Goal: Task Accomplishment & Management: Use online tool/utility

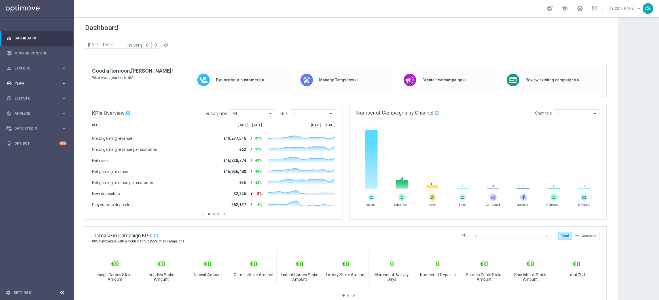
click at [23, 83] on span "Plan" at bounding box center [37, 83] width 47 height 3
click at [29, 112] on span "Templates" at bounding box center [35, 111] width 41 height 3
click at [26, 120] on link "Optimail" at bounding box center [38, 120] width 41 height 5
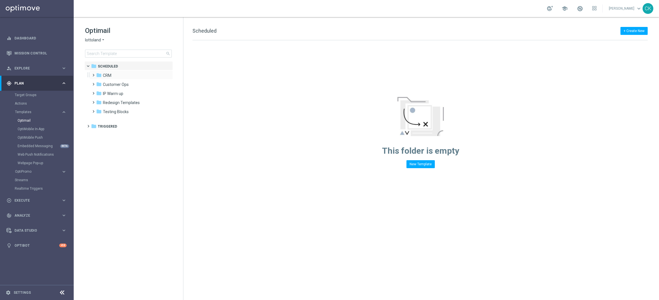
click at [94, 74] on span at bounding box center [92, 72] width 3 height 2
click at [98, 92] on span at bounding box center [98, 91] width 3 height 2
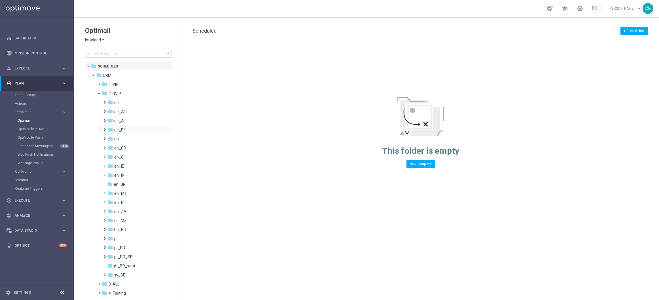
click at [105, 128] on span at bounding box center [103, 127] width 3 height 2
click at [111, 137] on span at bounding box center [109, 136] width 3 height 2
click at [116, 155] on span at bounding box center [115, 154] width 3 height 2
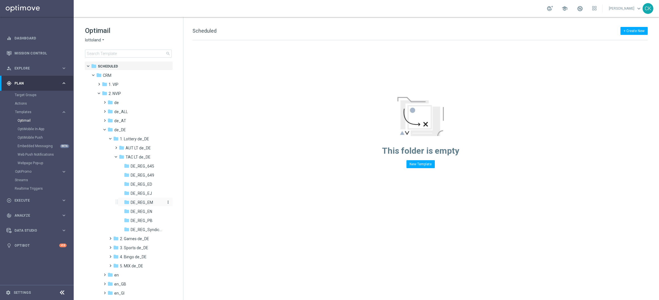
click at [143, 200] on span "DE_REG_EM" at bounding box center [142, 202] width 22 height 5
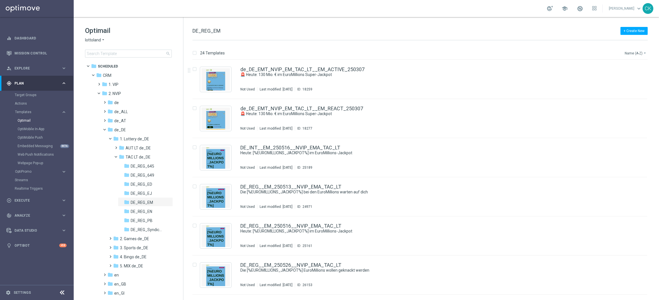
click at [641, 54] on button "Name (A-Z) arrow_drop_down" at bounding box center [636, 53] width 24 height 7
click at [631, 79] on span "Date Modified (Newest)" at bounding box center [626, 79] width 38 height 4
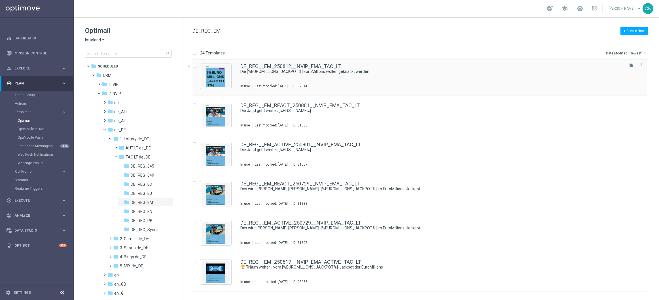
scroll to position [103, 0]
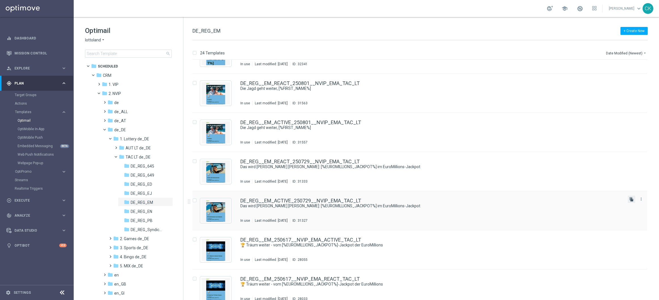
click at [630, 199] on icon "file_copy" at bounding box center [631, 199] width 5 height 5
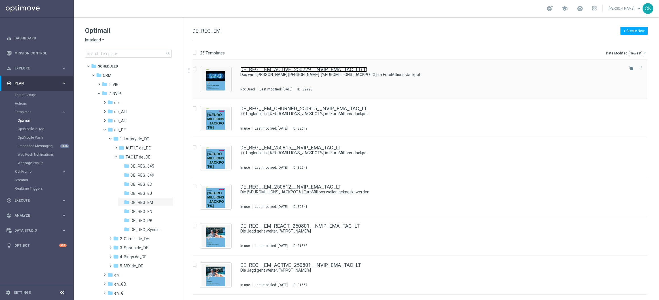
click at [276, 69] on link "DE_REG__EM_ACTIVE_250729__NVIP_EMA_TAC_LT(1)" at bounding box center [303, 69] width 127 height 5
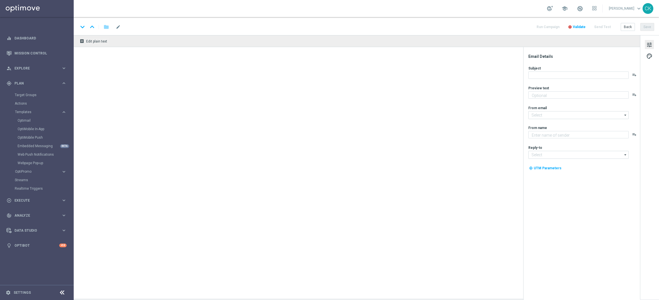
type textarea "Spare heute bei 616 Gewinnchancen."
type textarea "Lottoland"
type input "[EMAIL_ADDRESS][DOMAIN_NAME]"
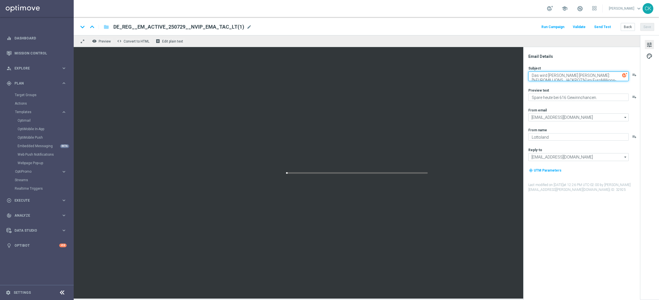
click at [602, 77] on textarea "Das wird [PERSON_NAME] [PERSON_NAME]: [%EUROMILLIONS_JACKPOT%] im EuroMillions-…" at bounding box center [578, 76] width 100 height 10
paste textarea "🏆 Rekord: [%EUROMILLIONS_JACKPOT%] in den EuroMillions"
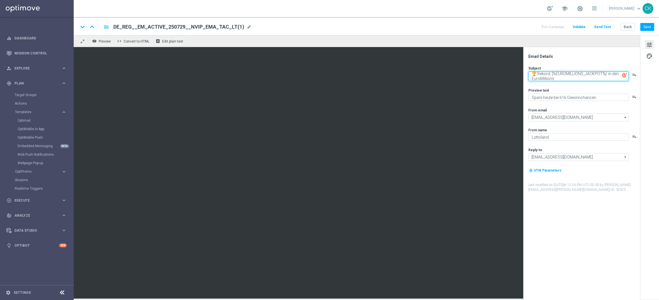
type textarea "🏆 Rekord: [%EUROMILLIONS_JACKPOT%] in den EuroMillions"
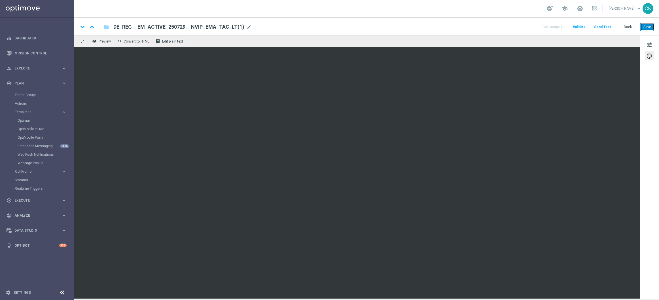
click at [647, 27] on button "Save" at bounding box center [647, 27] width 14 height 8
click at [247, 25] on span "mode_edit" at bounding box center [249, 26] width 5 height 5
click at [222, 27] on input "DE_REG__EM_ACTIVE_250729__NVIP_EMA_TAC_LT(1)" at bounding box center [183, 26] width 141 height 7
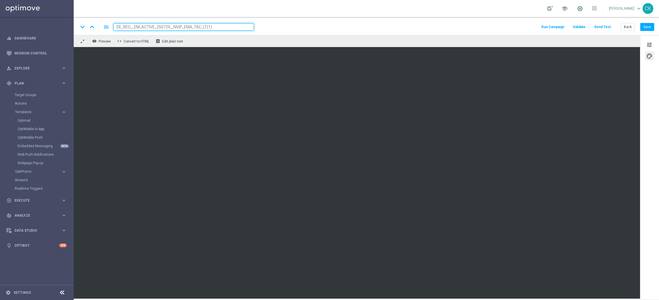
click at [222, 27] on input "DE_REG__EM_ACTIVE_250729__NVIP_EMA_TAC_LT(1)" at bounding box center [183, 26] width 141 height 7
paste input "819__NVIP_EMA_TAC_LT"
type input "DE_REG__EM_ACTIVE_250819__NVIP_EMA_TAC_LT"
click at [288, 32] on div "keyboard_arrow_down keyboard_arrow_up folder DE_REG__EM_ACTIVE_250819__NVIP_EMA…" at bounding box center [366, 26] width 585 height 18
click at [651, 26] on button "Save" at bounding box center [647, 27] width 14 height 8
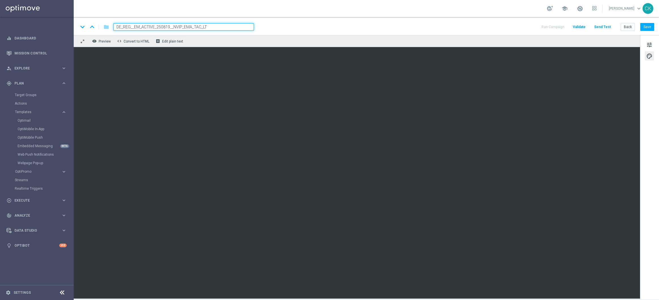
click at [649, 54] on span "palette" at bounding box center [649, 55] width 6 height 7
click at [648, 42] on span "tune" at bounding box center [649, 44] width 6 height 7
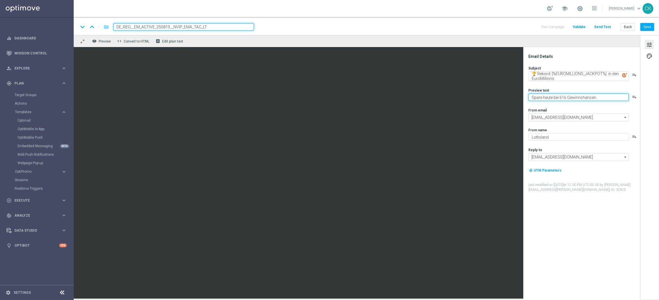
click at [566, 96] on textarea "Spare heute bei 616 Gewinnchancen." at bounding box center [578, 97] width 100 height 7
type textarea "Spare heute bei 742 Gewinnchancen."
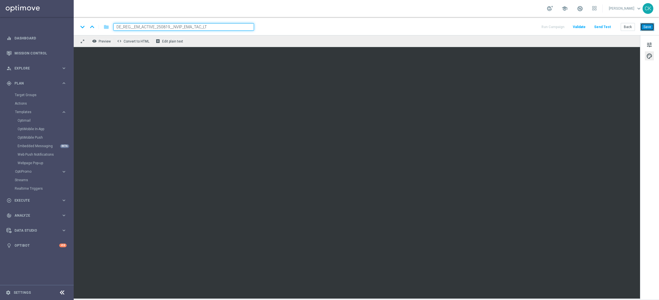
click at [647, 25] on button "Save" at bounding box center [647, 27] width 14 height 8
click at [649, 44] on span "tune" at bounding box center [649, 44] width 6 height 7
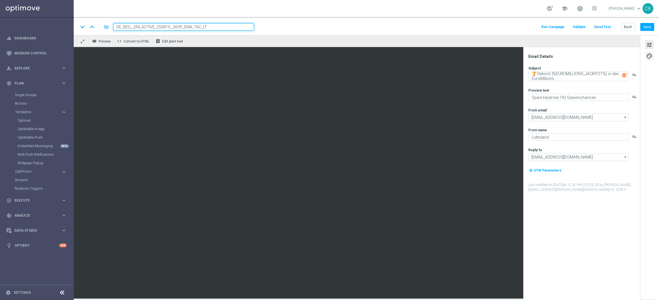
click at [649, 58] on span "palette" at bounding box center [649, 55] width 6 height 7
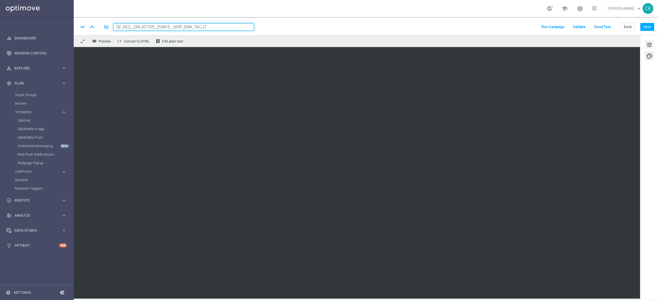
click at [649, 44] on span "tune" at bounding box center [649, 44] width 6 height 7
click at [650, 26] on button "Save" at bounding box center [647, 27] width 14 height 8
click at [648, 28] on button "Save" at bounding box center [647, 27] width 14 height 8
click at [629, 27] on button "Back" at bounding box center [628, 27] width 14 height 8
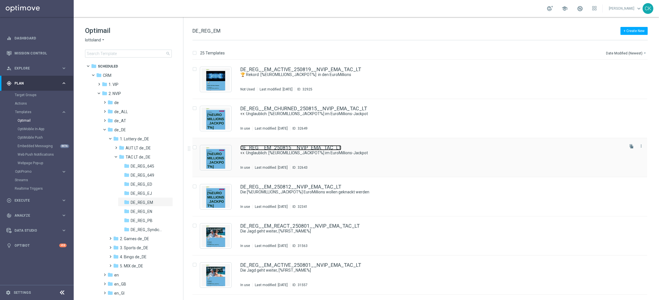
click at [285, 146] on link "DE_REG__EM_250815__NVIP_EMA_TAC_LT" at bounding box center [290, 147] width 101 height 5
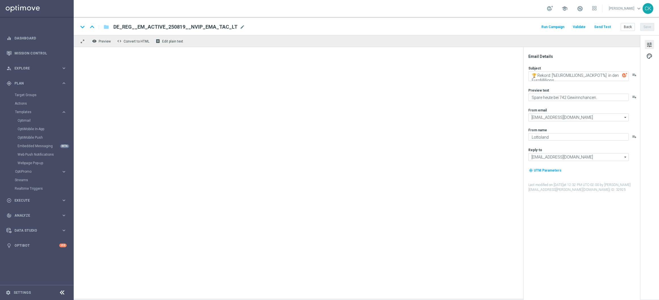
type textarea "👀 Unglaublich: [%EUROMILLIONS_JACKPOT%] im EuroMillions-Jackpot"
type textarea "Dein Rabatt auf XL-Gewinnchancen."
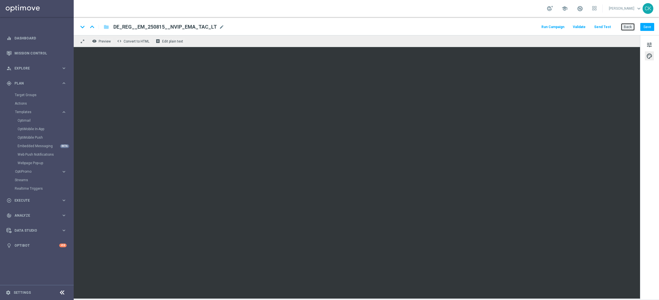
click at [627, 29] on button "Back" at bounding box center [628, 27] width 14 height 8
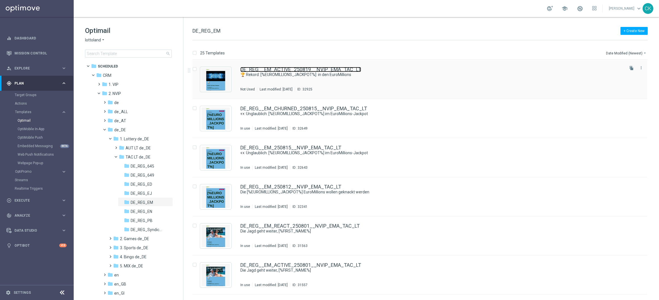
click at [285, 68] on link "DE_REG__EM_ACTIVE_250819__NVIP_EMA_TAC_LT" at bounding box center [300, 69] width 121 height 5
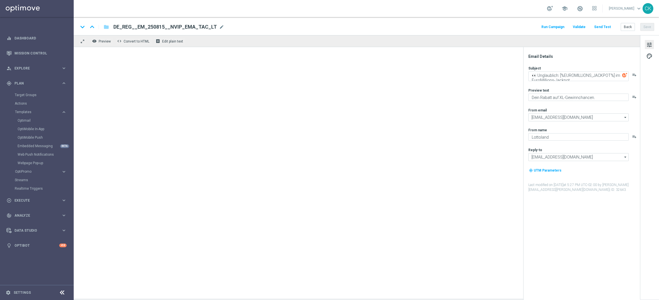
type textarea "🏆 Rekord: [%EUROMILLIONS_JACKPOT%] in den EuroMillions"
type textarea "Spare heute bei 742 Gewinnchancen."
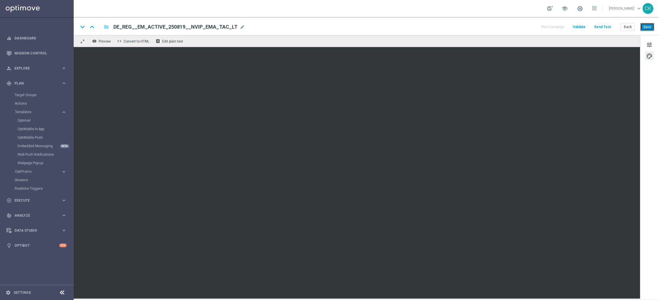
click at [650, 26] on button "Save" at bounding box center [647, 27] width 14 height 8
click at [649, 44] on span "tune" at bounding box center [649, 44] width 6 height 7
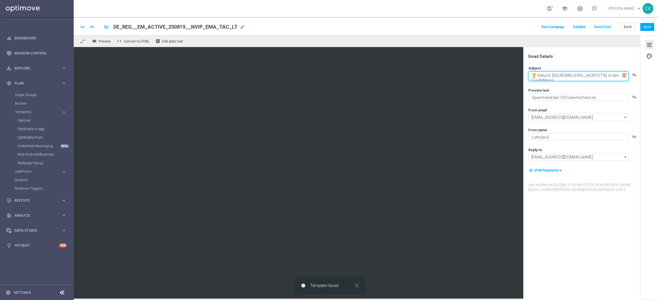
click at [598, 80] on textarea "🏆 Rekord: [%EUROMILLIONS_JACKPOT%] in den EuroMillions" at bounding box center [578, 76] width 100 height 10
click at [649, 27] on button "Save" at bounding box center [647, 27] width 14 height 8
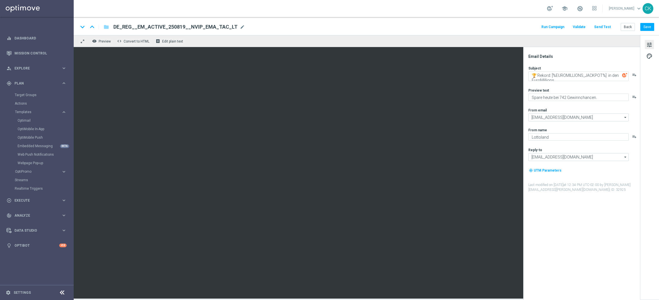
click at [605, 26] on button "Send Test" at bounding box center [602, 27] width 18 height 8
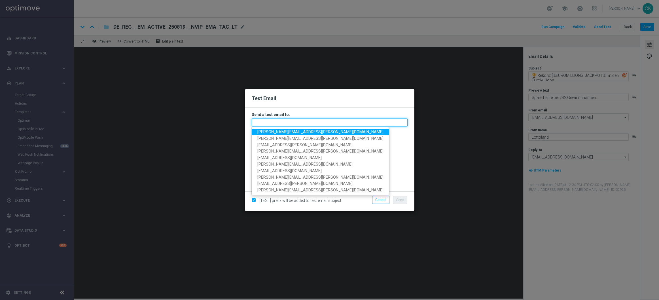
click at [304, 122] on input "text" at bounding box center [330, 122] width 156 height 8
click at [294, 132] on span "[PERSON_NAME][EMAIL_ADDRESS][PERSON_NAME][DOMAIN_NAME]" at bounding box center [320, 132] width 126 height 5
type input "[PERSON_NAME][EMAIL_ADDRESS][PERSON_NAME][DOMAIN_NAME]"
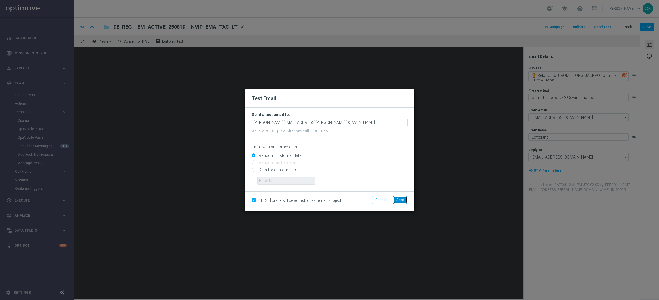
click at [399, 200] on span "Send" at bounding box center [400, 200] width 8 height 4
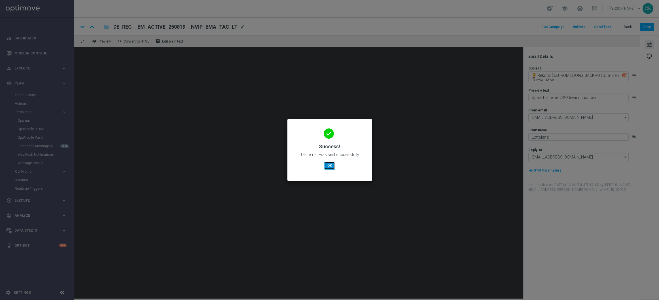
click at [329, 164] on button "OK" at bounding box center [329, 166] width 11 height 8
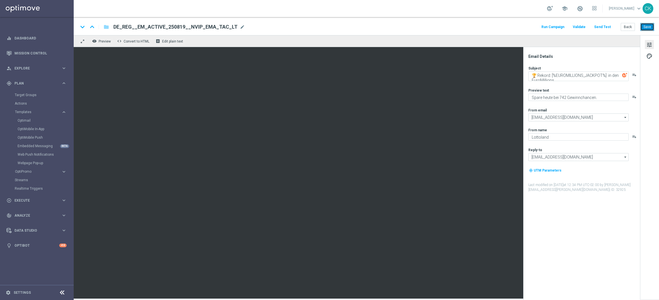
click at [647, 26] on button "Save" at bounding box center [647, 27] width 14 height 8
click at [647, 27] on button "Save" at bounding box center [647, 27] width 14 height 8
click at [626, 26] on button "Back" at bounding box center [628, 27] width 14 height 8
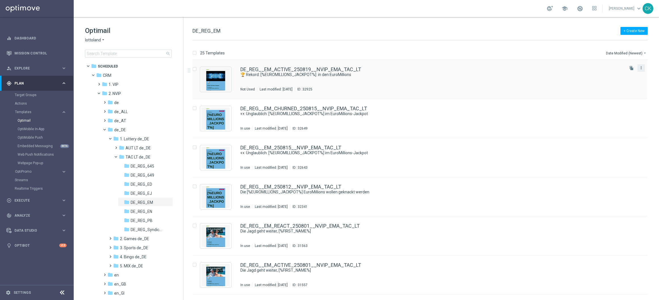
click at [640, 69] on icon "more_vert" at bounding box center [641, 67] width 5 height 5
click at [617, 81] on div "Copy To" at bounding box center [617, 82] width 34 height 4
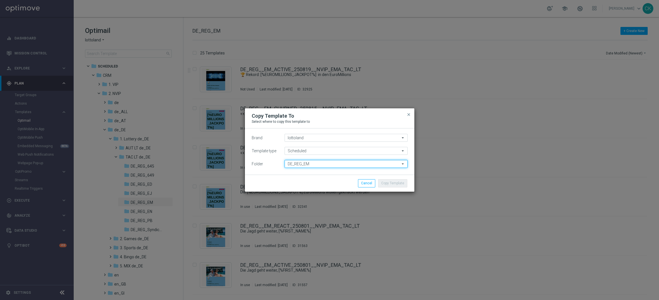
click at [343, 162] on input "DE_REG_EM" at bounding box center [346, 164] width 123 height 8
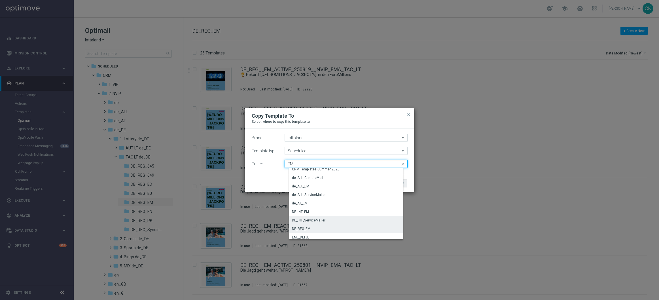
scroll to position [33, 0]
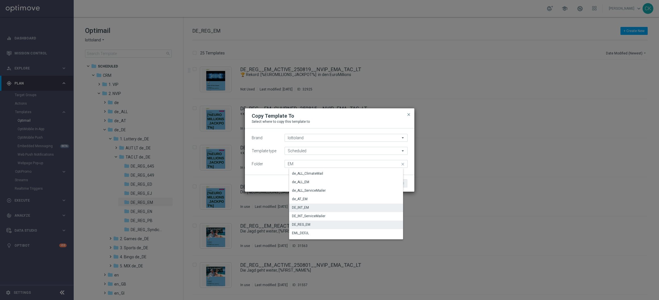
click at [310, 206] on div "DE_INT_EM" at bounding box center [348, 208] width 118 height 8
type input "DE_INT_EM"
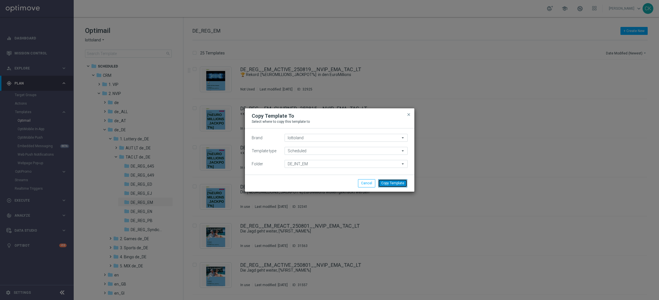
click at [393, 184] on button "Copy Template" at bounding box center [392, 183] width 29 height 8
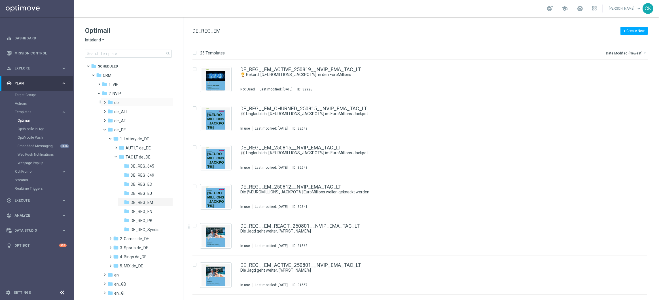
click at [105, 101] on span at bounding box center [103, 100] width 3 height 2
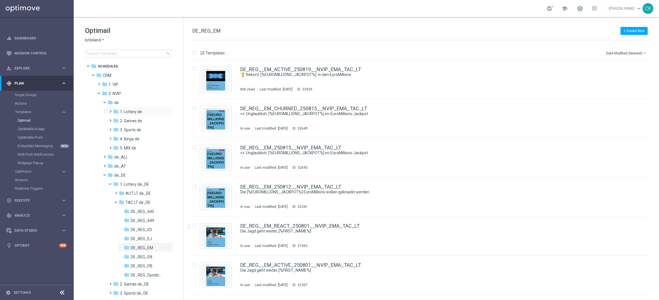
click at [109, 110] on span at bounding box center [109, 109] width 3 height 2
click at [116, 128] on span at bounding box center [115, 127] width 3 height 2
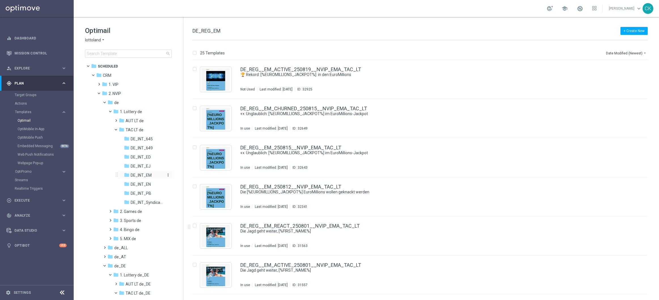
click at [140, 175] on span "DE_INT_EM" at bounding box center [141, 175] width 21 height 5
click at [295, 69] on link "DE_REG__EM_ACTIVE_250819__NVIP_EMA_TAC_LT(1)" at bounding box center [303, 69] width 127 height 5
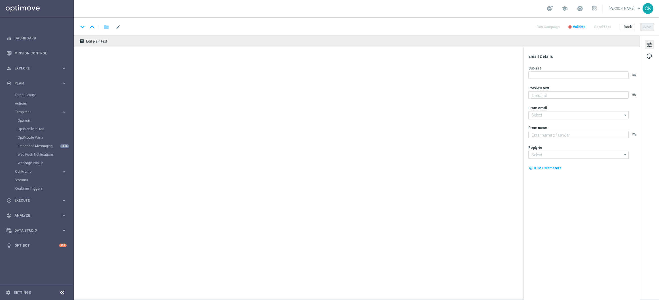
type textarea "Spare heute bei 742 Gewinnchancen."
type textarea "Lottoland"
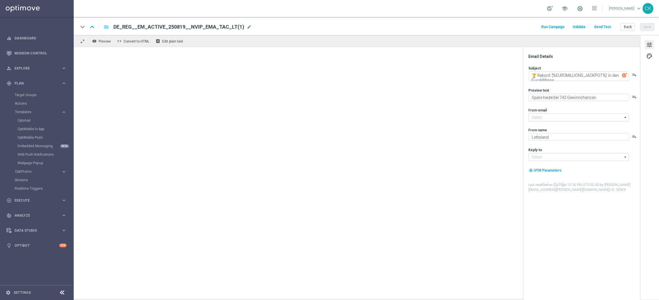
type input "[EMAIL_ADDRESS][DOMAIN_NAME]"
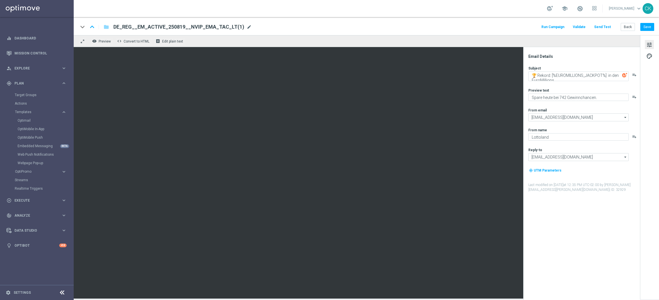
click at [247, 26] on span "mode_edit" at bounding box center [249, 26] width 5 height 5
click at [229, 26] on input "DE_REG__EM_ACTIVE_250819__NVIP_EMA_TAC_LT(1)" at bounding box center [183, 26] width 141 height 7
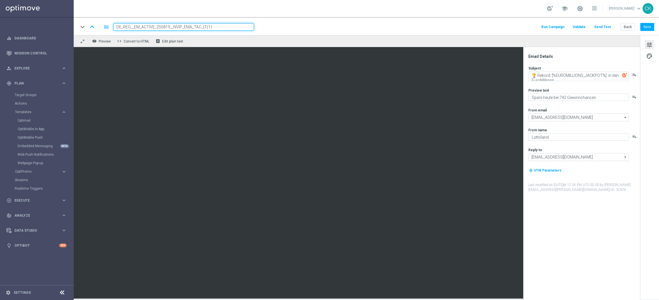
paste input "INT__EM_ACTIVE_250819__NVIP_EMA_TAC_LT"
type input "DE_INT__EM_ACTIVE_250819__NVIP_EMA_TAC_LT"
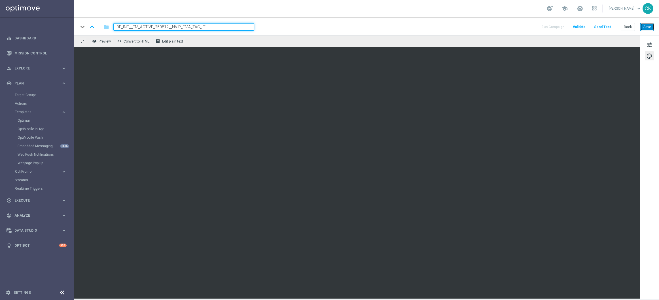
click at [648, 27] on button "Save" at bounding box center [647, 27] width 14 height 8
click at [653, 45] on button "tune" at bounding box center [649, 44] width 9 height 9
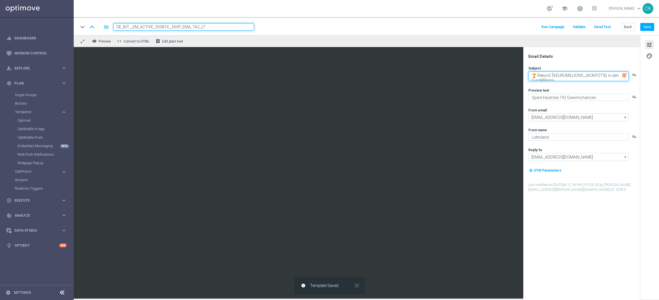
click at [568, 72] on textarea "🏆 Rekord: [%EUROMILLIONS_JACKPOT%] in den EuroMillions" at bounding box center [578, 76] width 100 height 10
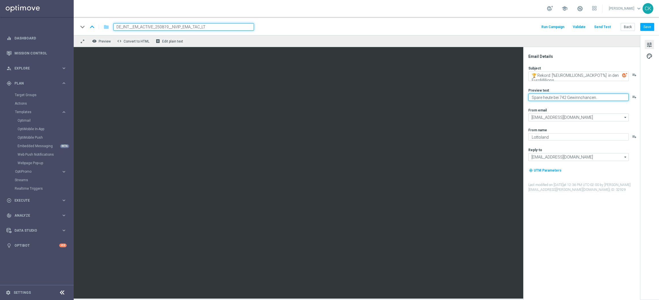
click at [576, 97] on textarea "Spare heute bei 742 Gewinnchancen." at bounding box center [578, 97] width 100 height 7
click at [649, 28] on button "Save" at bounding box center [647, 27] width 14 height 8
click at [606, 26] on button "Send Test" at bounding box center [602, 27] width 18 height 8
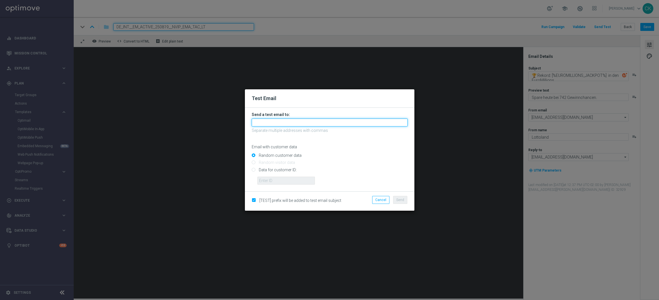
click at [281, 123] on input "text" at bounding box center [330, 122] width 156 height 8
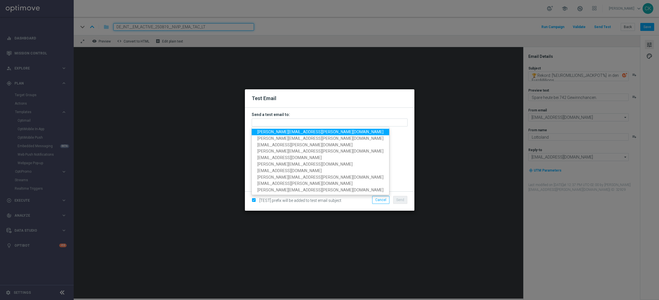
click at [288, 130] on span "[PERSON_NAME][EMAIL_ADDRESS][PERSON_NAME][DOMAIN_NAME]" at bounding box center [320, 132] width 126 height 5
type input "[PERSON_NAME][EMAIL_ADDRESS][PERSON_NAME][DOMAIN_NAME]"
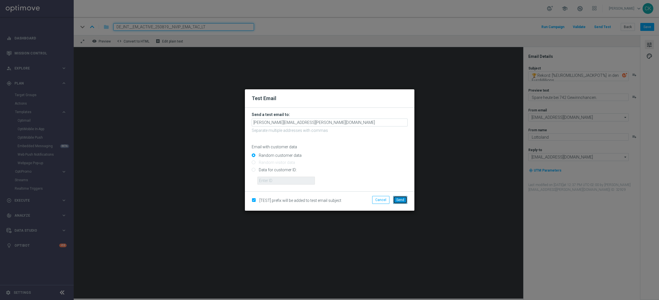
click at [402, 202] on button "Send" at bounding box center [400, 200] width 14 height 8
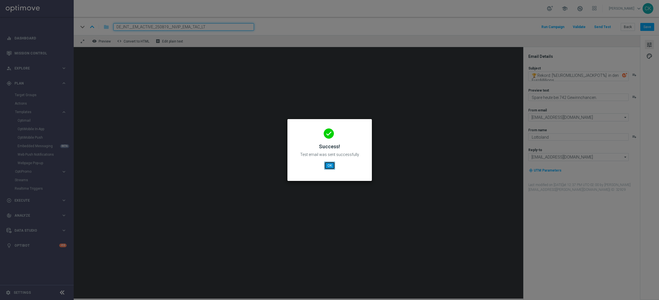
click at [325, 166] on button "OK" at bounding box center [329, 166] width 11 height 8
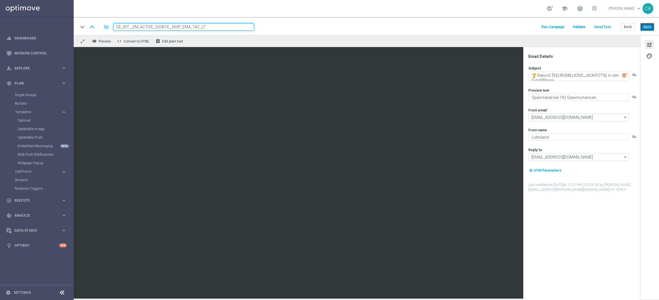
click at [648, 27] on button "Save" at bounding box center [647, 27] width 14 height 8
click at [649, 26] on button "Save" at bounding box center [647, 27] width 14 height 8
click at [627, 26] on button "Back" at bounding box center [628, 27] width 14 height 8
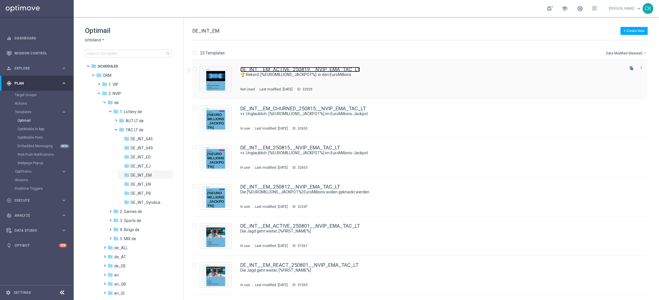
click at [258, 69] on link "DE_INT__EM_ACTIVE_250819__NVIP_EMA_TAC_LT" at bounding box center [300, 69] width 120 height 5
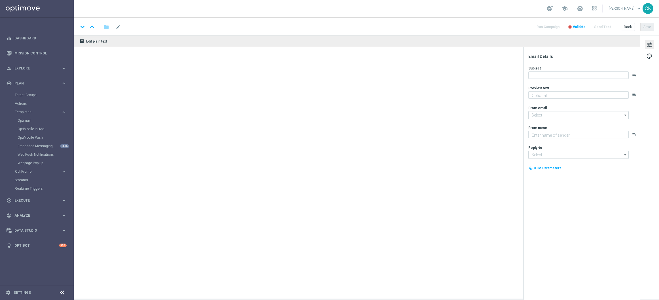
type textarea "Spare heute bei 742 Gewinnchancen."
type textarea "Lottoland"
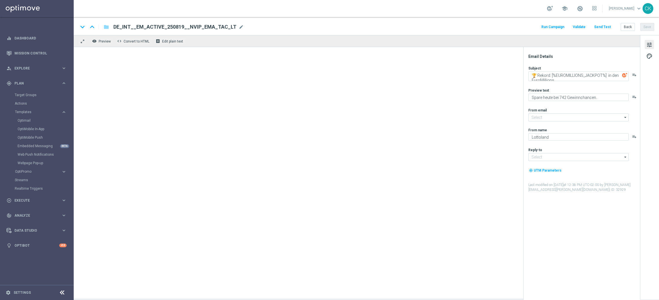
type input "[EMAIL_ADDRESS][DOMAIN_NAME]"
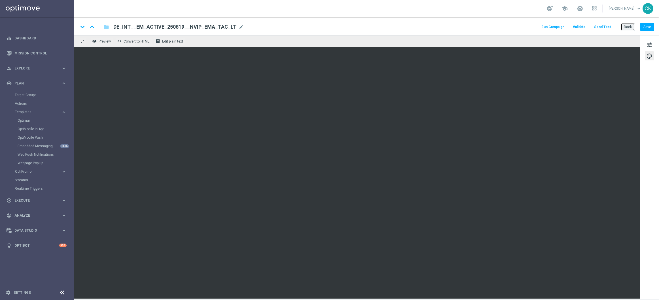
click at [631, 25] on button "Back" at bounding box center [628, 27] width 14 height 8
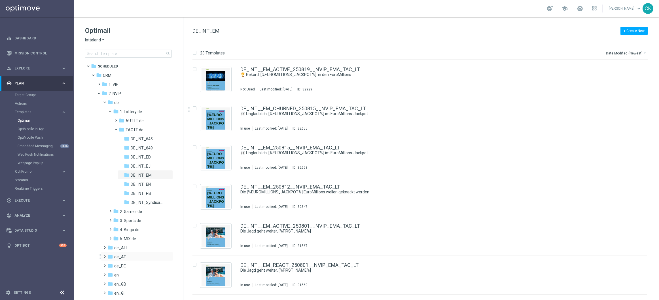
click at [104, 255] on span at bounding box center [103, 254] width 3 height 2
click at [110, 264] on span at bounding box center [109, 263] width 3 height 2
click at [115, 282] on span at bounding box center [115, 281] width 3 height 2
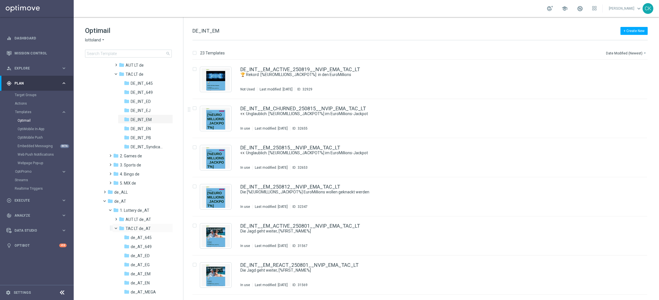
scroll to position [118, 0]
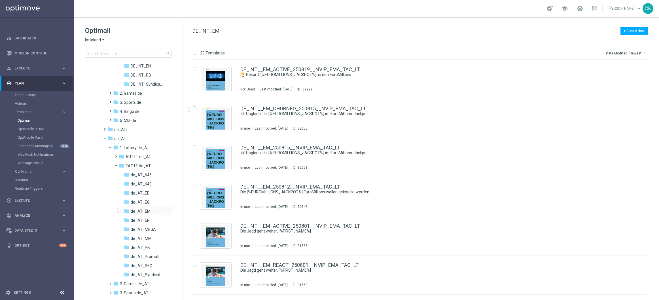
click at [145, 209] on span "de_AT_EM" at bounding box center [141, 211] width 20 height 5
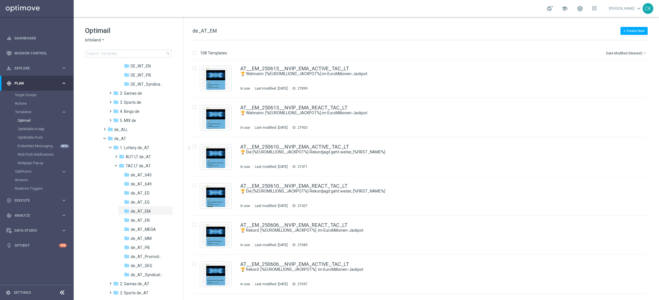
scroll to position [1019, 0]
click at [630, 145] on icon "file_copy" at bounding box center [631, 145] width 5 height 5
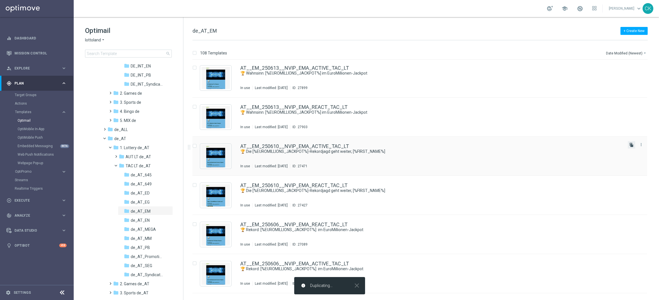
scroll to position [0, 0]
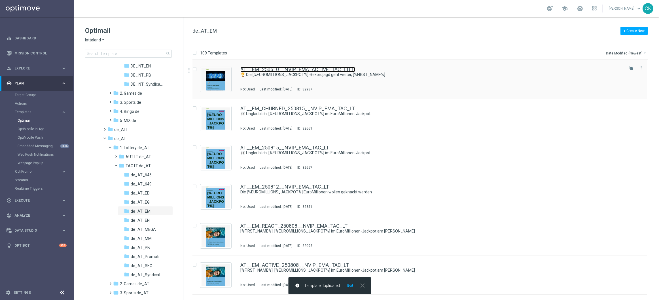
click at [284, 68] on link "AT__EM_250610__NVIP_EMA_ACTIVE_TAC_LT(1)" at bounding box center [297, 69] width 115 height 5
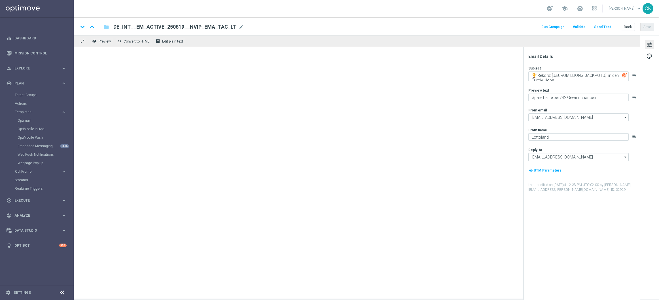
type textarea "🏆 Die [%EUROMILLIONS_JACKPOT%]-Rekordjagd geht weiter, [%FIRST_NAME%]"
type textarea "Hol dir deine Rabatte beim [PERSON_NAME]-Festival."
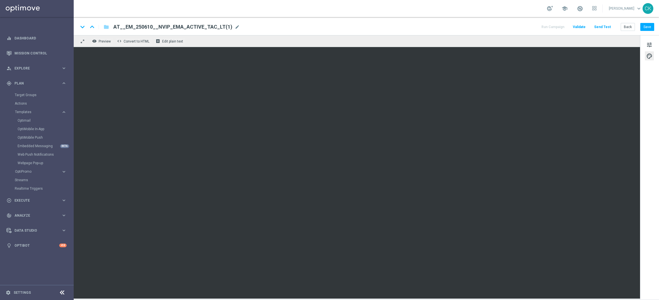
click at [228, 28] on div "AT__EM_250610__NVIP_EMA_ACTIVE_TAC_LT(1) mode_edit" at bounding box center [176, 26] width 126 height 7
click at [228, 28] on input "AT__EM_250610__NVIP_EMA_ACTIVE_TAC_LT(1)" at bounding box center [183, 26] width 141 height 7
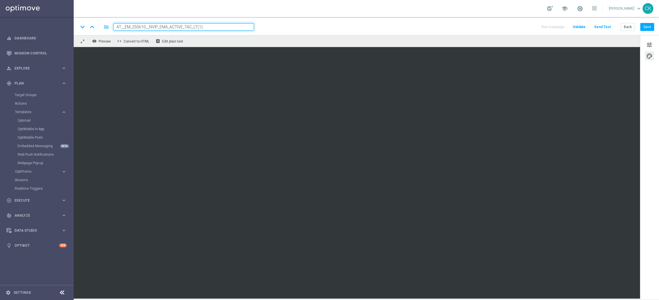
paste input "ACTIVE_250819__NVIP_EMA_TAC_LT"
type input "AT__EM_ACTIVE_250819__NVIP_EMA_TAC_LT"
click at [649, 43] on span "tune" at bounding box center [649, 44] width 6 height 7
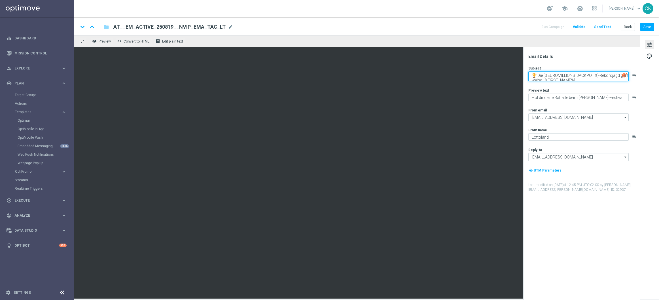
click at [575, 78] on textarea "🏆 Die [%EUROMILLIONS_JACKPOT%]-Rekordjagd geht weiter, [%FIRST_NAME%]" at bounding box center [578, 76] width 100 height 10
paste textarea "Rekord: [%EUROMILLIONS_JACKPOT%] in den EuroMillions"
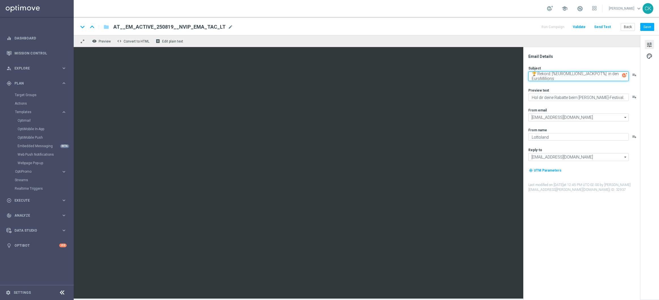
click at [618, 73] on textarea "🏆 Rekord: [%EUROMILLIONS_JACKPOT%] in den EuroMillions" at bounding box center [578, 76] width 100 height 10
click at [597, 79] on textarea "🏆 Rekord: [%EUROMILLIONS_JACKPOT%] im EuroMillions" at bounding box center [578, 76] width 100 height 10
type textarea "🏆 Rekord: [%EUROMILLIONS_JACKPOT%] im EuroMillions-Jackpot"
click at [584, 85] on div "Subject 🏆 Rekord: [%EUROMILLIONS_JACKPOT%] im EuroMillions-Jackpot playlist_add…" at bounding box center [583, 129] width 111 height 126
click at [582, 78] on textarea "🏆 Rekord: [%EUROMILLIONS_JACKPOT%] im EuroMillions-Jackpot" at bounding box center [578, 76] width 100 height 10
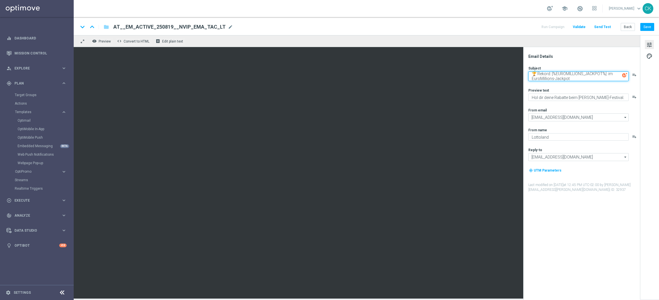
click at [582, 78] on textarea "🏆 Rekord: [%EUROMILLIONS_JACKPOT%] im EuroMillions-Jackpot" at bounding box center [578, 76] width 100 height 10
click at [589, 96] on textarea "Hol dir deine Rabatte beim [PERSON_NAME]-Festival." at bounding box center [578, 97] width 100 height 7
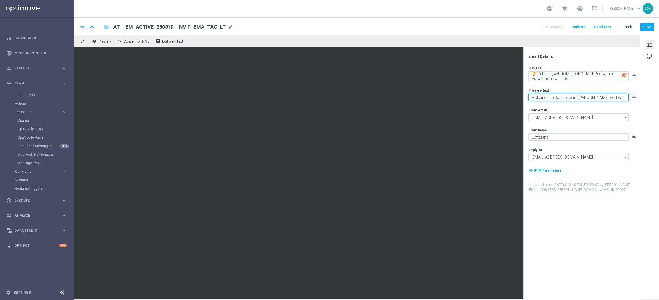
paste textarea "Spare heute bei 742 Gewinnchancen"
type textarea "Spare heute bei 742 Gewinnchancen."
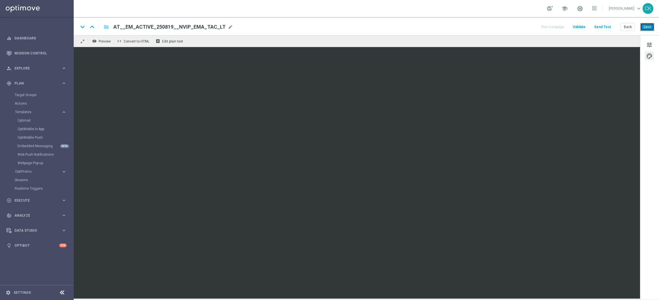
click at [647, 27] on button "Save" at bounding box center [647, 27] width 14 height 8
click at [645, 29] on button "Save" at bounding box center [647, 27] width 14 height 8
click at [651, 29] on button "Save" at bounding box center [647, 27] width 14 height 8
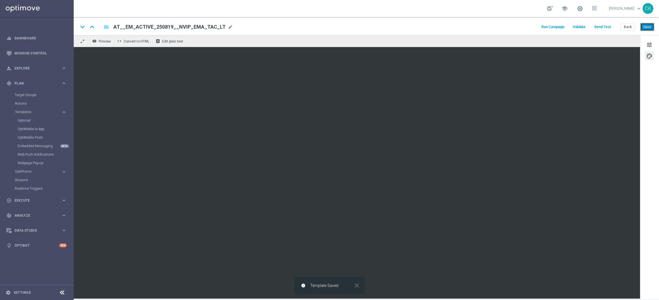
click at [651, 29] on button "Save" at bounding box center [647, 27] width 14 height 8
click at [651, 55] on span "palette" at bounding box center [649, 55] width 6 height 7
click at [650, 45] on span "tune" at bounding box center [649, 44] width 6 height 7
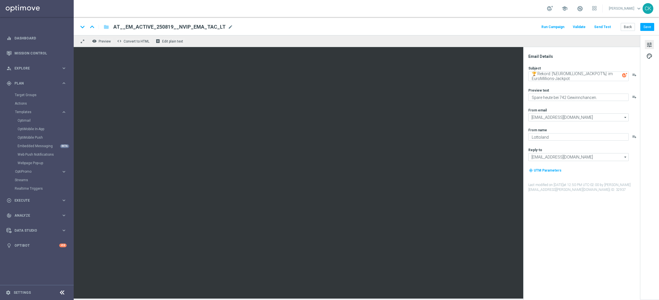
click at [601, 27] on button "Send Test" at bounding box center [602, 27] width 18 height 8
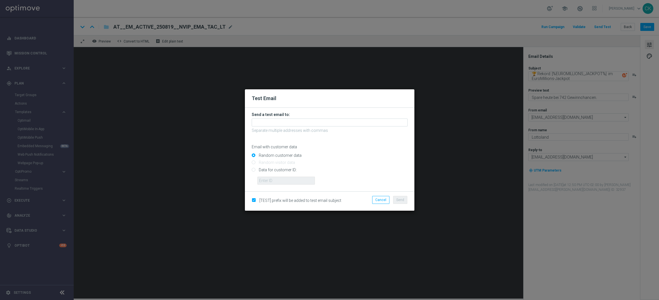
click at [327, 118] on form "Send a test email to: Separate multiple addresses with commas Email with custom…" at bounding box center [330, 148] width 156 height 73
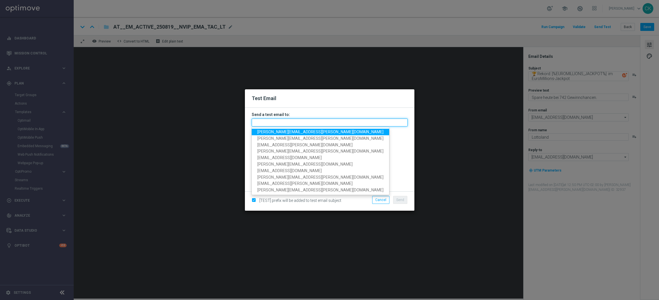
click at [324, 121] on input "text" at bounding box center [330, 122] width 156 height 8
click at [302, 133] on span "[PERSON_NAME][EMAIL_ADDRESS][PERSON_NAME][DOMAIN_NAME]" at bounding box center [320, 132] width 126 height 5
type input "[PERSON_NAME][EMAIL_ADDRESS][PERSON_NAME][DOMAIN_NAME]"
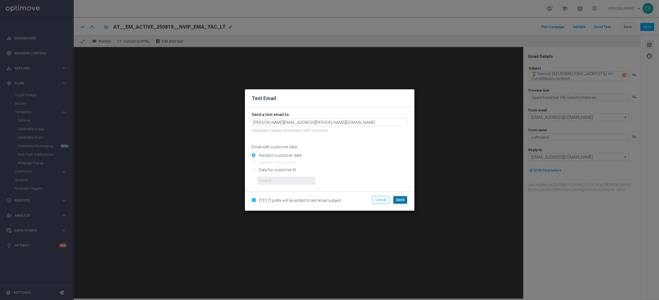
click at [398, 200] on span "Send" at bounding box center [400, 200] width 8 height 4
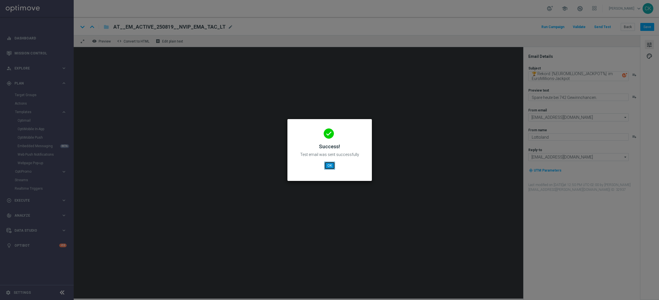
click at [325, 164] on button "OK" at bounding box center [329, 166] width 11 height 8
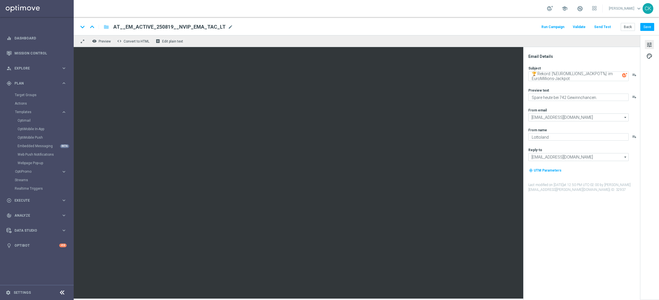
click at [604, 27] on button "Send Test" at bounding box center [602, 27] width 18 height 8
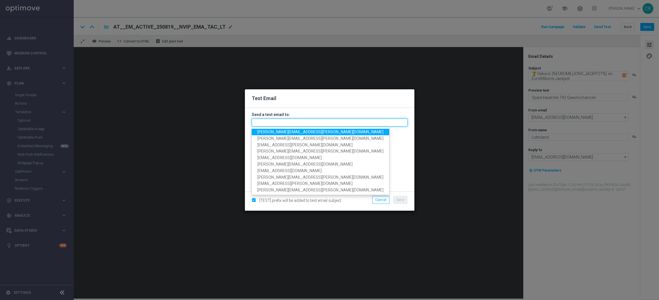
click at [307, 118] on input "text" at bounding box center [330, 122] width 156 height 8
click at [303, 132] on span "[PERSON_NAME][EMAIL_ADDRESS][PERSON_NAME][DOMAIN_NAME]" at bounding box center [320, 132] width 126 height 5
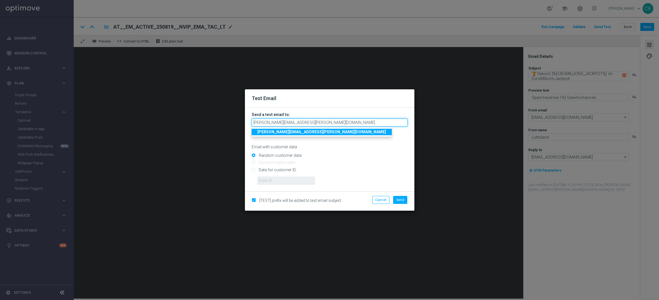
click at [347, 124] on input "[PERSON_NAME][EMAIL_ADDRESS][PERSON_NAME][DOMAIN_NAME]" at bounding box center [330, 122] width 156 height 8
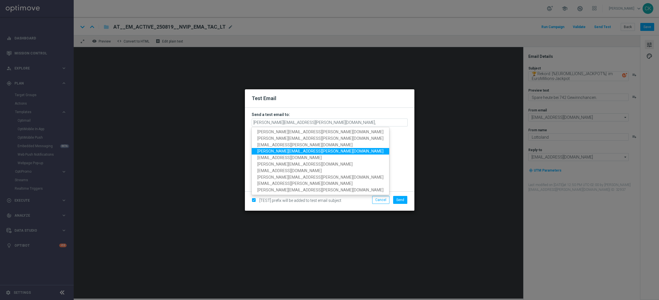
click at [281, 151] on span "[PERSON_NAME][EMAIL_ADDRESS][PERSON_NAME][DOMAIN_NAME]" at bounding box center [320, 151] width 126 height 5
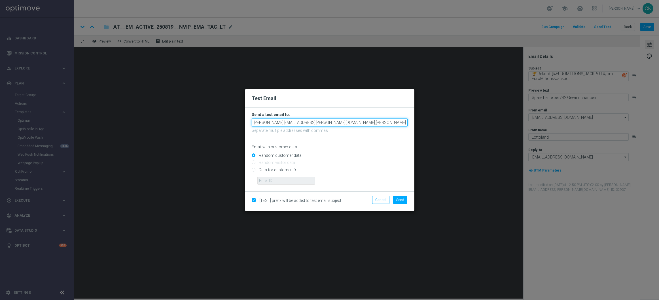
click at [392, 122] on input "[PERSON_NAME][EMAIL_ADDRESS][PERSON_NAME][DOMAIN_NAME],[PERSON_NAME][DOMAIN_NAM…" at bounding box center [330, 122] width 156 height 8
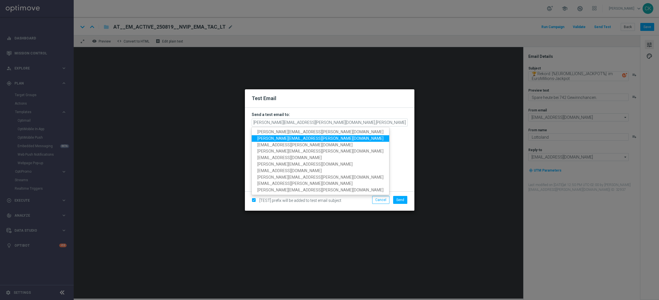
click at [309, 140] on span "[PERSON_NAME][EMAIL_ADDRESS][PERSON_NAME][DOMAIN_NAME]" at bounding box center [320, 138] width 126 height 5
type input "[EMAIL_ADDRESS][PERSON_NAME][DOMAIN_NAME],[DOMAIN_NAME][EMAIL_ADDRESS][PERSON_N…"
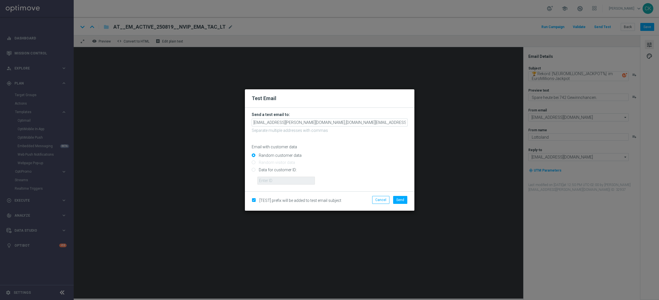
click at [280, 170] on input "Data for customer ID:" at bounding box center [330, 172] width 156 height 8
radio input "true"
click at [280, 177] on input "text" at bounding box center [286, 181] width 58 height 8
type input "14586067"
click at [401, 198] on span "Send" at bounding box center [400, 200] width 8 height 4
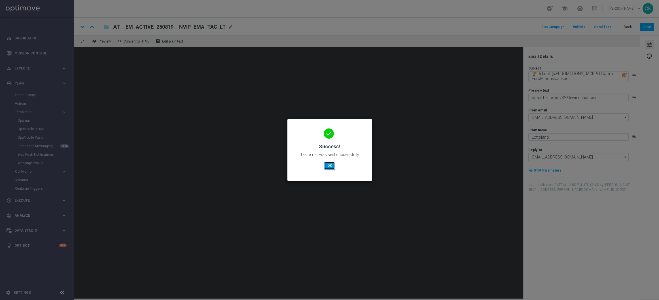
click at [329, 166] on button "OK" at bounding box center [329, 166] width 11 height 8
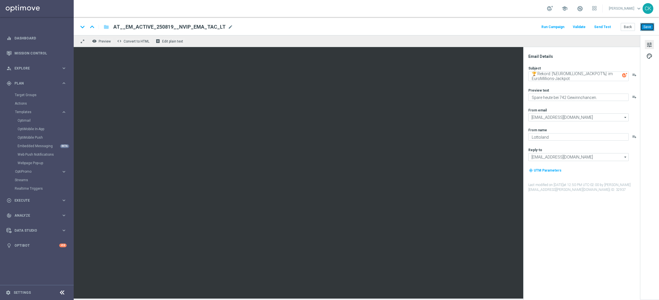
click at [647, 24] on button "Save" at bounding box center [647, 27] width 14 height 8
click at [628, 24] on button "Back" at bounding box center [628, 27] width 14 height 8
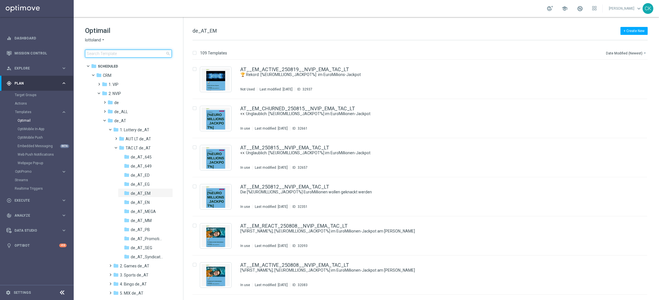
click at [111, 53] on input at bounding box center [128, 54] width 87 height 8
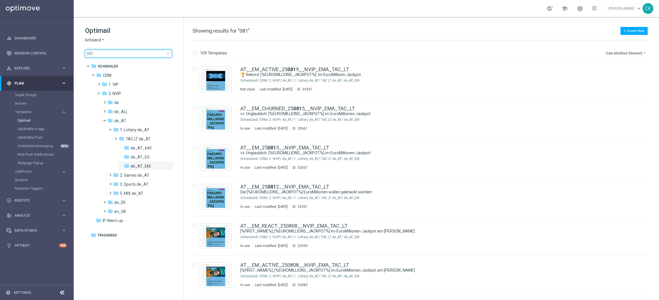
type input "0819"
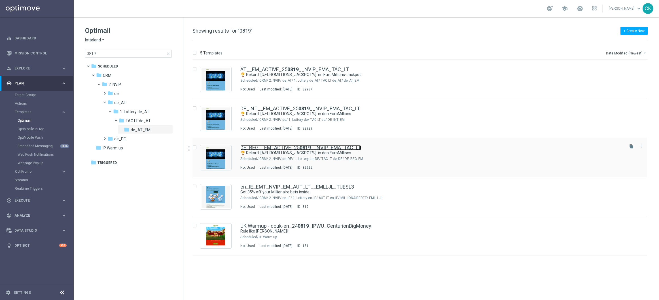
click at [287, 147] on link "DE_REG__EM_ACTIVE_25 0819 __NVIP_EMA_TAC_LT" at bounding box center [300, 147] width 121 height 5
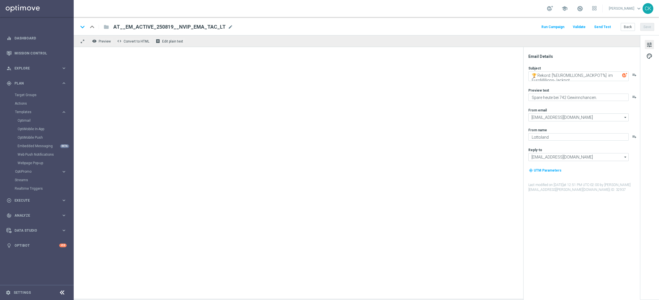
type textarea "🏆 Rekord: [%EUROMILLIONS_JACKPOT%] in den EuroMillions"
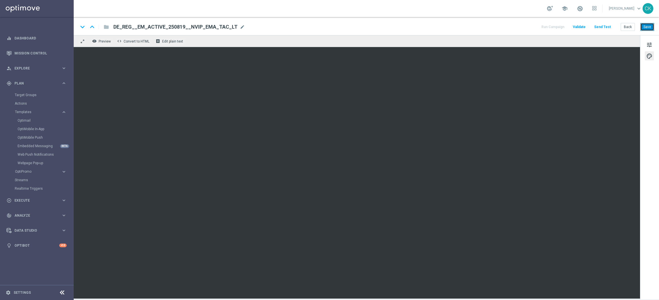
click at [648, 26] on button "Save" at bounding box center [647, 27] width 14 height 8
click at [649, 27] on button "Save" at bounding box center [647, 27] width 14 height 8
click at [649, 28] on button "Save" at bounding box center [647, 27] width 14 height 8
click at [648, 29] on button "Save" at bounding box center [647, 27] width 14 height 8
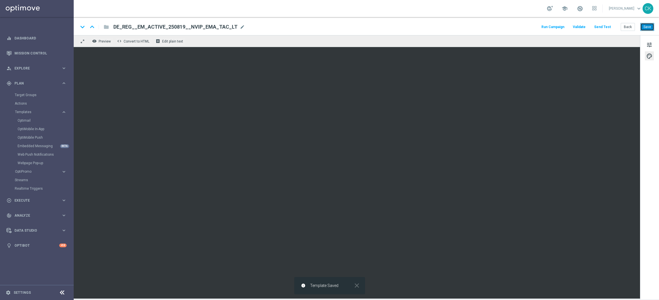
click at [648, 28] on button "Save" at bounding box center [647, 27] width 14 height 8
click at [649, 29] on button "Save" at bounding box center [647, 27] width 14 height 8
click at [602, 27] on button "Send Test" at bounding box center [602, 27] width 18 height 8
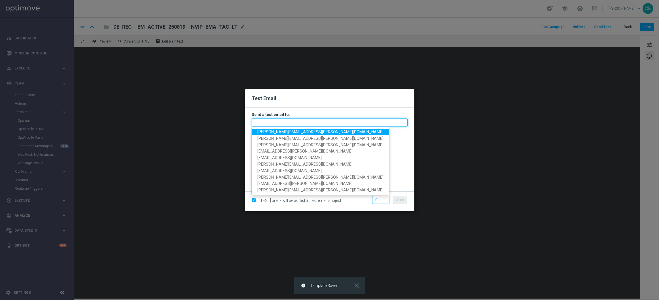
click at [308, 124] on input "text" at bounding box center [330, 122] width 156 height 8
click at [298, 131] on span "[PERSON_NAME][EMAIL_ADDRESS][PERSON_NAME][DOMAIN_NAME]" at bounding box center [320, 132] width 126 height 5
type input "[PERSON_NAME][EMAIL_ADDRESS][PERSON_NAME][DOMAIN_NAME]"
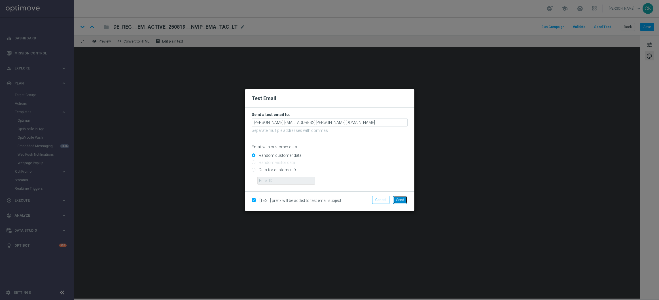
click at [402, 201] on span "Send" at bounding box center [400, 200] width 8 height 4
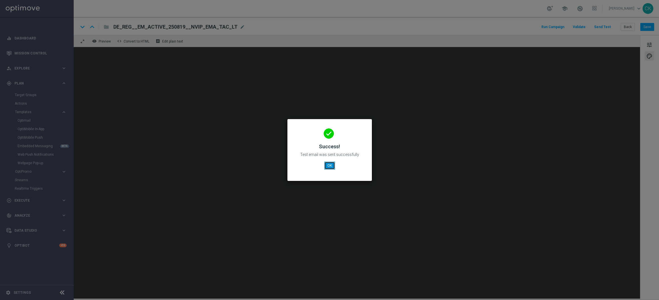
click at [331, 168] on button "OK" at bounding box center [329, 166] width 11 height 8
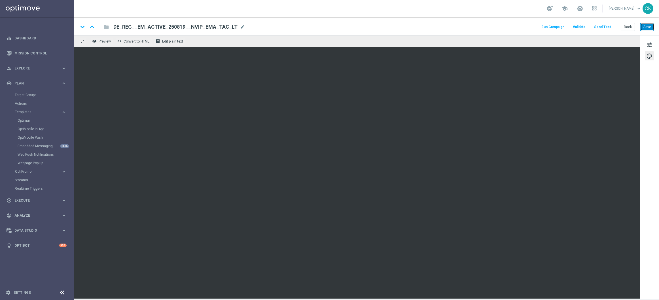
click at [649, 26] on button "Save" at bounding box center [647, 27] width 14 height 8
click at [628, 27] on button "Back" at bounding box center [628, 27] width 14 height 8
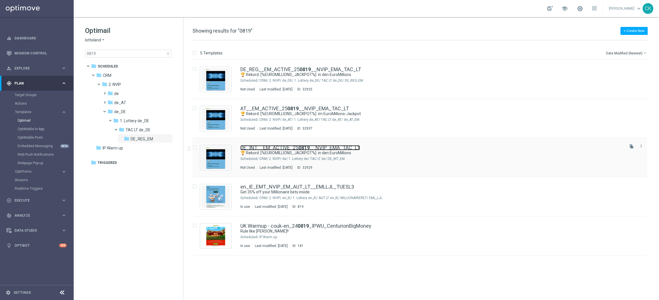
click at [268, 149] on link "DE_INT__EM_ACTIVE_25 0819 __NVIP_EMA_TAC_LT" at bounding box center [300, 147] width 120 height 5
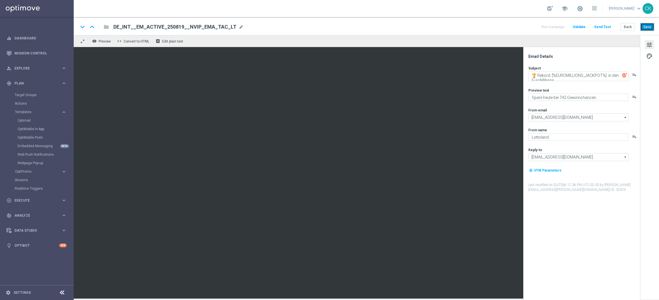
click at [647, 26] on button "Save" at bounding box center [647, 27] width 14 height 8
click at [601, 25] on button "Send Test" at bounding box center [602, 27] width 18 height 8
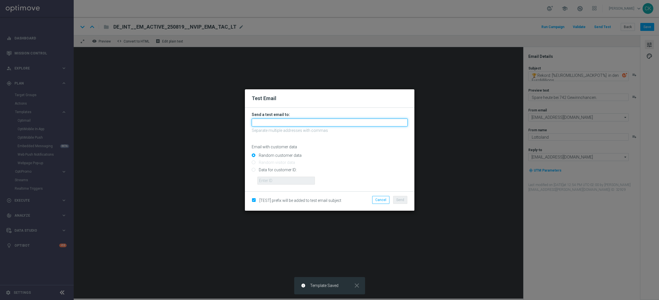
click at [288, 122] on input "text" at bounding box center [330, 122] width 156 height 8
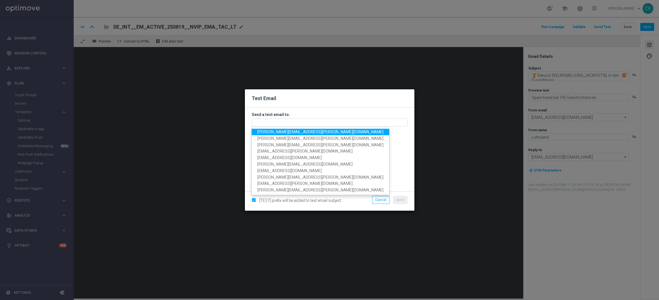
click at [288, 131] on span "[PERSON_NAME][EMAIL_ADDRESS][PERSON_NAME][DOMAIN_NAME]" at bounding box center [320, 132] width 126 height 5
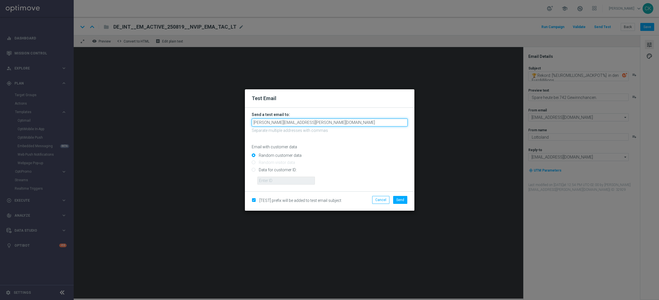
click at [332, 125] on input "[PERSON_NAME][EMAIL_ADDRESS][PERSON_NAME][DOMAIN_NAME]" at bounding box center [330, 122] width 156 height 8
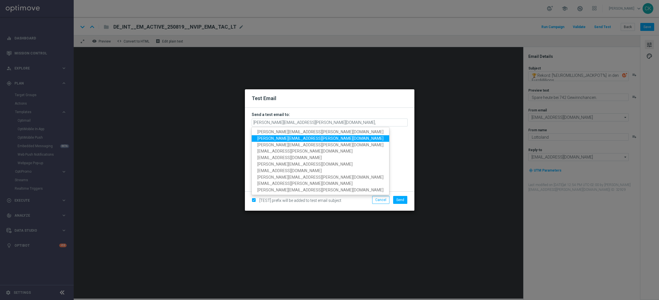
click at [285, 139] on span "[PERSON_NAME][EMAIL_ADDRESS][PERSON_NAME][DOMAIN_NAME]" at bounding box center [320, 138] width 126 height 5
type input "[PERSON_NAME][EMAIL_ADDRESS][PERSON_NAME][DOMAIN_NAME],[PERSON_NAME][DOMAIN_NAM…"
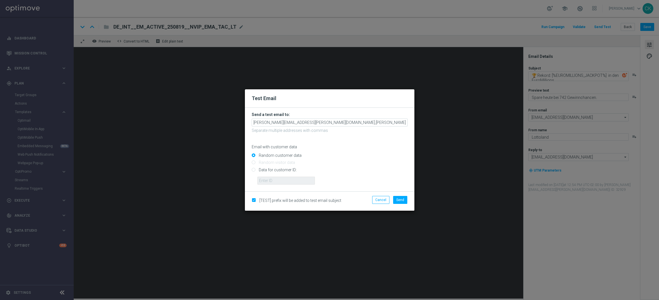
click at [276, 168] on input "Data for customer ID:" at bounding box center [330, 172] width 156 height 8
radio input "true"
click at [276, 180] on input "text" at bounding box center [286, 181] width 58 height 8
type input "14586067"
click at [400, 200] on span "Send" at bounding box center [400, 200] width 8 height 4
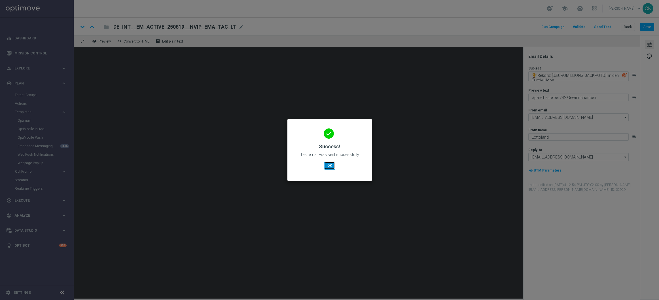
click at [326, 163] on button "OK" at bounding box center [329, 166] width 11 height 8
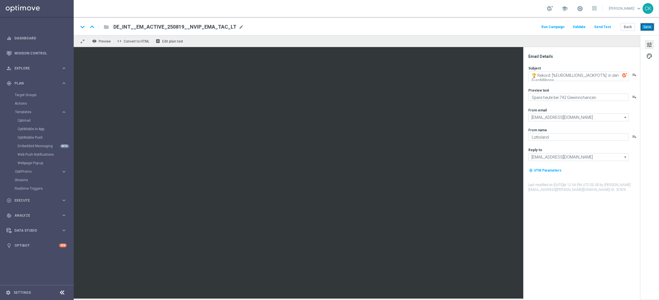
click at [646, 27] on button "Save" at bounding box center [647, 27] width 14 height 8
click at [626, 25] on button "Back" at bounding box center [628, 27] width 14 height 8
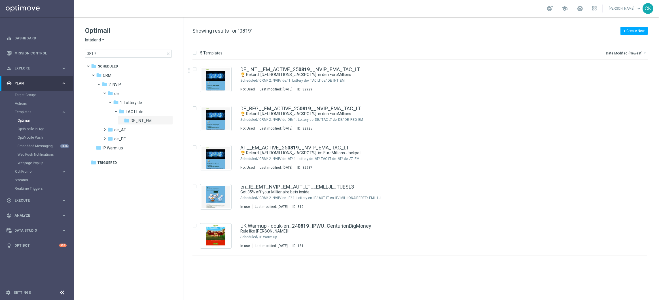
click at [167, 53] on span "close" at bounding box center [168, 53] width 5 height 5
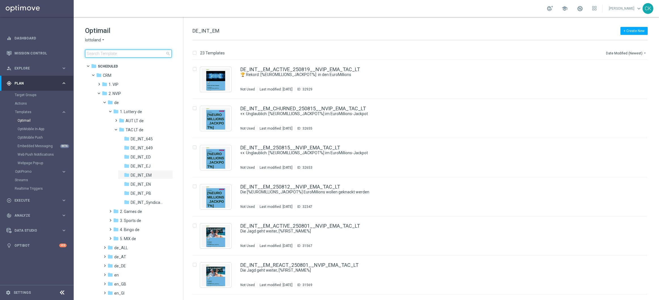
click at [128, 52] on input at bounding box center [128, 54] width 87 height 8
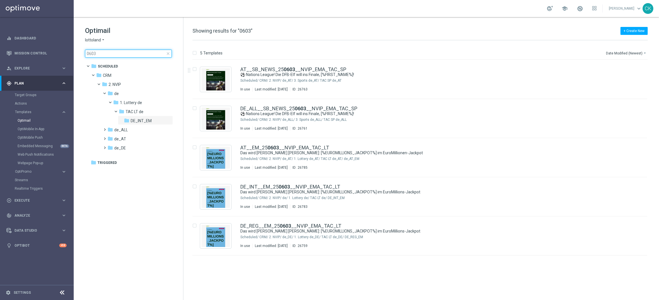
type input "0603"
click at [168, 52] on span "close" at bounding box center [168, 53] width 5 height 5
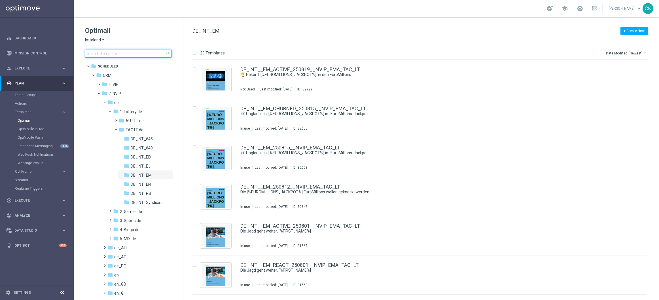
click at [137, 54] on input at bounding box center [128, 54] width 87 height 8
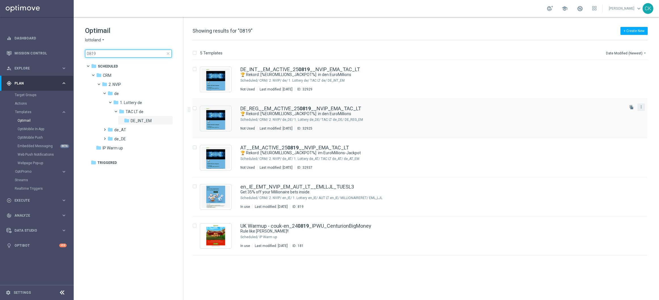
type input "0819"
click at [643, 107] on button "more_vert" at bounding box center [641, 106] width 6 height 7
click at [626, 119] on div "Copy To" at bounding box center [619, 121] width 34 height 4
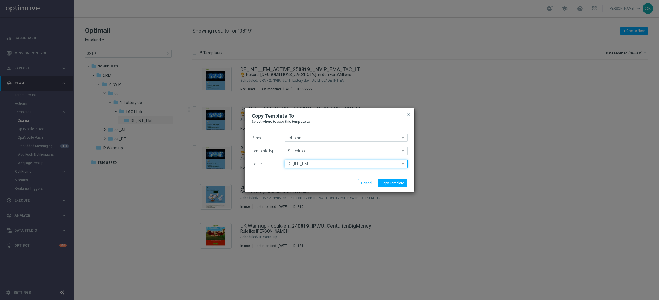
click at [316, 164] on input "DE_INT_EM" at bounding box center [346, 164] width 123 height 8
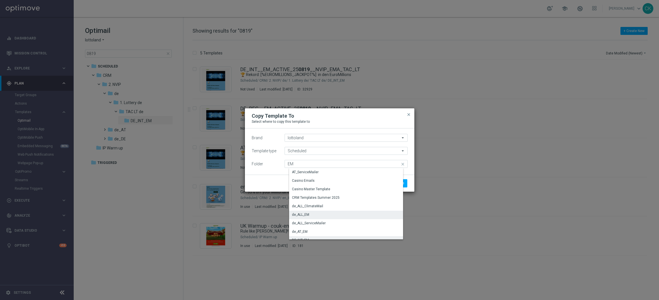
click at [317, 215] on div "de_ALL_EM" at bounding box center [348, 215] width 118 height 8
type input "de_ALL_EM"
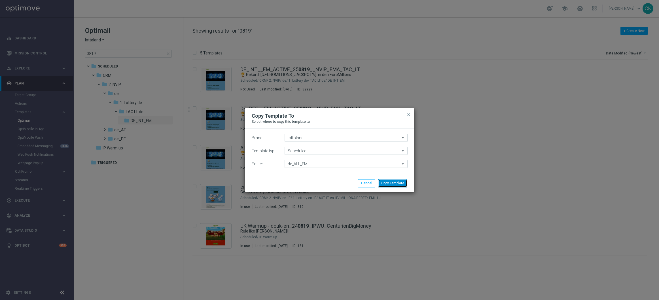
click at [399, 184] on button "Copy Template" at bounding box center [392, 183] width 29 height 8
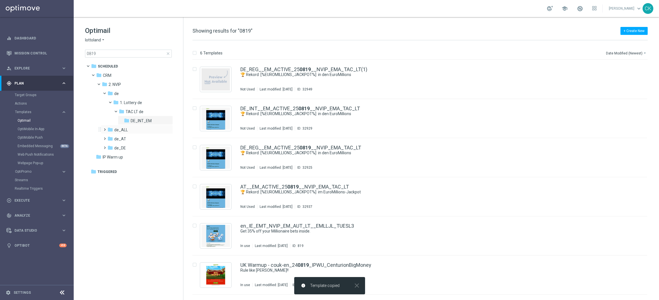
click at [103, 128] on span at bounding box center [103, 127] width 3 height 2
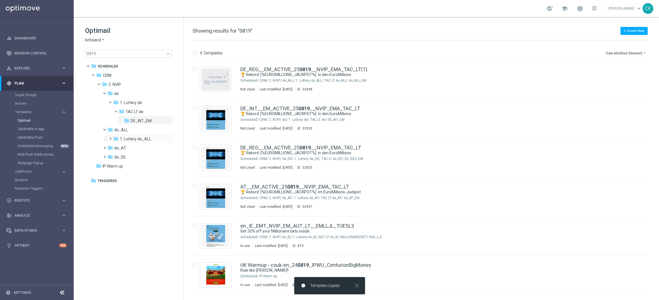
click at [110, 137] on span at bounding box center [109, 136] width 3 height 2
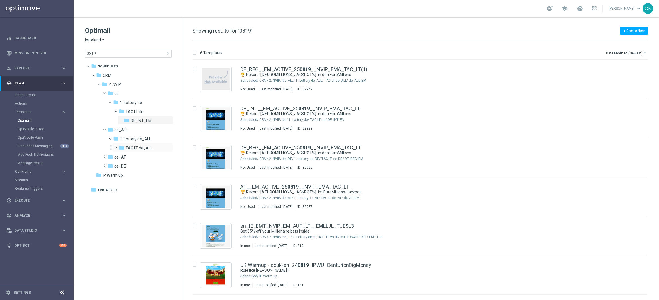
click at [116, 146] on span at bounding box center [115, 145] width 3 height 2
click at [142, 154] on div "folder de_ALL_EM" at bounding box center [144, 157] width 41 height 7
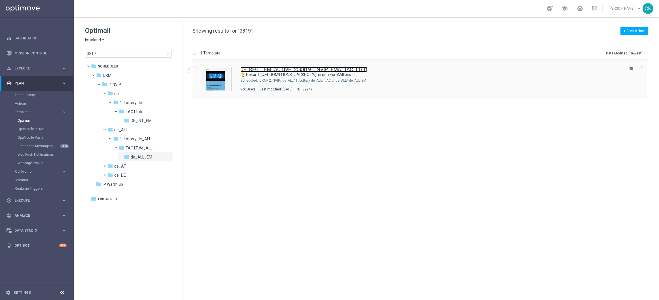
click at [291, 69] on link "DE_REG__EM_ACTIVE_25 0819 __NVIP_EMA_TAC_LT(1)" at bounding box center [303, 69] width 127 height 5
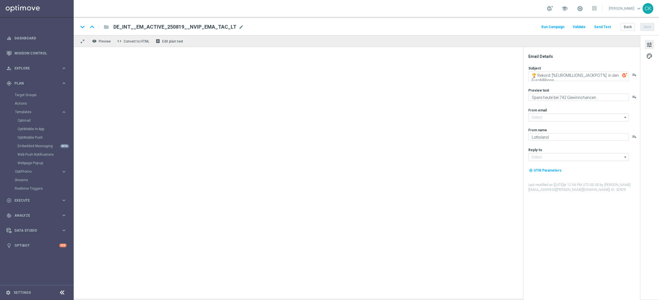
type input "[EMAIL_ADDRESS][DOMAIN_NAME]"
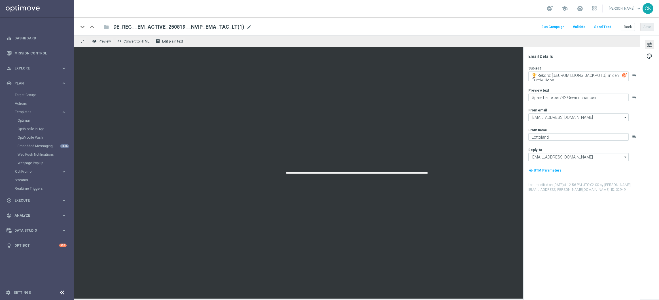
click at [247, 27] on span "mode_edit" at bounding box center [249, 26] width 5 height 5
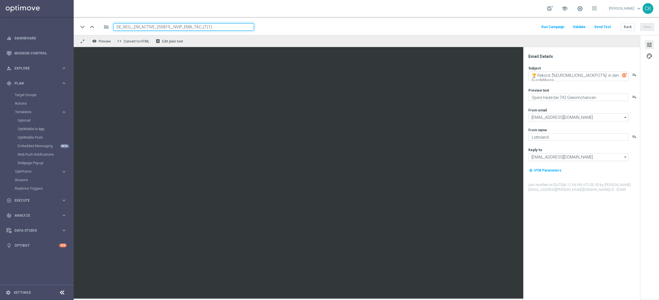
click at [237, 27] on input "DE_REG__EM_ACTIVE_250819__NVIP_EMA_TAC_LT(1)" at bounding box center [183, 26] width 141 height 7
paste input "ALL__EM_CHURNED_250819__NVIP_EMA_TAC_LT"
type input "DE_ALL__EM_CHURNED_250819__NVIP_EMA_TAC_LT"
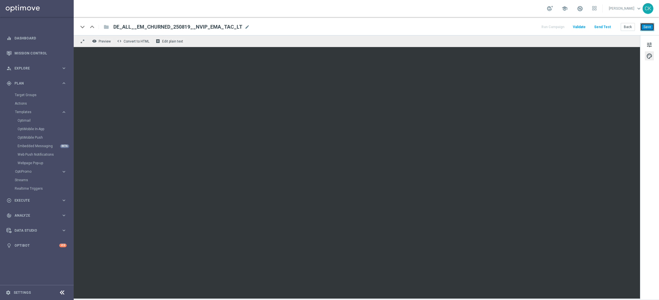
click at [648, 27] on button "Save" at bounding box center [647, 27] width 14 height 8
click at [646, 29] on button "Save" at bounding box center [647, 27] width 14 height 8
click at [649, 42] on span "tune" at bounding box center [649, 44] width 6 height 7
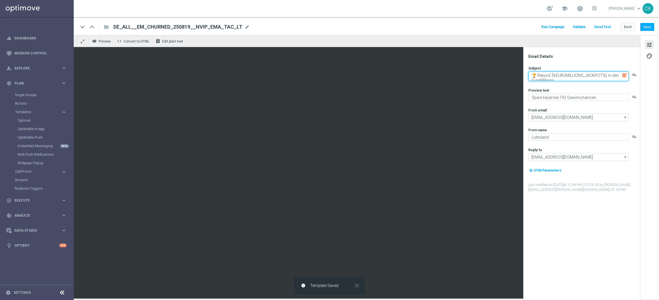
click at [570, 77] on textarea "🏆 Rekord: [%EUROMILLIONS_JACKPOT%] in den EuroMillions" at bounding box center [578, 76] width 100 height 10
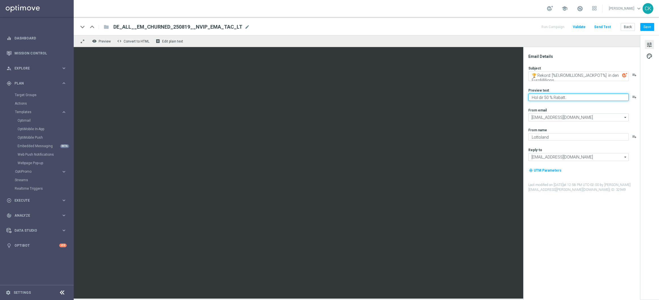
click at [548, 94] on textarea "Hol dir 50 % Rabatt." at bounding box center [578, 97] width 100 height 7
type textarea "Hol dir 50 % Rabatt."
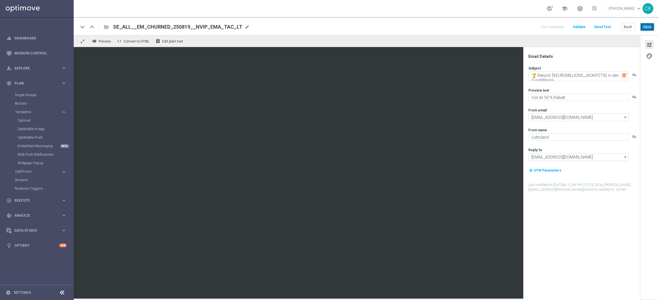
click at [646, 27] on button "Save" at bounding box center [647, 27] width 14 height 8
click at [651, 29] on button "Save" at bounding box center [647, 27] width 14 height 8
click at [607, 27] on button "Send Test" at bounding box center [602, 27] width 18 height 8
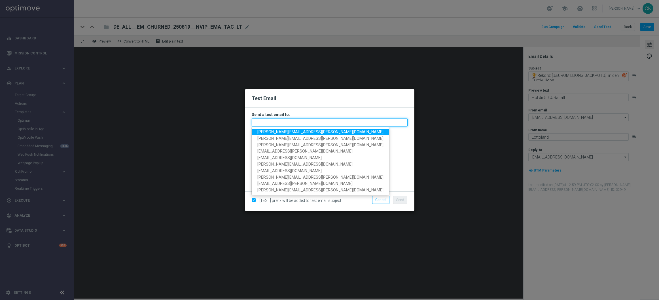
click at [265, 124] on input "text" at bounding box center [330, 122] width 156 height 8
click at [292, 130] on span "[PERSON_NAME][EMAIL_ADDRESS][PERSON_NAME][DOMAIN_NAME]" at bounding box center [320, 132] width 126 height 5
type input "[PERSON_NAME][EMAIL_ADDRESS][PERSON_NAME][DOMAIN_NAME]"
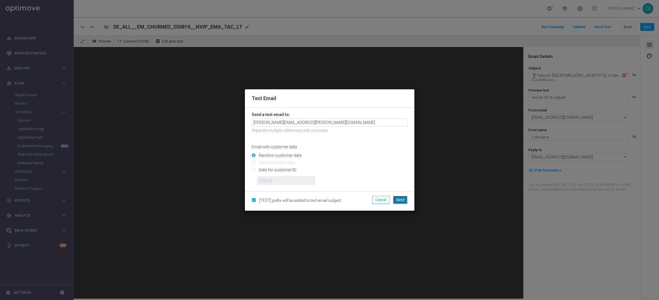
click at [401, 199] on span "Send" at bounding box center [400, 200] width 8 height 4
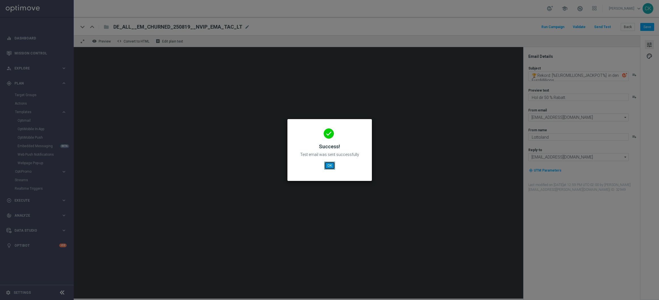
click at [328, 165] on button "OK" at bounding box center [329, 166] width 11 height 8
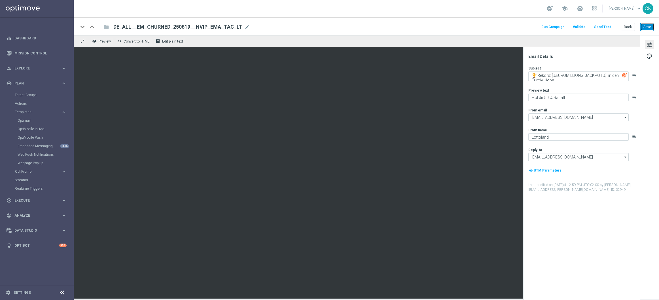
click at [653, 26] on button "Save" at bounding box center [647, 27] width 14 height 8
click at [648, 26] on button "Save" at bounding box center [647, 27] width 14 height 8
click at [648, 30] on button "Save" at bounding box center [647, 27] width 14 height 8
click at [605, 26] on button "Send Test" at bounding box center [602, 27] width 18 height 8
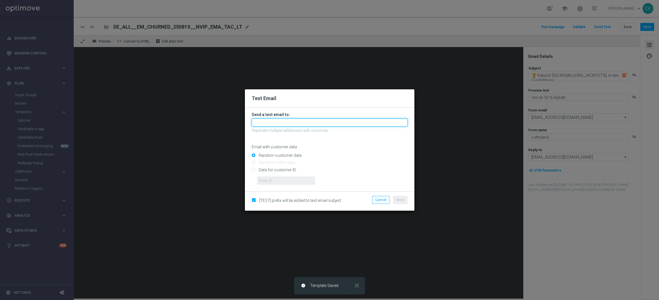
click at [264, 123] on input "text" at bounding box center [330, 122] width 156 height 8
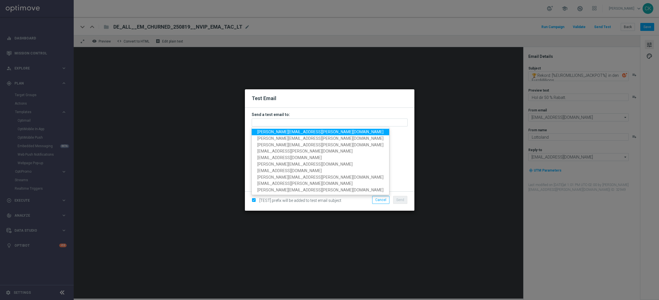
click at [298, 131] on span "[PERSON_NAME][EMAIL_ADDRESS][PERSON_NAME][DOMAIN_NAME]" at bounding box center [320, 132] width 126 height 5
type input "[PERSON_NAME][EMAIL_ADDRESS][PERSON_NAME][DOMAIN_NAME]"
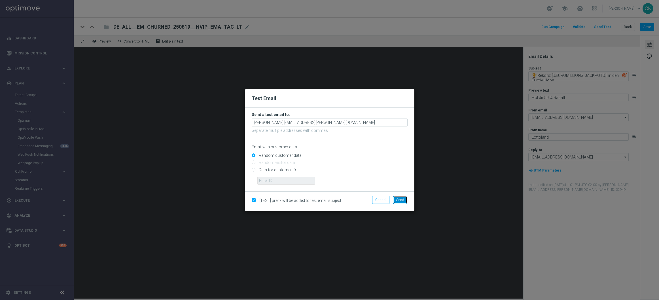
click at [396, 198] on button "Send" at bounding box center [400, 200] width 14 height 8
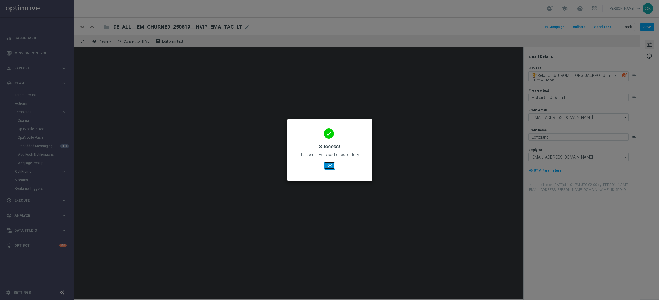
click at [331, 165] on button "OK" at bounding box center [329, 166] width 11 height 8
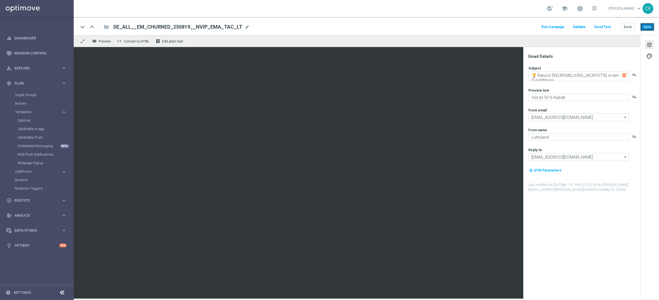
click at [652, 24] on button "Save" at bounding box center [647, 27] width 14 height 8
click at [631, 27] on button "Back" at bounding box center [628, 27] width 14 height 8
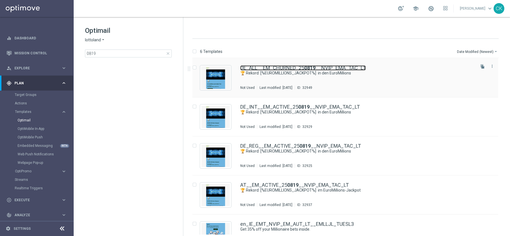
click at [311, 68] on b "0819" at bounding box center [309, 68] width 11 height 6
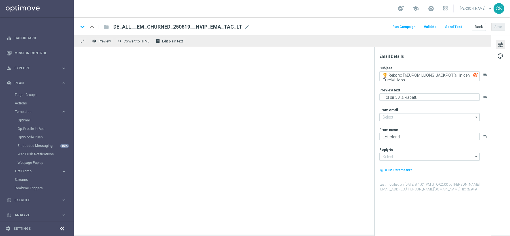
type input "[EMAIL_ADDRESS][DOMAIN_NAME]"
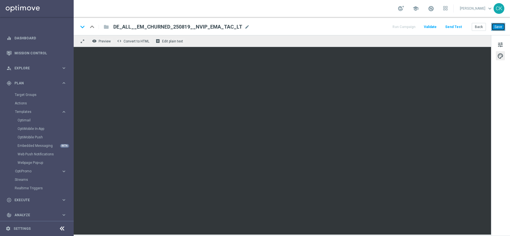
click at [496, 26] on button "Save" at bounding box center [499, 27] width 14 height 8
click at [502, 26] on button "Save" at bounding box center [499, 27] width 14 height 8
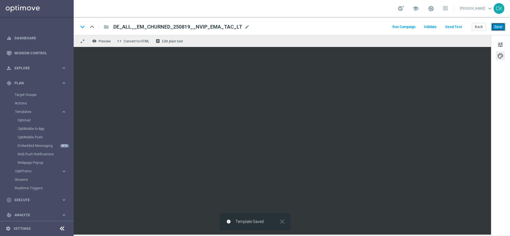
click at [501, 26] on button "Save" at bounding box center [499, 27] width 14 height 8
click at [458, 27] on button "Send Test" at bounding box center [453, 27] width 18 height 8
click at [457, 26] on button "Send Test" at bounding box center [453, 27] width 18 height 8
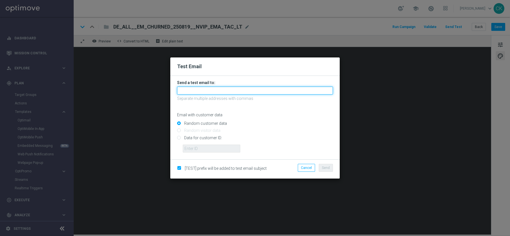
click at [200, 90] on input "text" at bounding box center [255, 91] width 156 height 8
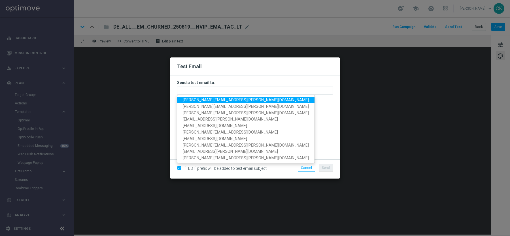
click at [207, 102] on span "[PERSON_NAME][EMAIL_ADDRESS][PERSON_NAME][DOMAIN_NAME]" at bounding box center [246, 100] width 126 height 5
type input "[PERSON_NAME][EMAIL_ADDRESS][PERSON_NAME][DOMAIN_NAME]"
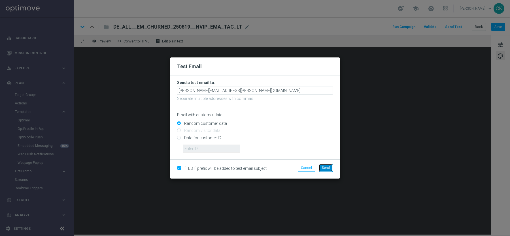
click at [324, 167] on span "Send" at bounding box center [326, 168] width 8 height 4
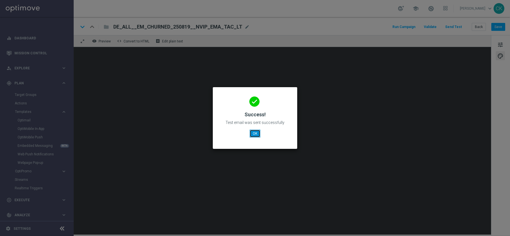
click at [257, 134] on button "OK" at bounding box center [255, 134] width 11 height 8
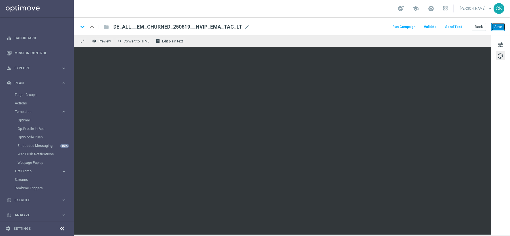
click at [503, 28] on button "Save" at bounding box center [499, 27] width 14 height 8
click at [496, 26] on button "Save" at bounding box center [499, 27] width 14 height 8
click at [455, 28] on button "Send Test" at bounding box center [453, 27] width 18 height 8
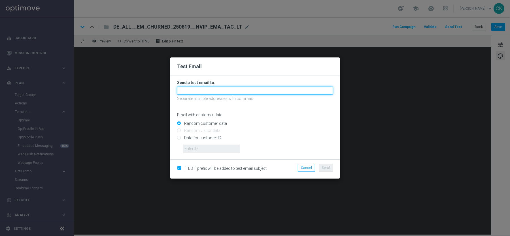
click at [212, 91] on input "text" at bounding box center [255, 91] width 156 height 8
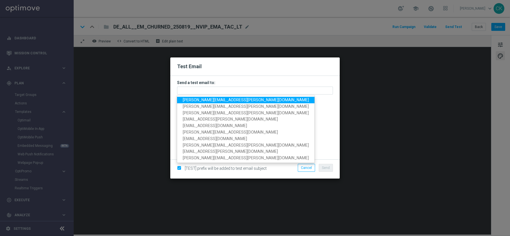
click at [204, 101] on span "[PERSON_NAME][EMAIL_ADDRESS][PERSON_NAME][DOMAIN_NAME]" at bounding box center [246, 100] width 126 height 5
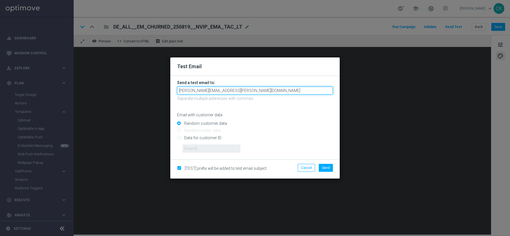
click at [265, 91] on input "[PERSON_NAME][EMAIL_ADDRESS][PERSON_NAME][DOMAIN_NAME]" at bounding box center [255, 91] width 156 height 8
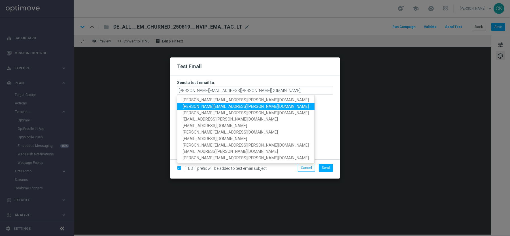
click at [234, 108] on span "[PERSON_NAME][EMAIL_ADDRESS][PERSON_NAME][DOMAIN_NAME]" at bounding box center [246, 106] width 126 height 5
type input "[PERSON_NAME][EMAIL_ADDRESS][PERSON_NAME][DOMAIN_NAME],[PERSON_NAME][DOMAIN_NAM…"
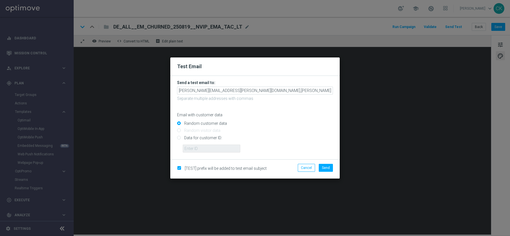
click at [202, 137] on input "Data for customer ID:" at bounding box center [255, 140] width 156 height 8
radio input "true"
click at [202, 146] on input "text" at bounding box center [212, 149] width 58 height 8
type input "14586067"
click at [327, 167] on span "Send" at bounding box center [326, 168] width 8 height 4
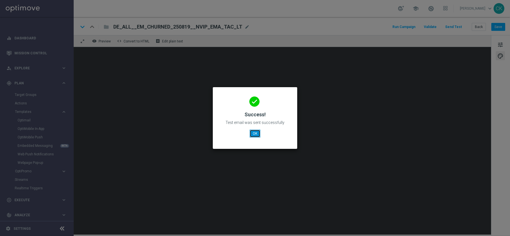
click at [250, 135] on button "OK" at bounding box center [255, 134] width 11 height 8
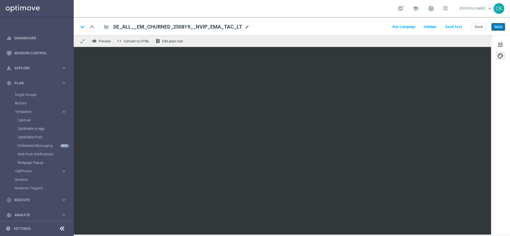
click at [497, 27] on button "Save" at bounding box center [499, 27] width 14 height 8
click at [504, 28] on button "Save" at bounding box center [499, 27] width 14 height 8
click at [502, 24] on button "Save" at bounding box center [499, 27] width 14 height 8
click at [480, 27] on button "Back" at bounding box center [479, 27] width 14 height 8
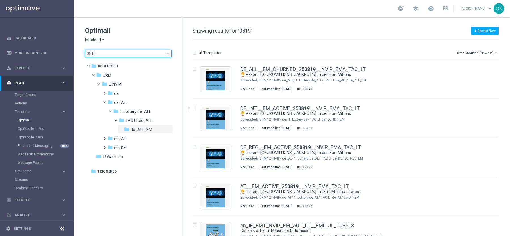
click at [116, 53] on input "0819" at bounding box center [128, 54] width 87 height 8
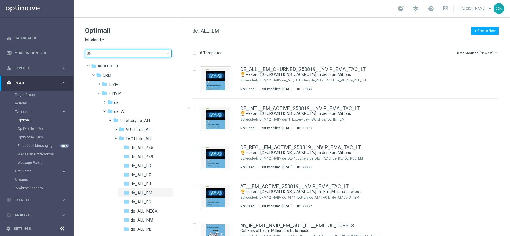
type input "0"
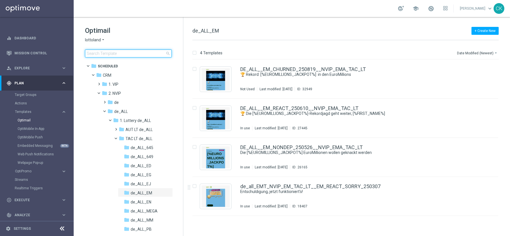
click at [110, 53] on input at bounding box center [128, 54] width 87 height 8
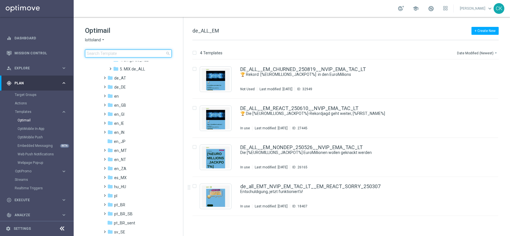
scroll to position [200, 0]
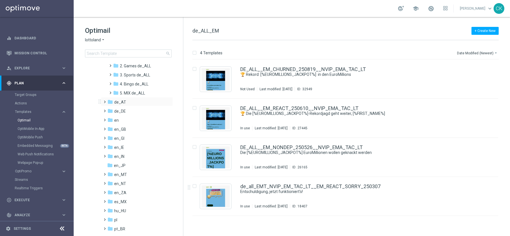
click at [104, 101] on span at bounding box center [103, 99] width 3 height 2
click at [110, 110] on span at bounding box center [109, 108] width 3 height 2
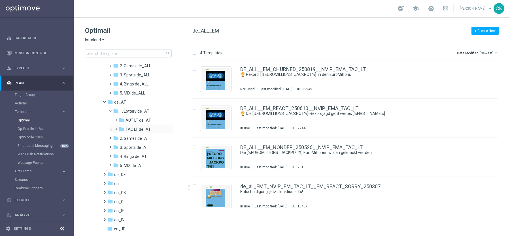
click at [116, 128] on span at bounding box center [115, 127] width 3 height 2
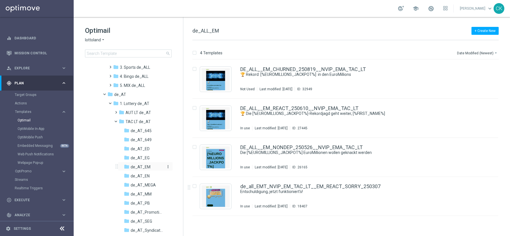
scroll to position [208, 0]
click at [140, 164] on span "de_AT_EM" at bounding box center [141, 166] width 20 height 5
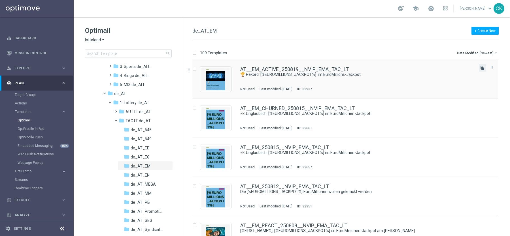
click at [481, 68] on icon "file_copy" at bounding box center [482, 68] width 5 height 5
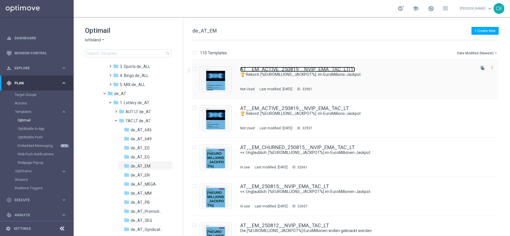
click at [274, 71] on link "AT__EM_ACTIVE_250819__NVIP_EMA_TAC_LT(1)" at bounding box center [297, 69] width 115 height 5
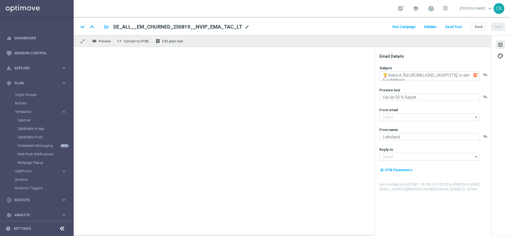
type input "[EMAIL_ADDRESS][DOMAIN_NAME]"
type input "AT__EM_ACTIVE_250819__NVIP_EMA_TAC_LT(1)"
type textarea "🏆 Rekord: [%EUROMILLIONS_JACKPOT%] im EuroMillions-Jackpot"
type textarea "Spare heute bei 742 Gewinnchancen."
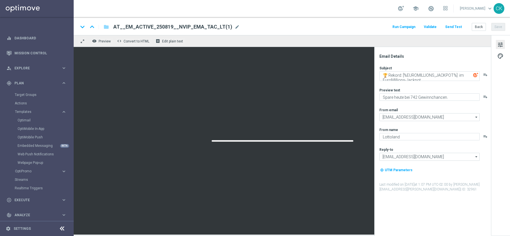
click at [167, 28] on span "AT__EM_ACTIVE_250819__NVIP_EMA_TAC_LT(1)" at bounding box center [172, 27] width 119 height 7
click at [167, 28] on input "AT__EM_ACTIVE_250819__NVIP_EMA_TAC_LT(1)" at bounding box center [183, 26] width 141 height 7
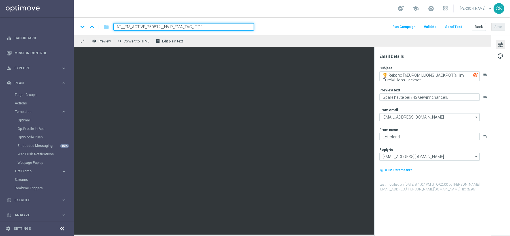
click at [167, 28] on input "AT__EM_ACTIVE_250819__NVIP_EMA_TAC_LT(1)" at bounding box center [183, 26] width 141 height 7
paste input "CHURNED_250819__NVIP_EMA_TAC_LT"
type input "AT__EM_CHURNED_250819__NVIP_EMA_TAC_LT"
click at [304, 31] on div "keyboard_arrow_down keyboard_arrow_up folder AT__EM_CHURNED_250819__NVIP_EMA_TA…" at bounding box center [292, 26] width 437 height 18
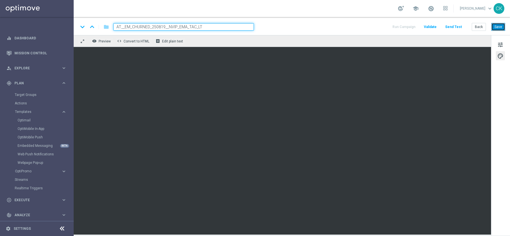
click at [500, 27] on button "Save" at bounding box center [499, 27] width 14 height 8
click at [499, 43] on span "tune" at bounding box center [500, 44] width 6 height 7
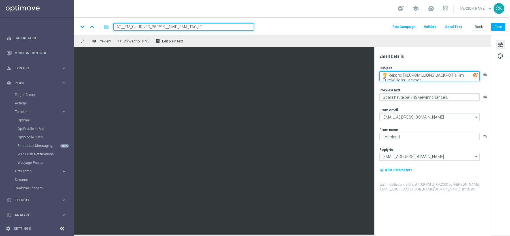
click at [425, 77] on textarea "🏆 Rekord: [%EUROMILLIONS_JACKPOT%] im EuroMillions-Jackpot" at bounding box center [430, 76] width 100 height 10
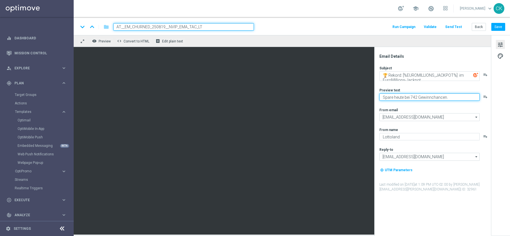
click at [453, 97] on textarea "Spare heute bei 742 Gewinnchancen." at bounding box center [430, 97] width 100 height 7
click at [452, 99] on textarea "Spare heute bei 742 Gewinnchancen." at bounding box center [430, 97] width 100 height 7
paste textarea "Hol dir 50 % Rabatt"
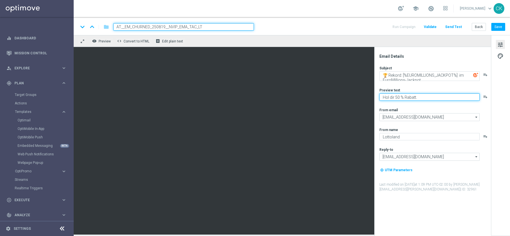
type textarea "Hol dir 50 % Rabatt."
click at [496, 27] on button "Save" at bounding box center [499, 27] width 14 height 8
click at [499, 29] on button "Save" at bounding box center [499, 27] width 14 height 8
click at [499, 26] on button "Save" at bounding box center [499, 27] width 14 height 8
click at [480, 25] on button "Back" at bounding box center [479, 27] width 14 height 8
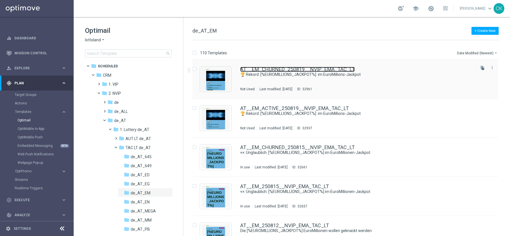
click at [273, 70] on link "AT__EM_CHURNED_250819__NVIP_EMA_TAC_LT" at bounding box center [297, 69] width 115 height 5
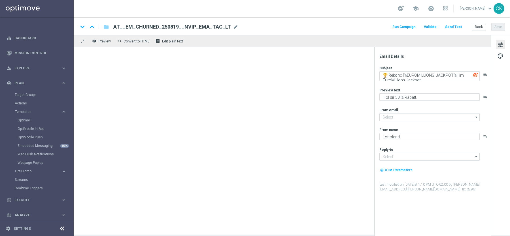
type input "[EMAIL_ADDRESS][DOMAIN_NAME]"
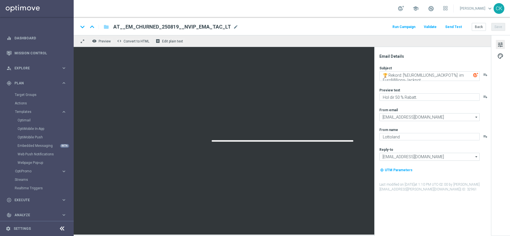
click at [459, 26] on button "Send Test" at bounding box center [453, 27] width 18 height 8
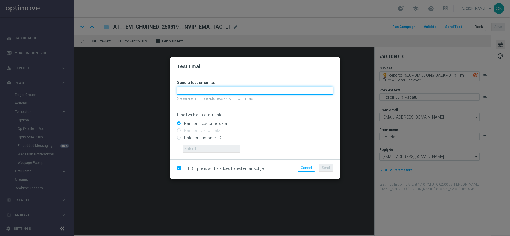
click at [222, 90] on input "text" at bounding box center [255, 91] width 156 height 8
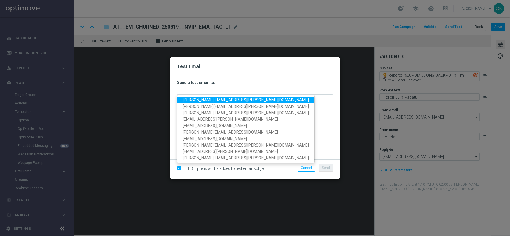
click at [214, 98] on span "[PERSON_NAME][EMAIL_ADDRESS][PERSON_NAME][DOMAIN_NAME]" at bounding box center [246, 100] width 126 height 5
type input "[PERSON_NAME][EMAIL_ADDRESS][PERSON_NAME][DOMAIN_NAME]"
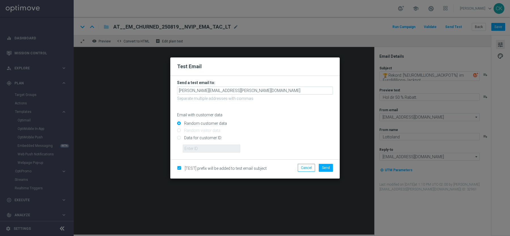
click at [194, 139] on input "Data for customer ID:" at bounding box center [255, 140] width 156 height 8
radio input "true"
click at [194, 149] on input "text" at bounding box center [212, 149] width 58 height 8
type input "14586067"
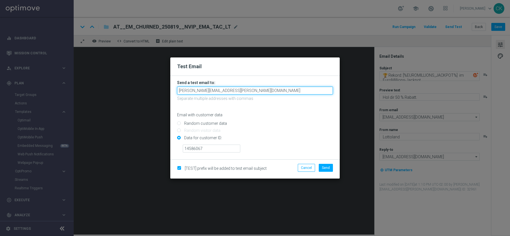
click at [259, 88] on input "[PERSON_NAME][EMAIL_ADDRESS][PERSON_NAME][DOMAIN_NAME]" at bounding box center [255, 91] width 156 height 8
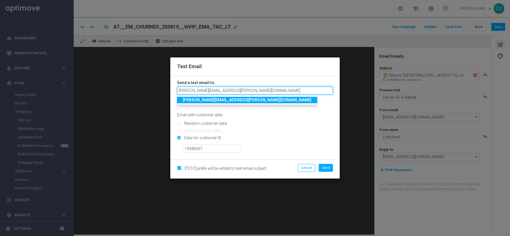
click at [256, 90] on input "[PERSON_NAME][EMAIL_ADDRESS][PERSON_NAME][DOMAIN_NAME]" at bounding box center [255, 91] width 156 height 8
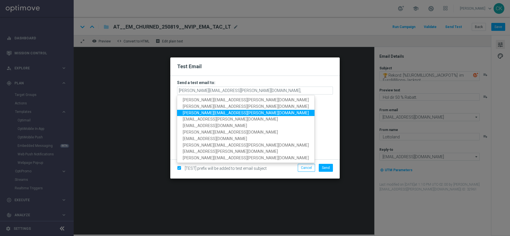
click at [228, 113] on span "[PERSON_NAME][EMAIL_ADDRESS][PERSON_NAME][DOMAIN_NAME]" at bounding box center [246, 113] width 126 height 5
type input "[PERSON_NAME][EMAIL_ADDRESS][PERSON_NAME][DOMAIN_NAME],[DOMAIN_NAME][EMAIL_ADDR…"
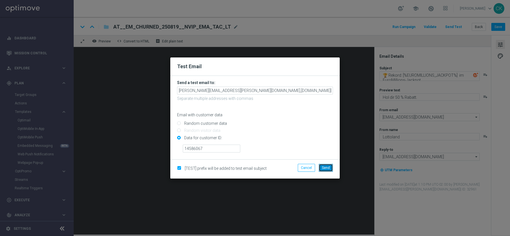
click at [329, 169] on span "Send" at bounding box center [326, 168] width 8 height 4
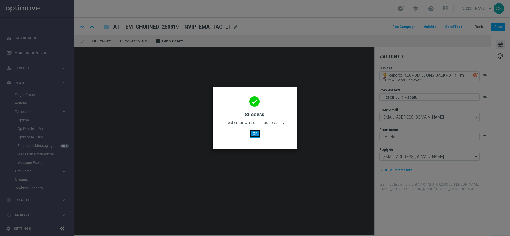
click at [256, 134] on button "OK" at bounding box center [255, 134] width 11 height 8
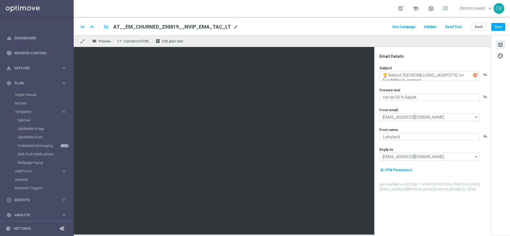
click at [454, 28] on button "Send Test" at bounding box center [453, 27] width 18 height 8
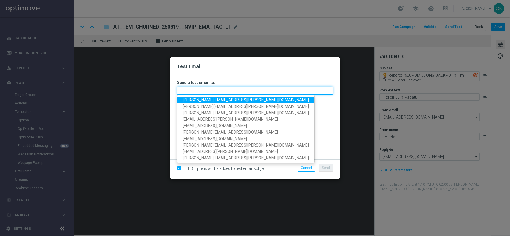
click at [211, 89] on input "text" at bounding box center [255, 91] width 156 height 8
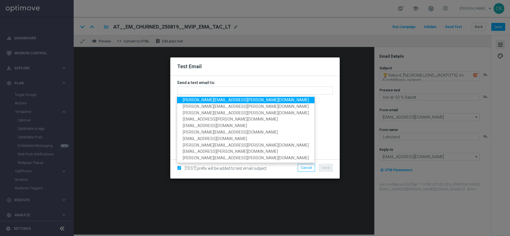
click at [211, 97] on link "[PERSON_NAME][EMAIL_ADDRESS][PERSON_NAME][DOMAIN_NAME]" at bounding box center [245, 100] width 137 height 7
type input "[PERSON_NAME][EMAIL_ADDRESS][PERSON_NAME][DOMAIN_NAME]"
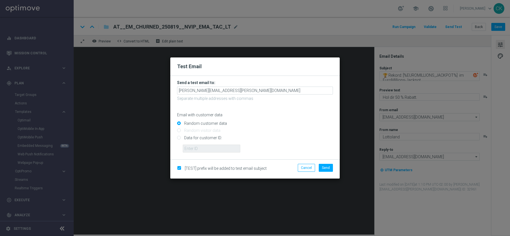
click at [198, 139] on input "Data for customer ID:" at bounding box center [255, 140] width 156 height 8
radio input "true"
click at [198, 152] on input "text" at bounding box center [212, 149] width 58 height 8
type input "14586067"
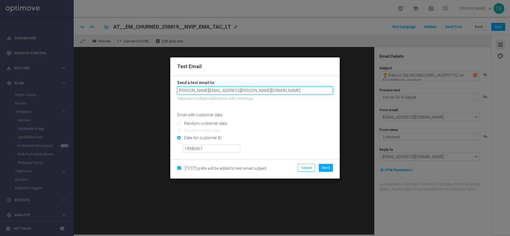
click at [246, 91] on input "[PERSON_NAME][EMAIL_ADDRESS][PERSON_NAME][DOMAIN_NAME]" at bounding box center [255, 91] width 156 height 8
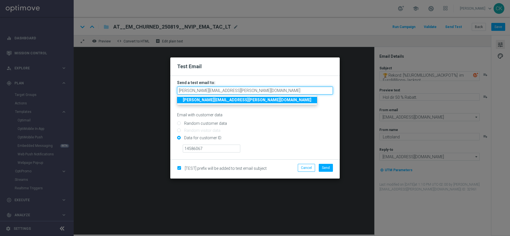
click at [246, 91] on input "[PERSON_NAME][EMAIL_ADDRESS][PERSON_NAME][DOMAIN_NAME]" at bounding box center [255, 91] width 156 height 8
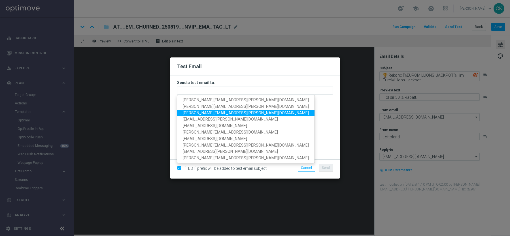
click at [211, 113] on span "[PERSON_NAME][EMAIL_ADDRESS][PERSON_NAME][DOMAIN_NAME]" at bounding box center [246, 113] width 126 height 5
type input "[PERSON_NAME][EMAIL_ADDRESS][PERSON_NAME][DOMAIN_NAME]"
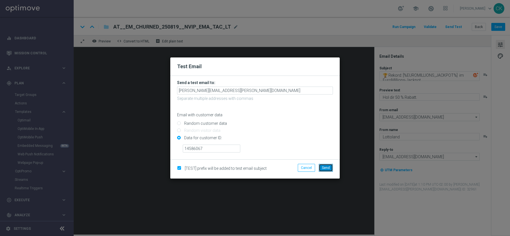
click at [328, 169] on span "Send" at bounding box center [326, 168] width 8 height 4
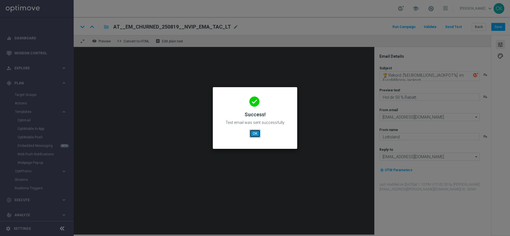
click at [253, 132] on button "OK" at bounding box center [255, 134] width 11 height 8
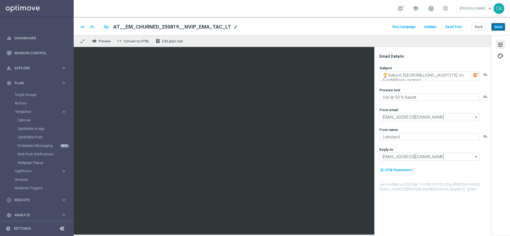
click at [500, 26] on button "Save" at bounding box center [499, 27] width 14 height 8
click at [503, 27] on button "Save" at bounding box center [499, 27] width 14 height 8
click at [482, 26] on button "Back" at bounding box center [479, 27] width 14 height 8
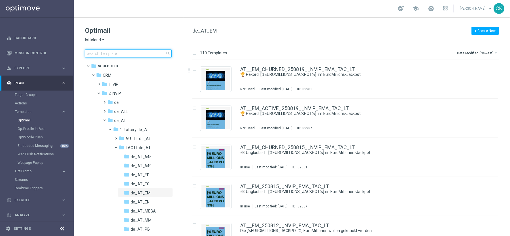
click at [115, 55] on input at bounding box center [128, 54] width 87 height 8
type input "0819"
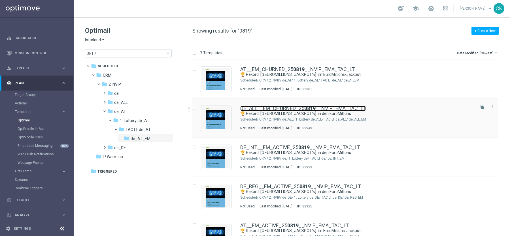
click at [289, 107] on link "DE_ALL__EM_CHURNED_25 0819 __NVIP_EMA_TAC_LT" at bounding box center [303, 108] width 126 height 5
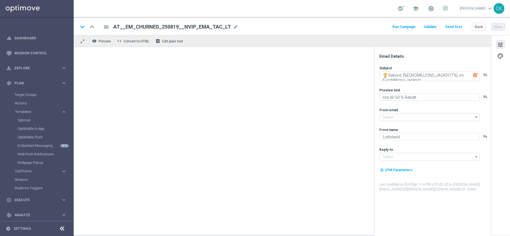
type input "[EMAIL_ADDRESS][DOMAIN_NAME]"
type textarea "🏆 Rekord: [%EUROMILLIONS_JACKPOT%] in den EuroMillions"
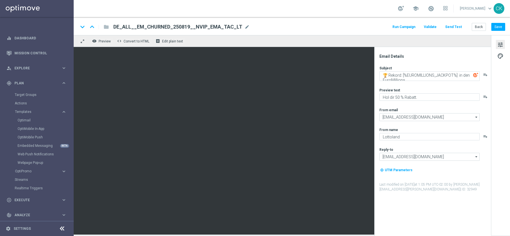
click at [459, 27] on button "Send Test" at bounding box center [453, 27] width 18 height 8
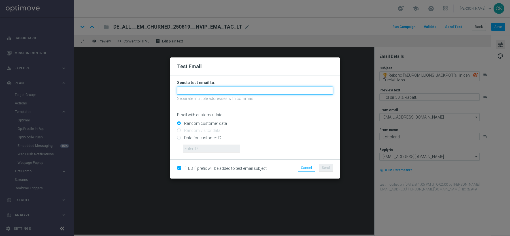
click at [235, 91] on input "text" at bounding box center [255, 91] width 156 height 8
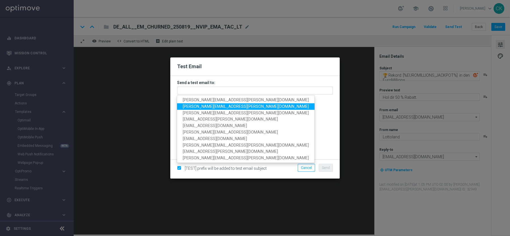
click at [213, 107] on span "[PERSON_NAME][EMAIL_ADDRESS][PERSON_NAME][DOMAIN_NAME]" at bounding box center [246, 106] width 126 height 5
type input "[PERSON_NAME][EMAIL_ADDRESS][PERSON_NAME][DOMAIN_NAME]"
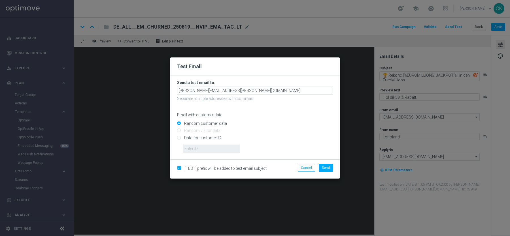
click at [202, 139] on input "Data for customer ID:" at bounding box center [255, 140] width 156 height 8
radio input "true"
click at [202, 148] on input "text" at bounding box center [212, 149] width 58 height 8
type input "14586067"
click at [326, 168] on span "Send" at bounding box center [326, 168] width 8 height 4
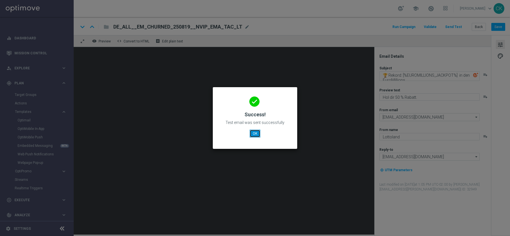
click at [253, 135] on button "OK" at bounding box center [255, 134] width 11 height 8
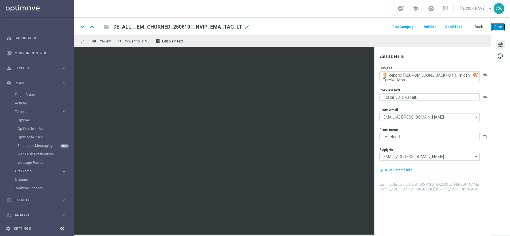
click at [500, 26] on button "Save" at bounding box center [499, 27] width 14 height 8
click at [477, 26] on button "Back" at bounding box center [479, 27] width 14 height 8
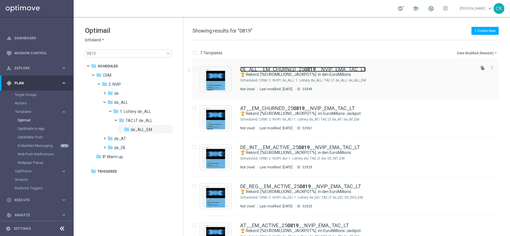
click at [267, 70] on link "DE_ALL__EM_CHURNED_25 0819 __NVIP_EMA_TAC_LT" at bounding box center [303, 69] width 126 height 5
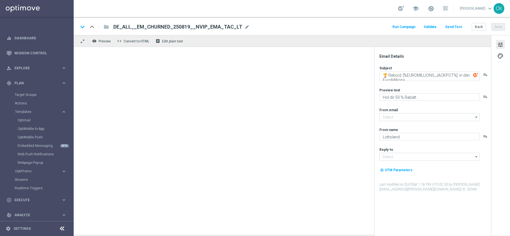
type input "[EMAIL_ADDRESS][DOMAIN_NAME]"
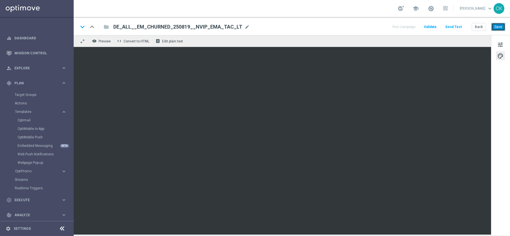
click at [499, 24] on button "Save" at bounding box center [499, 27] width 14 height 8
click at [457, 26] on button "Send Test" at bounding box center [453, 27] width 18 height 8
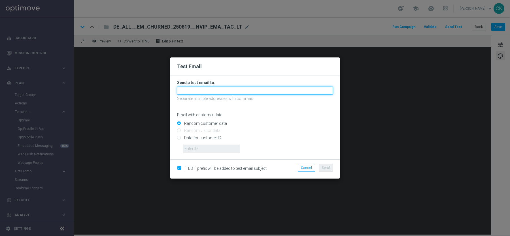
click at [209, 91] on input "text" at bounding box center [255, 91] width 156 height 8
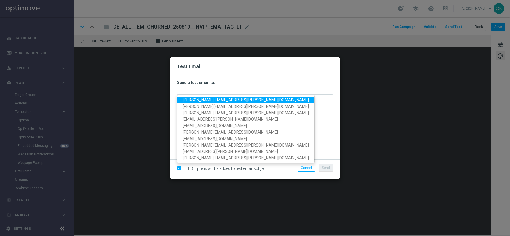
click at [209, 100] on span "[PERSON_NAME][EMAIL_ADDRESS][PERSON_NAME][DOMAIN_NAME]" at bounding box center [246, 100] width 126 height 5
type input "[PERSON_NAME][EMAIL_ADDRESS][PERSON_NAME][DOMAIN_NAME]"
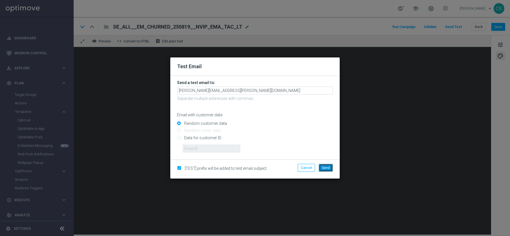
click at [327, 170] on button "Send" at bounding box center [326, 168] width 14 height 8
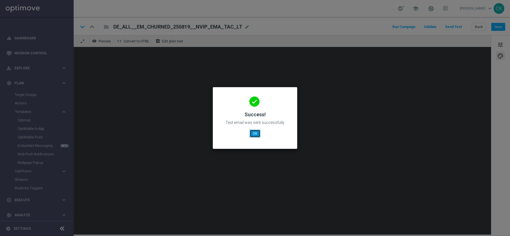
click at [255, 133] on button "OK" at bounding box center [255, 134] width 11 height 8
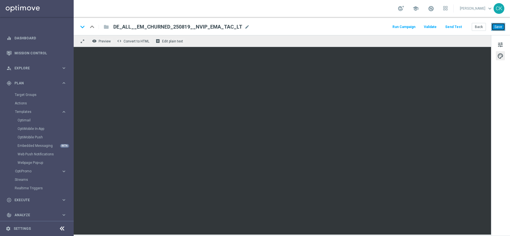
click at [496, 26] on button "Save" at bounding box center [499, 27] width 14 height 8
click at [497, 28] on button "Save" at bounding box center [499, 27] width 14 height 8
click at [496, 27] on button "Save" at bounding box center [499, 27] width 14 height 8
click at [500, 27] on button "Save" at bounding box center [499, 27] width 14 height 8
click at [480, 27] on button "Back" at bounding box center [479, 27] width 14 height 8
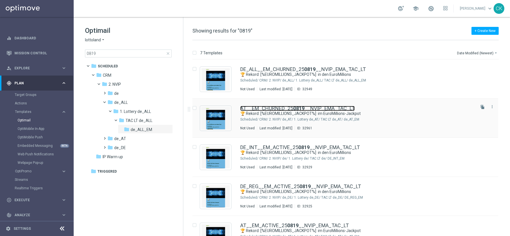
click at [262, 108] on link "AT__EM_CHURNED_25 0819 __NVIP_EMA_TAC_LT" at bounding box center [297, 108] width 115 height 5
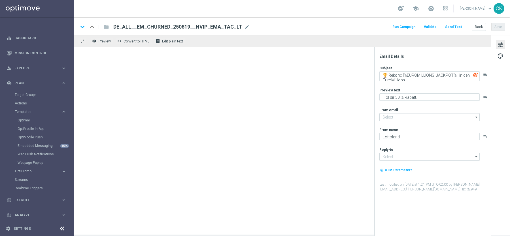
type input "[EMAIL_ADDRESS][DOMAIN_NAME]"
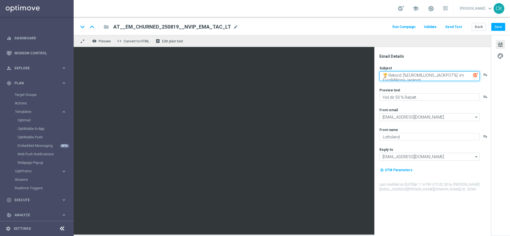
click at [404, 79] on textarea "🏆 Rekord: [%EUROMILLIONS_JACKPOT%] im EuroMillions-Jackpot" at bounding box center [430, 76] width 100 height 10
type textarea "🏆 Rekord: [%EUROMILLIONS_JACKPOT%] im EuroMillionen-Jackpot"
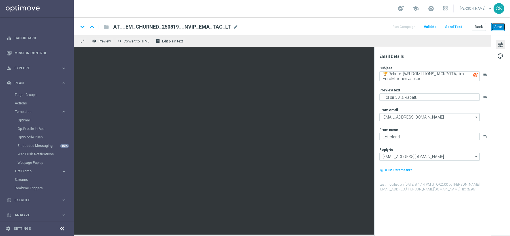
click at [499, 26] on button "Save" at bounding box center [499, 27] width 14 height 8
click at [452, 26] on button "Send Test" at bounding box center [453, 27] width 18 height 8
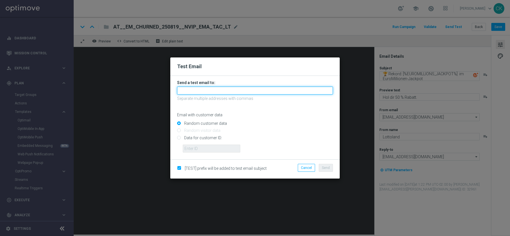
click at [211, 92] on input "text" at bounding box center [255, 91] width 156 height 8
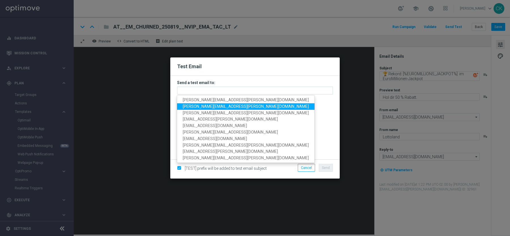
click at [208, 105] on span "[PERSON_NAME][EMAIL_ADDRESS][PERSON_NAME][DOMAIN_NAME]" at bounding box center [246, 106] width 126 height 5
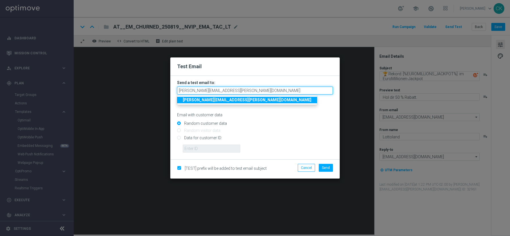
click at [274, 89] on input "[PERSON_NAME][EMAIL_ADDRESS][PERSON_NAME][DOMAIN_NAME]" at bounding box center [255, 91] width 156 height 8
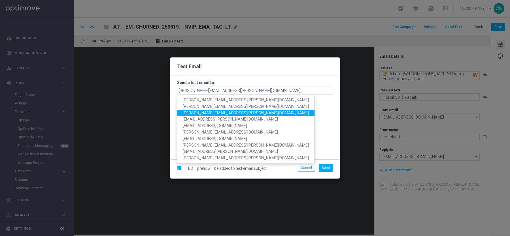
click at [216, 114] on span "[PERSON_NAME][EMAIL_ADDRESS][PERSON_NAME][DOMAIN_NAME]" at bounding box center [246, 113] width 126 height 5
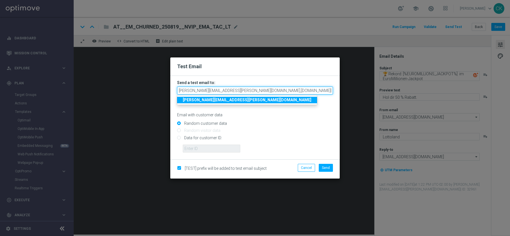
click at [308, 91] on input "[PERSON_NAME][EMAIL_ADDRESS][PERSON_NAME][DOMAIN_NAME],[DOMAIN_NAME][EMAIL_ADDR…" at bounding box center [255, 91] width 156 height 8
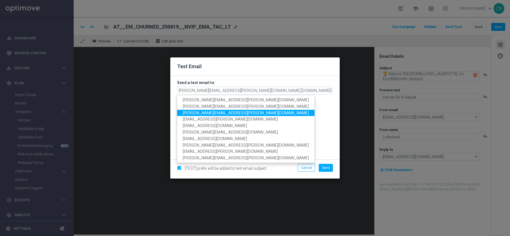
click at [218, 113] on span "[PERSON_NAME][EMAIL_ADDRESS][PERSON_NAME][DOMAIN_NAME]" at bounding box center [246, 113] width 126 height 5
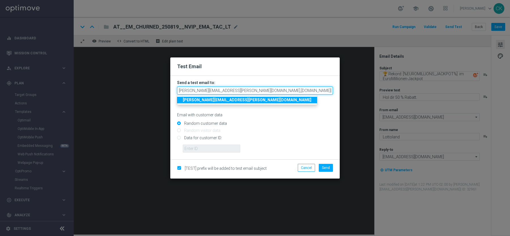
scroll to position [0, 21]
drag, startPoint x: 298, startPoint y: 90, endPoint x: 357, endPoint y: 93, distance: 58.8
click at [357, 93] on modal-container "Test Email Send a test email to: [PERSON_NAME][EMAIL_ADDRESS][PERSON_NAME][DOMA…" at bounding box center [255, 118] width 510 height 236
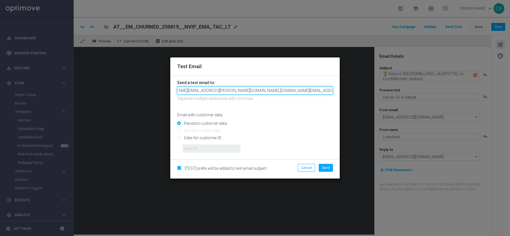
scroll to position [0, 0]
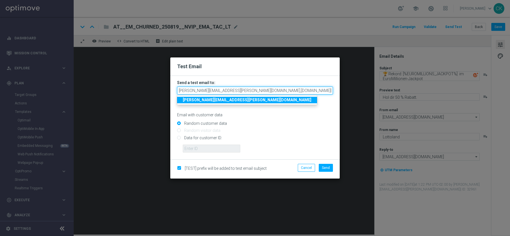
type input "[PERSON_NAME][EMAIL_ADDRESS][PERSON_NAME][DOMAIN_NAME],[DOMAIN_NAME][EMAIL_ADDR…"
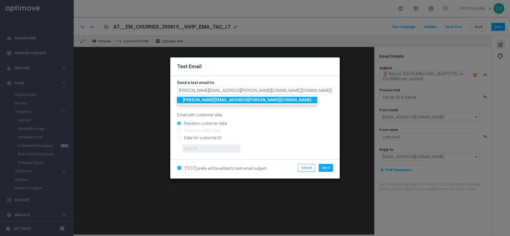
click at [191, 137] on input "Data for customer ID:" at bounding box center [255, 140] width 156 height 8
radio input "true"
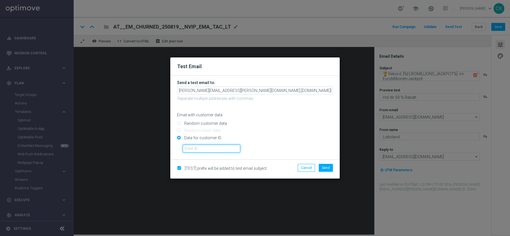
click at [192, 147] on input "text" at bounding box center [212, 149] width 58 height 8
type input "14586067"
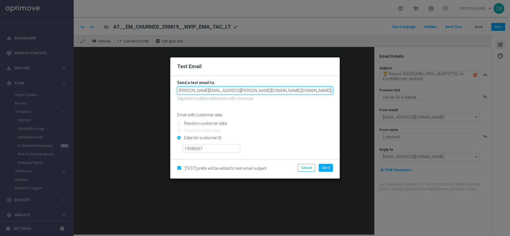
click at [308, 89] on input "[PERSON_NAME][EMAIL_ADDRESS][PERSON_NAME][DOMAIN_NAME],[DOMAIN_NAME][EMAIL_ADDR…" at bounding box center [255, 91] width 156 height 8
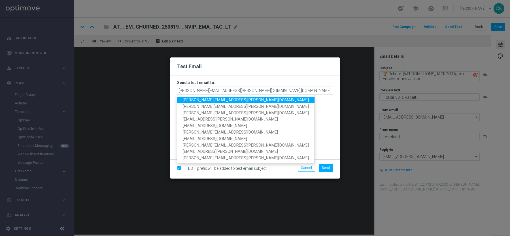
click at [231, 98] on span "[PERSON_NAME][EMAIL_ADDRESS][PERSON_NAME][DOMAIN_NAME]" at bounding box center [246, 100] width 126 height 5
type input "[PERSON_NAME][EMAIL_ADDRESS][PERSON_NAME][DOMAIN_NAME],[DOMAIN_NAME][EMAIL_ADDR…"
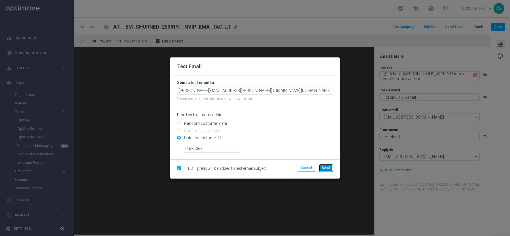
click at [328, 168] on span "Send" at bounding box center [326, 168] width 8 height 4
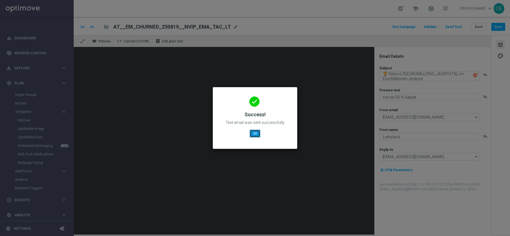
click at [256, 131] on button "OK" at bounding box center [255, 134] width 11 height 8
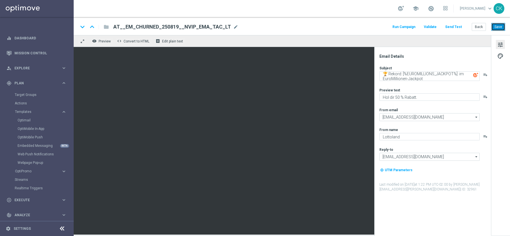
click at [500, 24] on button "Save" at bounding box center [499, 27] width 14 height 8
click at [477, 27] on button "Back" at bounding box center [479, 27] width 14 height 8
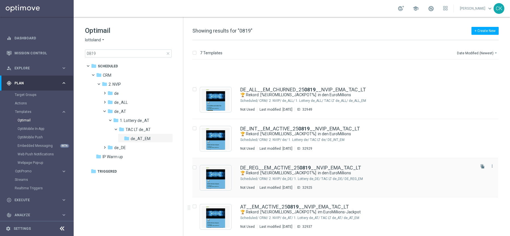
scroll to position [42, 0]
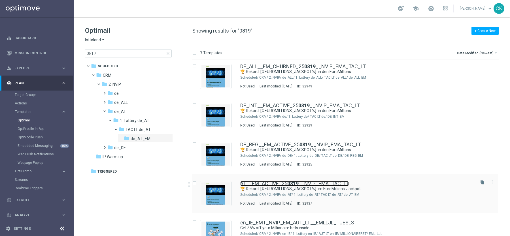
click at [268, 183] on link "AT__EM_ACTIVE_25 0819 __NVIP_EMA_TAC_LT" at bounding box center [294, 183] width 109 height 5
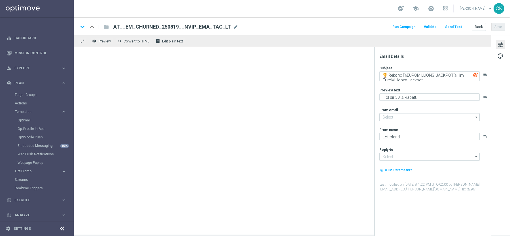
type input "[EMAIL_ADDRESS][DOMAIN_NAME]"
type textarea "🏆 Rekord: [%EUROMILLIONS_JACKPOT%] im EuroMillions-Jackpot"
type textarea "Spare heute bei 742 Gewinnchancen."
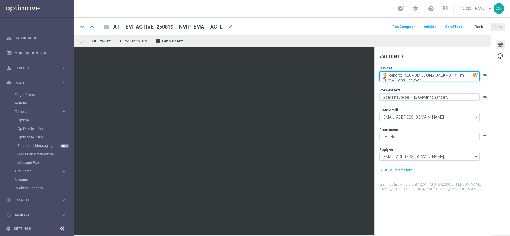
click at [405, 78] on textarea "🏆 Rekord: [%EUROMILLIONS_JACKPOT%] im EuroMillions-Jackpot" at bounding box center [430, 76] width 100 height 10
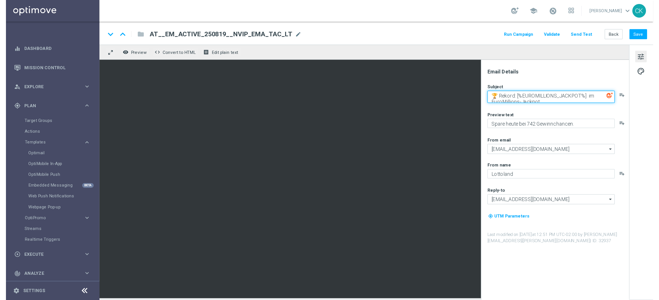
scroll to position [1, 0]
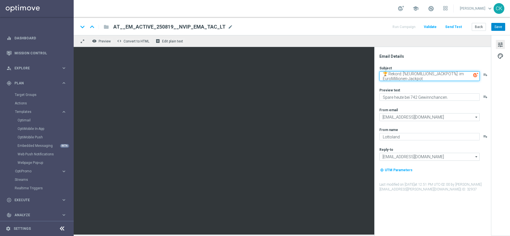
type textarea "🏆 Rekord: [%EUROMILLIONS_JACKPOT%] im EuroMillionen-Jackpot"
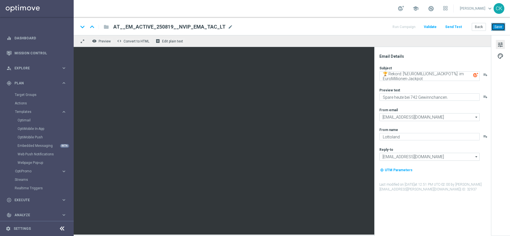
click at [498, 26] on button "Save" at bounding box center [499, 27] width 14 height 8
click at [495, 27] on button "Save" at bounding box center [499, 27] width 14 height 8
click at [454, 26] on button "Send Test" at bounding box center [453, 27] width 18 height 8
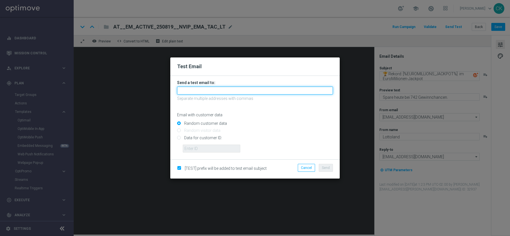
click at [204, 87] on input "text" at bounding box center [255, 91] width 156 height 8
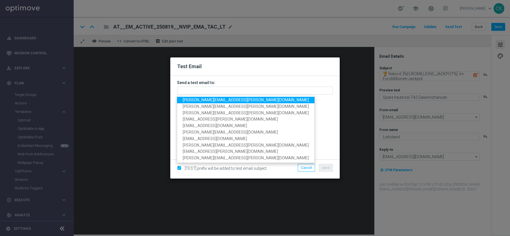
click at [208, 102] on span "[PERSON_NAME][EMAIL_ADDRESS][PERSON_NAME][DOMAIN_NAME]" at bounding box center [246, 100] width 126 height 5
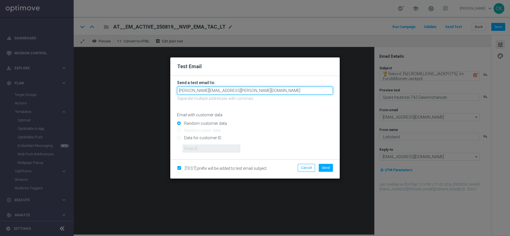
click at [291, 90] on input "[PERSON_NAME][EMAIL_ADDRESS][PERSON_NAME][DOMAIN_NAME]" at bounding box center [255, 91] width 156 height 8
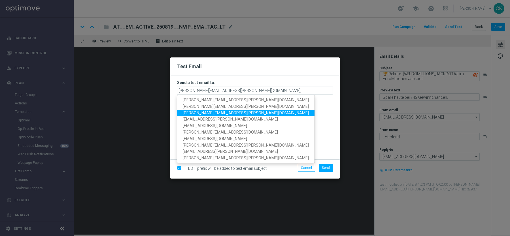
click at [238, 114] on span "[PERSON_NAME][EMAIL_ADDRESS][PERSON_NAME][DOMAIN_NAME]" at bounding box center [246, 113] width 126 height 5
type input "[PERSON_NAME][EMAIL_ADDRESS][PERSON_NAME][DOMAIN_NAME],[DOMAIN_NAME][EMAIL_ADDR…"
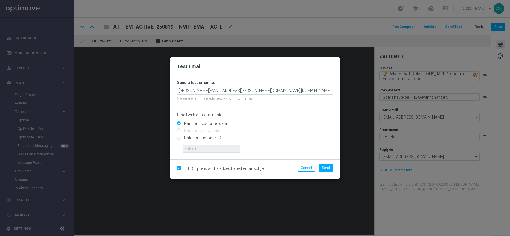
click at [176, 136] on form "Send a test email to: [PERSON_NAME][EMAIL_ADDRESS][PERSON_NAME][DOMAIN_NAME],[D…" at bounding box center [255, 118] width 170 height 84
click at [189, 137] on input "Data for customer ID:" at bounding box center [255, 140] width 156 height 8
radio input "true"
click at [198, 154] on form "Send a test email to: [PERSON_NAME][EMAIL_ADDRESS][PERSON_NAME][DOMAIN_NAME],[D…" at bounding box center [255, 118] width 170 height 84
click at [202, 150] on input "text" at bounding box center [212, 149] width 58 height 8
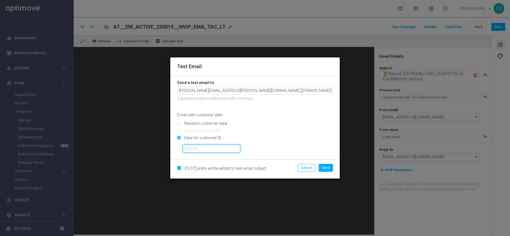
type input "14586067"
click at [325, 166] on span "Send" at bounding box center [326, 168] width 8 height 4
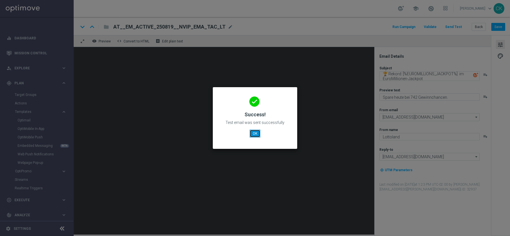
click at [255, 137] on button "OK" at bounding box center [255, 134] width 11 height 8
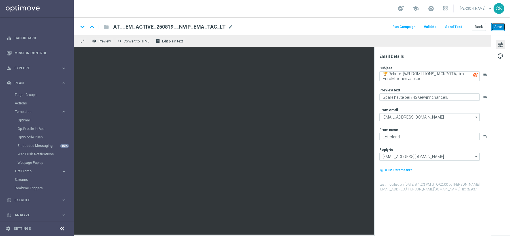
click at [497, 26] on button "Save" at bounding box center [499, 27] width 14 height 8
click at [479, 25] on button "Back" at bounding box center [479, 27] width 14 height 8
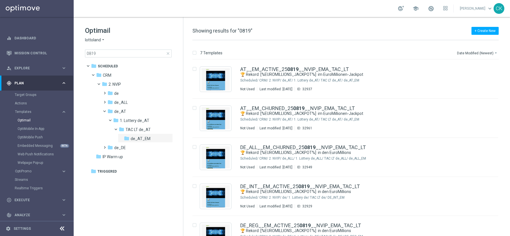
click at [167, 54] on span "close" at bounding box center [168, 53] width 5 height 5
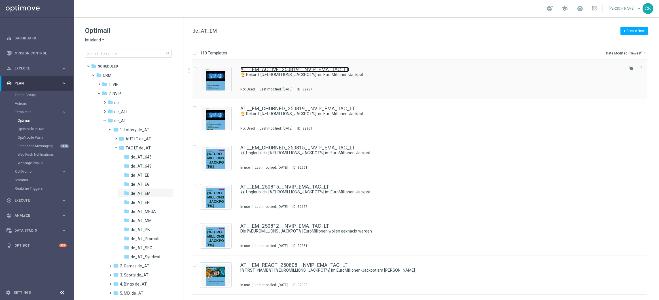
click at [280, 69] on link "AT__EM_ACTIVE_250819__NVIP_EMA_TAC_LT" at bounding box center [294, 69] width 109 height 5
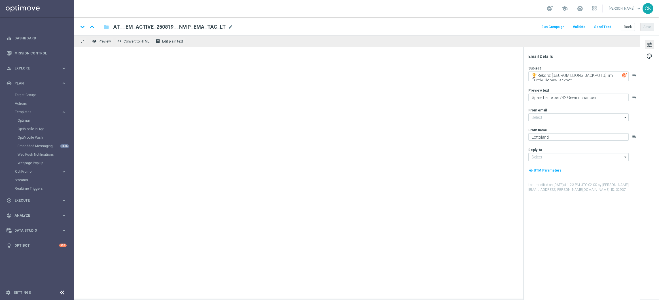
type input "[EMAIL_ADDRESS][DOMAIN_NAME]"
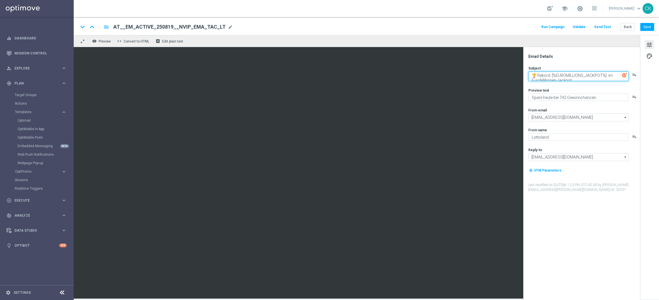
click at [607, 75] on textarea "🏆 Rekord: [%EUROMILLIONS_JACKPOT%] im EuroMillionen-Jackpot" at bounding box center [578, 76] width 100 height 10
type textarea "🏆 Rekord: [%EUROMILLIONS_JACKPOT%] im EuroMillionen-Jackpot"
click at [648, 25] on button "Save" at bounding box center [647, 27] width 14 height 8
click at [627, 25] on button "Back" at bounding box center [628, 27] width 14 height 8
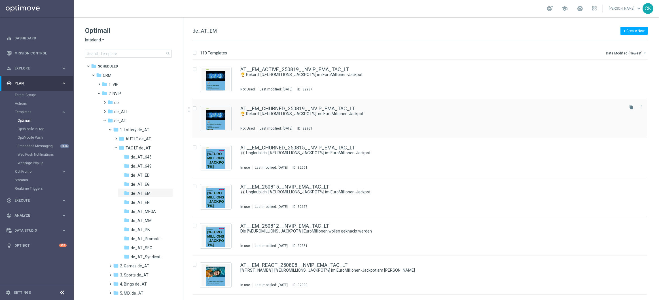
click at [273, 104] on div "AT__EM_CHURNED_250819__NVIP_EMA_TAC_LT 🏆 Rekord: [%EUROMILLIONS_JACKPOT%] im Eu…" at bounding box center [419, 118] width 455 height 39
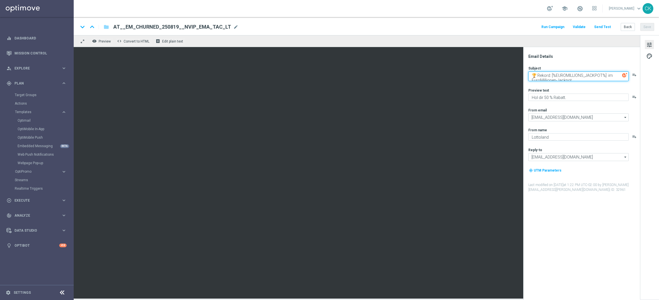
click at [607, 75] on textarea "🏆 Rekord: [%EUROMILLIONS_JACKPOT%] im EuroMillionen-Jackpot" at bounding box center [578, 76] width 100 height 10
type textarea "🏆 Rekord: [%EUROMILLIONS_JACKPOT%] im EuroMillionen-Jackpot"
click at [646, 28] on button "Save" at bounding box center [647, 27] width 14 height 8
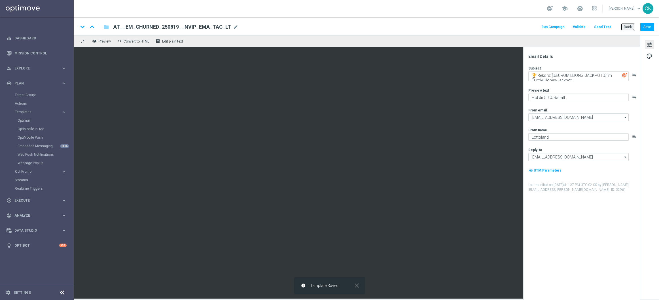
click at [631, 27] on button "Back" at bounding box center [628, 27] width 14 height 8
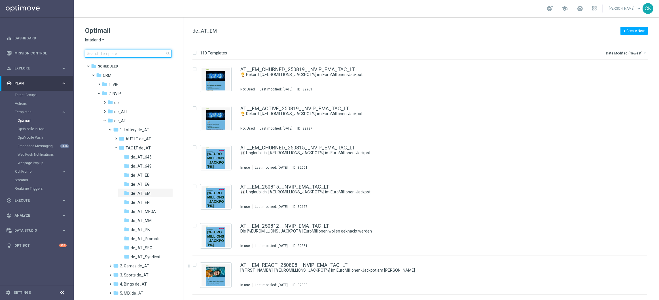
click at [120, 51] on input at bounding box center [128, 54] width 87 height 8
type input "0819"
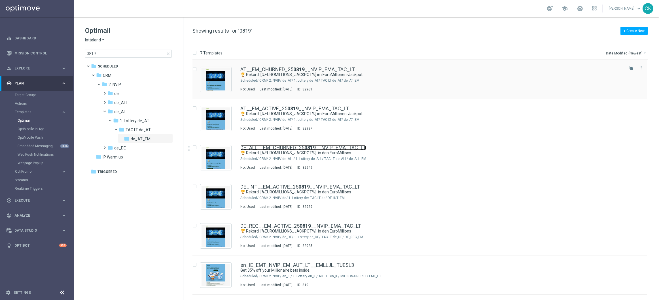
click at [268, 146] on link "DE_ALL__EM_CHURNED_25 0819 __NVIP_EMA_TAC_LT" at bounding box center [303, 147] width 126 height 5
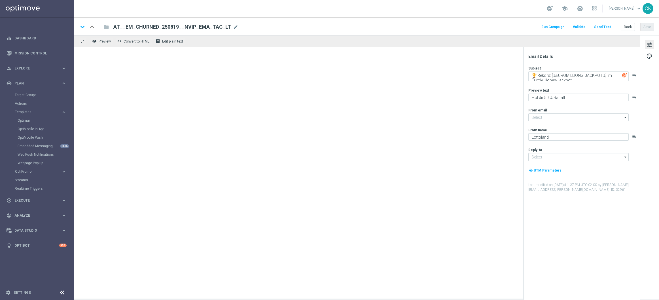
type input "[EMAIL_ADDRESS][DOMAIN_NAME]"
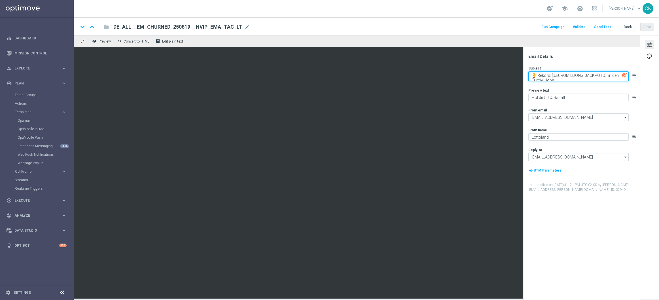
click at [607, 75] on textarea "🏆 Rekord: [%EUROMILLIONS_JACKPOT%] in den EuroMillions" at bounding box center [578, 76] width 100 height 10
type textarea "🏆 Rekord: [%EUROMILLIONS_JACKPOT%] in den EuroMillions"
click at [647, 26] on button "Save" at bounding box center [647, 27] width 14 height 8
click at [603, 25] on button "Send Test" at bounding box center [602, 27] width 18 height 8
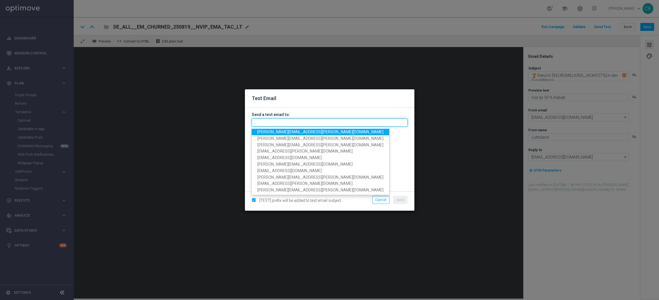
click at [279, 121] on input "text" at bounding box center [330, 122] width 156 height 8
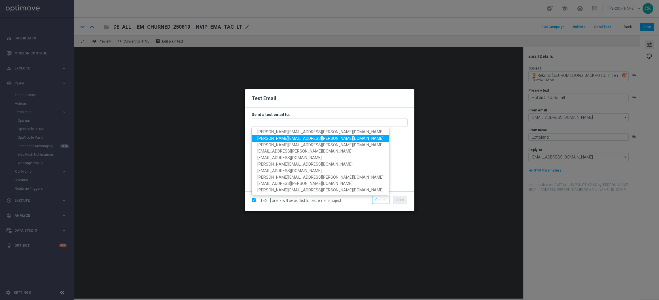
click at [289, 136] on span "[PERSON_NAME][EMAIL_ADDRESS][PERSON_NAME][DOMAIN_NAME]" at bounding box center [320, 138] width 126 height 5
type input "[PERSON_NAME][EMAIL_ADDRESS][PERSON_NAME][DOMAIN_NAME]"
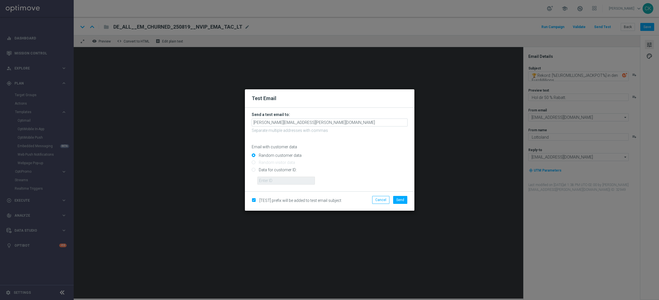
click at [281, 168] on input "Data for customer ID:" at bounding box center [330, 172] width 156 height 8
radio input "true"
click at [281, 179] on input "text" at bounding box center [286, 181] width 58 height 8
type input "14586067"
click at [404, 200] on button "Send" at bounding box center [400, 200] width 14 height 8
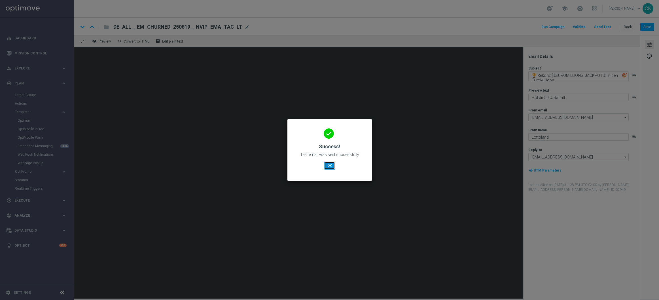
click at [329, 163] on button "OK" at bounding box center [329, 166] width 11 height 8
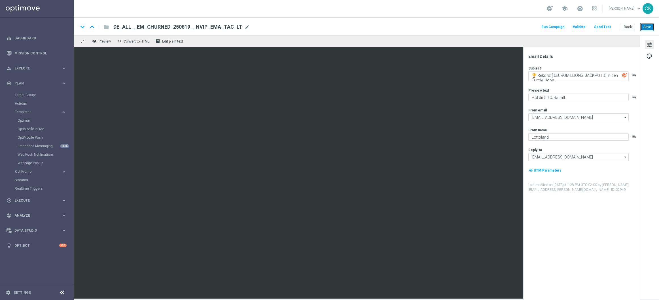
click at [651, 27] on button "Save" at bounding box center [647, 27] width 14 height 8
click at [627, 27] on button "Back" at bounding box center [628, 27] width 14 height 8
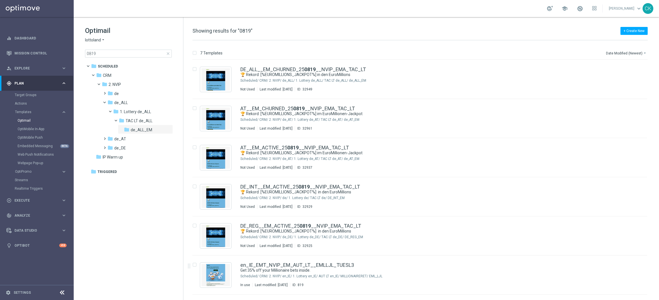
click at [168, 52] on span "close" at bounding box center [168, 53] width 5 height 5
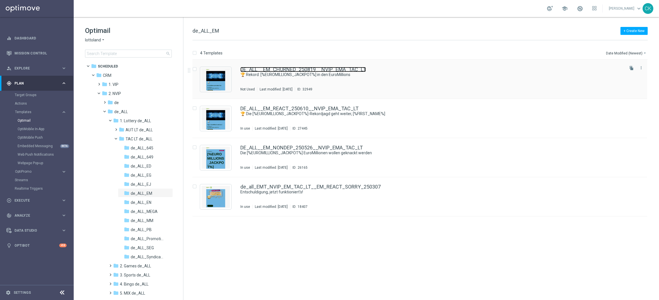
click at [294, 67] on link "DE_ALL__EM_CHURNED_250819__NVIP_EMA_TAC_LT" at bounding box center [303, 69] width 126 height 5
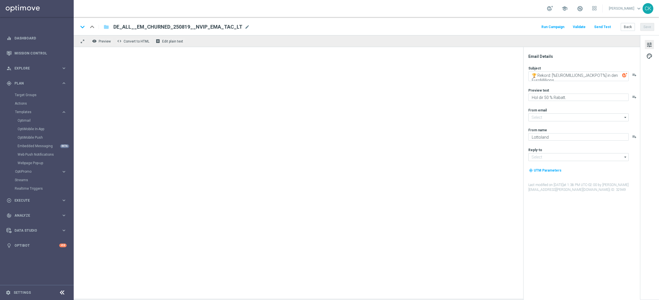
type input "[EMAIL_ADDRESS][DOMAIN_NAME]"
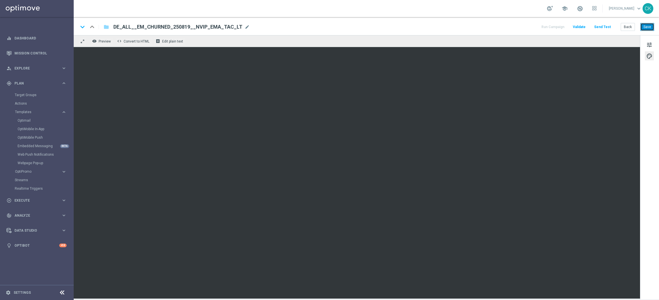
click at [648, 27] on button "Save" at bounding box center [647, 27] width 14 height 8
click at [606, 27] on button "Send Test" at bounding box center [602, 27] width 18 height 8
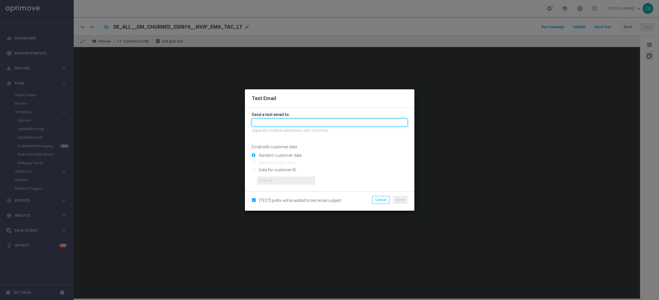
click at [331, 122] on input "text" at bounding box center [330, 122] width 156 height 8
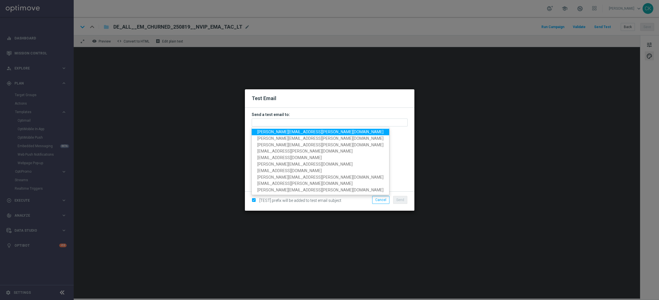
click at [309, 130] on span "[PERSON_NAME][EMAIL_ADDRESS][PERSON_NAME][DOMAIN_NAME]" at bounding box center [320, 132] width 126 height 5
type input "[PERSON_NAME][EMAIL_ADDRESS][PERSON_NAME][DOMAIN_NAME]"
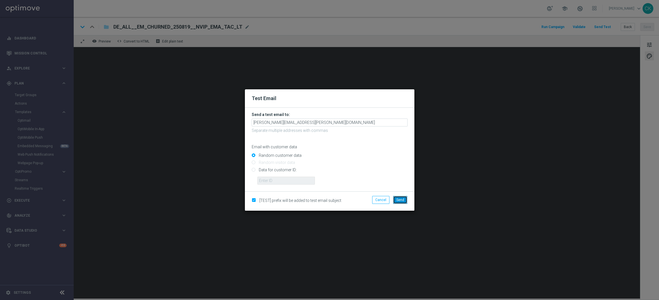
click at [401, 199] on span "Send" at bounding box center [400, 200] width 8 height 4
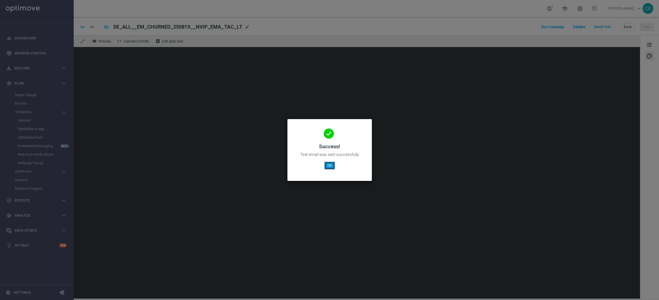
click at [329, 166] on button "OK" at bounding box center [329, 166] width 11 height 8
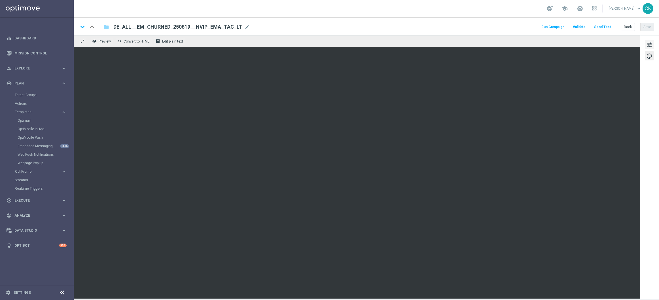
click at [649, 45] on span "tune" at bounding box center [649, 44] width 6 height 7
click at [589, 29] on div "Run Campaign Validate Send Test Back Save" at bounding box center [598, 26] width 114 height 7
click at [605, 24] on button "Send Test" at bounding box center [602, 27] width 18 height 8
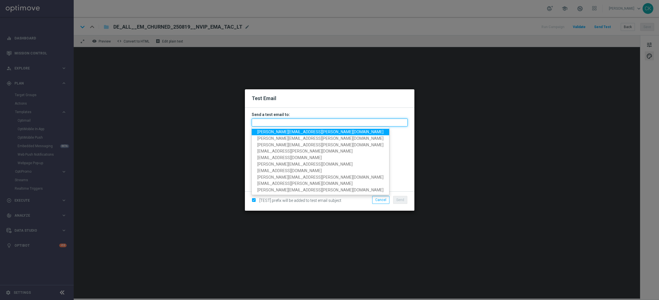
click at [347, 121] on input "text" at bounding box center [330, 122] width 156 height 8
click at [317, 132] on span "[PERSON_NAME][EMAIL_ADDRESS][PERSON_NAME][DOMAIN_NAME]" at bounding box center [320, 132] width 126 height 5
type input "[PERSON_NAME][EMAIL_ADDRESS][PERSON_NAME][DOMAIN_NAME]"
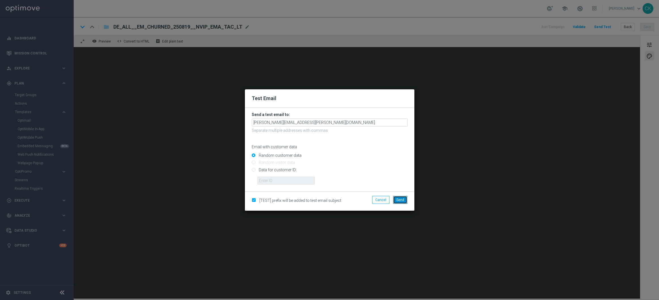
click at [404, 202] on button "Send" at bounding box center [400, 200] width 14 height 8
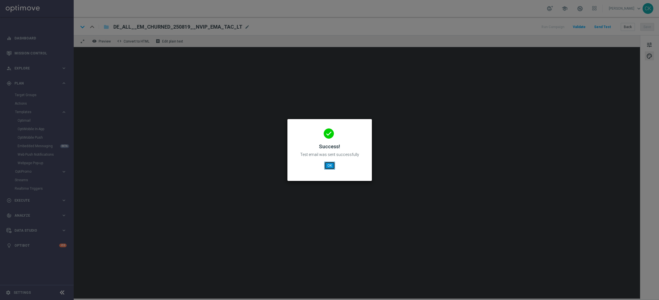
click at [327, 164] on button "OK" at bounding box center [329, 166] width 11 height 8
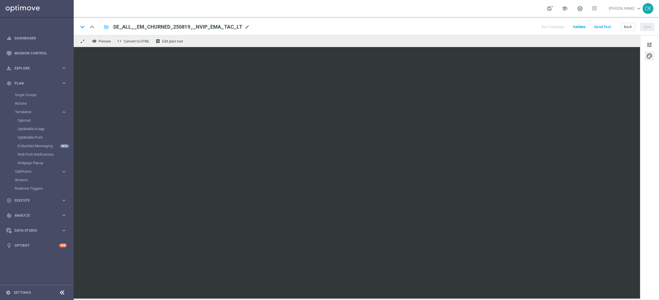
click at [615, 28] on div "Run Campaign Validate Send Test Back Save" at bounding box center [598, 26] width 114 height 7
click at [612, 30] on div "Run Campaign Validate Send Test Back Save" at bounding box center [598, 26] width 114 height 7
click at [628, 26] on button "Back" at bounding box center [628, 27] width 14 height 8
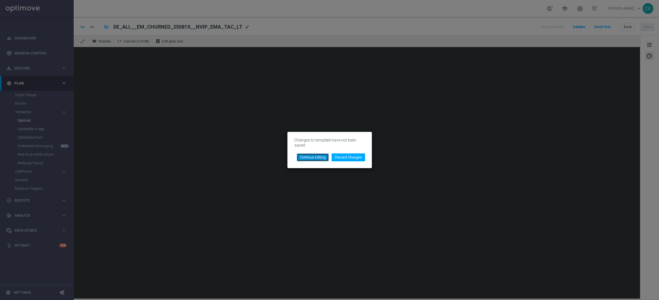
click at [307, 158] on button "Continue Editing" at bounding box center [313, 157] width 32 height 8
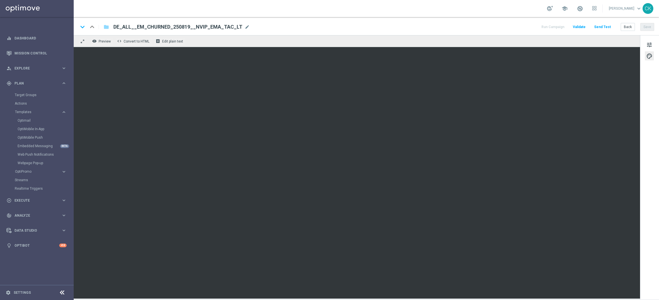
click at [612, 33] on div "keyboard_arrow_down keyboard_arrow_up folder DE_ALL__EM_CHURNED_250819__NVIP_EM…" at bounding box center [366, 26] width 585 height 18
click at [613, 30] on div "Run Campaign Validate Send Test Back Save" at bounding box center [598, 26] width 114 height 7
click at [507, 27] on div "keyboard_arrow_down keyboard_arrow_up folder DE_ALL__EM_CHURNED_250819__NVIP_EM…" at bounding box center [366, 26] width 576 height 7
click at [627, 25] on button "Back" at bounding box center [628, 27] width 14 height 8
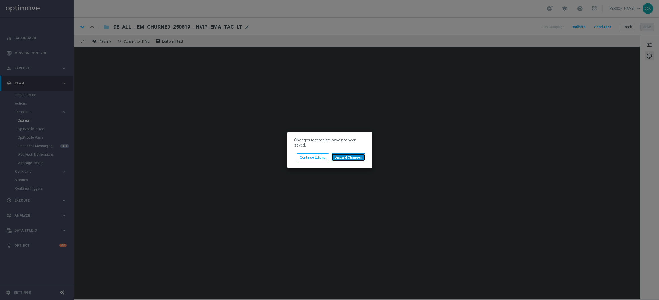
click at [347, 156] on button "Discard Changes" at bounding box center [348, 157] width 33 height 8
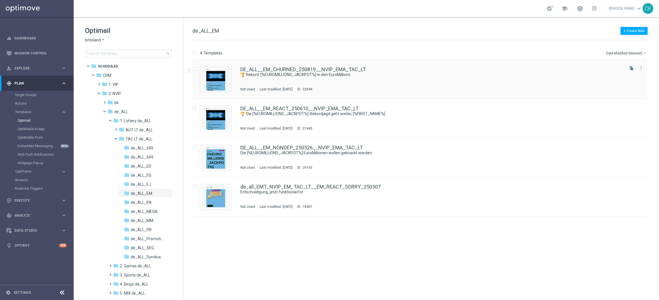
click at [293, 65] on div "DE_ALL__EM_CHURNED_250819__NVIP_EMA_TAC_LT 🏆 Rekord: [%EUROMILLIONS_JACKPOT%] i…" at bounding box center [419, 79] width 455 height 39
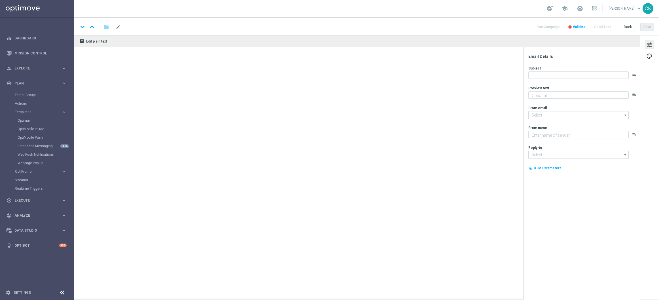
type textarea "Hol dir 50 % Rabatt."
type input "[EMAIL_ADDRESS][DOMAIN_NAME]"
type textarea "Lottoland"
type input "[EMAIL_ADDRESS][DOMAIN_NAME]"
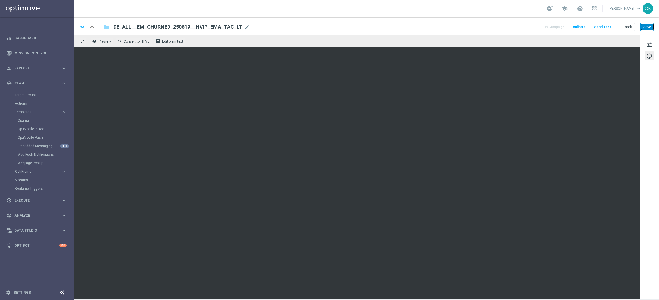
click at [653, 26] on button "Save" at bounding box center [647, 27] width 14 height 8
click at [647, 27] on button "Save" at bounding box center [647, 27] width 14 height 8
click at [650, 27] on button "Save" at bounding box center [647, 27] width 14 height 8
click at [628, 27] on button "Back" at bounding box center [628, 27] width 14 height 8
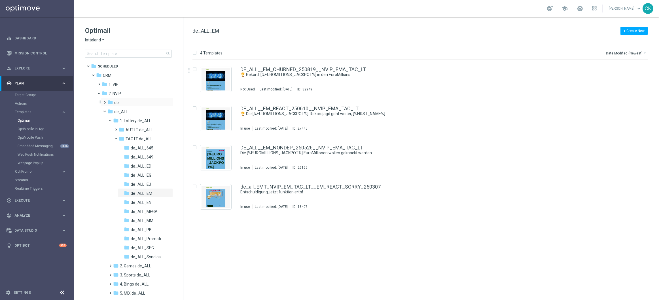
click at [103, 101] on span at bounding box center [103, 100] width 3 height 2
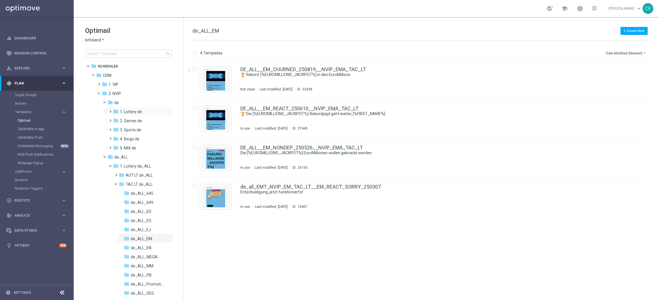
click at [109, 110] on span at bounding box center [109, 109] width 3 height 2
click at [116, 128] on span at bounding box center [115, 127] width 3 height 2
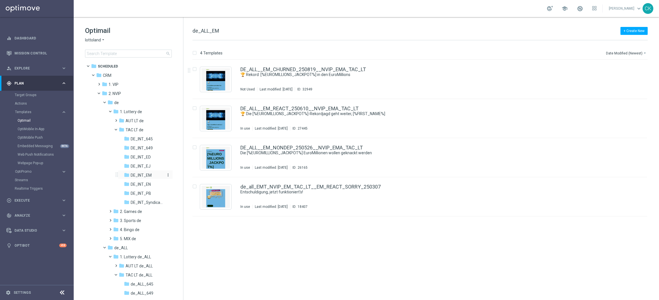
click at [136, 172] on div "folder DE_INT_EM" at bounding box center [144, 175] width 41 height 7
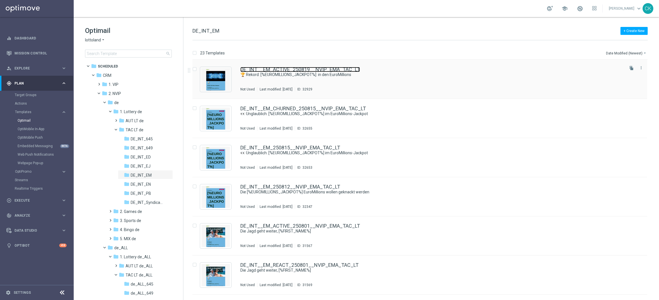
click at [283, 71] on link "DE_INT__EM_ACTIVE_250819__NVIP_EMA_TAC_LT" at bounding box center [300, 69] width 120 height 5
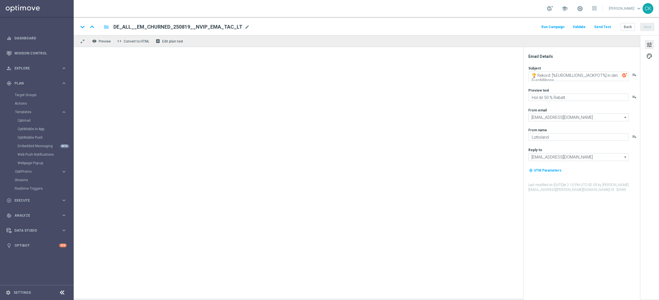
type textarea "🏆 Rekord: [%EUROMILLIONS_JACKPOT%] in den EuroMillions"
type textarea "Spare heute bei 742 Gewinnchancen."
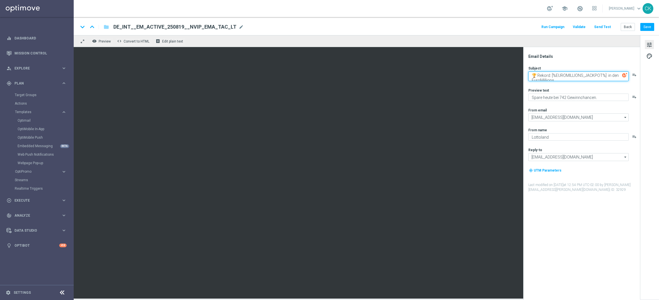
click at [607, 76] on textarea "🏆 Rekord: [%EUROMILLIONS_JACKPOT%] in den EuroMillions" at bounding box center [578, 76] width 100 height 10
type textarea "🏆 Rekord: [%EUROMILLIONS_JACKPOT%] in den EuroMillions"
click at [649, 26] on button "Save" at bounding box center [647, 27] width 14 height 8
click at [607, 25] on button "Send Test" at bounding box center [602, 27] width 18 height 8
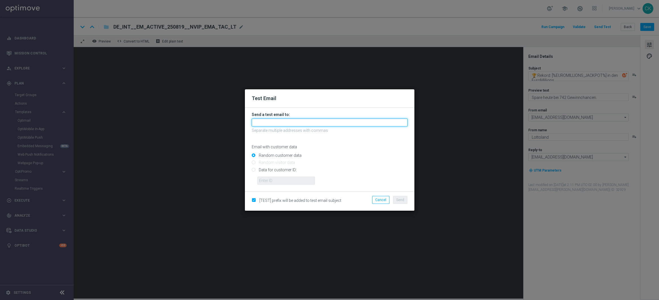
click at [300, 120] on input "text" at bounding box center [330, 122] width 156 height 8
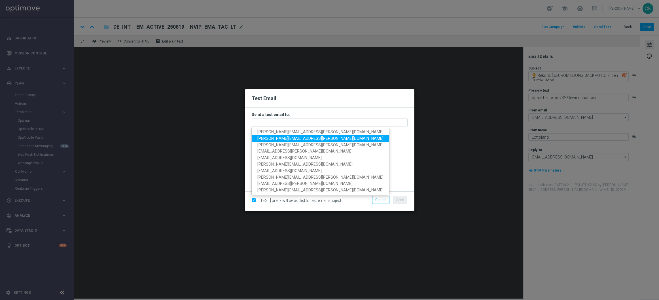
click at [289, 139] on span "[PERSON_NAME][EMAIL_ADDRESS][PERSON_NAME][DOMAIN_NAME]" at bounding box center [320, 138] width 126 height 5
type input "[PERSON_NAME][EMAIL_ADDRESS][PERSON_NAME][DOMAIN_NAME]"
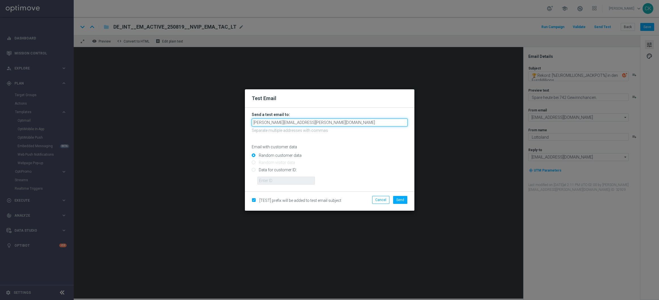
click at [331, 121] on input "[PERSON_NAME][EMAIL_ADDRESS][PERSON_NAME][DOMAIN_NAME]" at bounding box center [330, 122] width 156 height 8
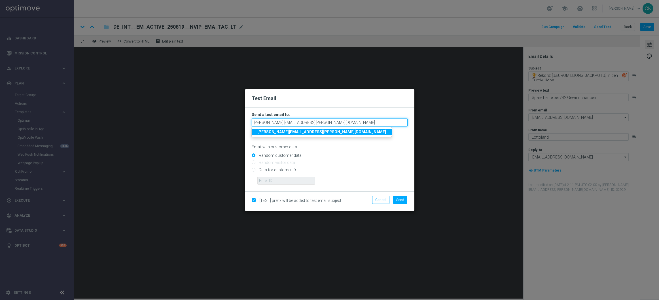
click at [331, 121] on input "[PERSON_NAME][EMAIL_ADDRESS][PERSON_NAME][DOMAIN_NAME]" at bounding box center [330, 122] width 156 height 8
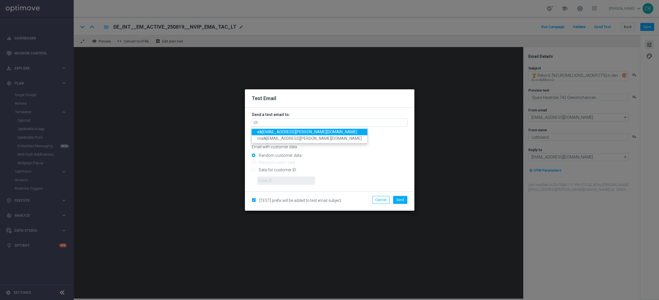
click at [303, 130] on span "ch arlotte.kammeyer@lottoland.com" at bounding box center [307, 132] width 100 height 5
type input "[PERSON_NAME][EMAIL_ADDRESS][PERSON_NAME][DOMAIN_NAME]"
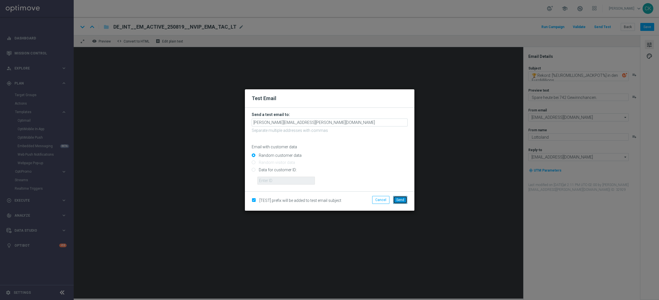
click at [403, 198] on span "Send" at bounding box center [400, 200] width 8 height 4
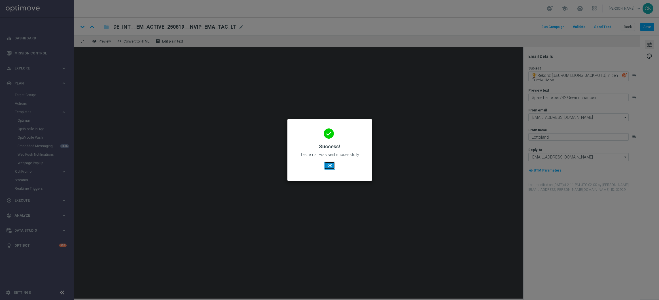
click at [329, 164] on button "OK" at bounding box center [329, 166] width 11 height 8
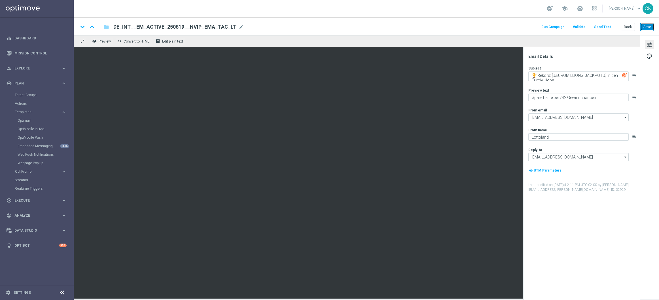
click at [652, 26] on button "Save" at bounding box center [647, 27] width 14 height 8
click at [646, 26] on button "Save" at bounding box center [647, 27] width 14 height 8
click at [629, 27] on button "Back" at bounding box center [628, 27] width 14 height 8
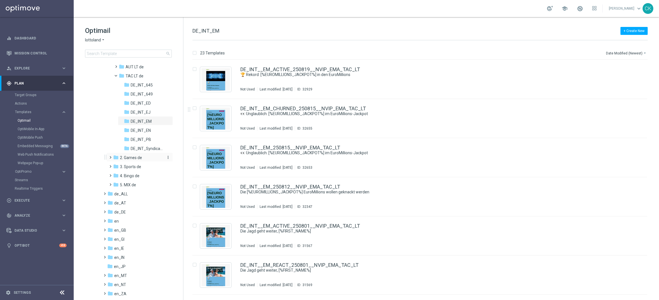
scroll to position [54, 0]
click at [105, 210] on span at bounding box center [103, 209] width 3 height 2
click at [110, 219] on span at bounding box center [109, 218] width 3 height 2
click at [116, 236] on span at bounding box center [115, 236] width 3 height 2
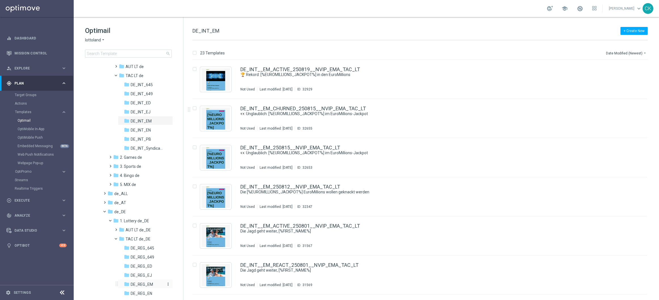
click at [142, 283] on span "DE_REG_EM" at bounding box center [142, 284] width 22 height 5
click at [268, 71] on link "DE_REG__EM_ACTIVE_250819__NVIP_EMA_TAC_LT" at bounding box center [300, 69] width 121 height 5
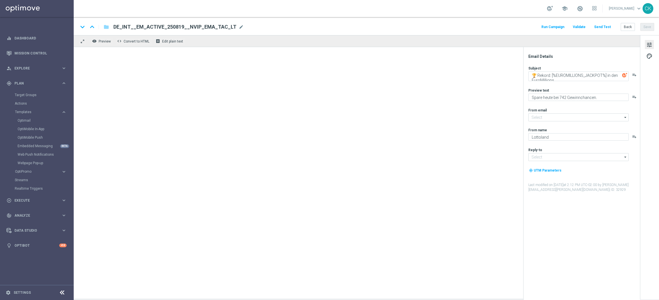
type input "[EMAIL_ADDRESS][DOMAIN_NAME]"
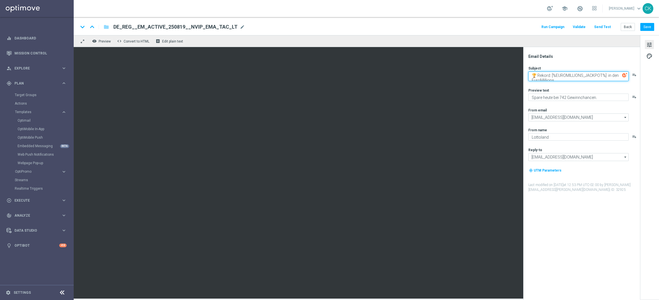
click at [607, 75] on textarea "🏆 Rekord: [%EUROMILLIONS_JACKPOT%] in den EuroMillions" at bounding box center [578, 76] width 100 height 10
type textarea "🏆 Rekord: [%EUROMILLIONS_JACKPOT%] in den EuroMillions"
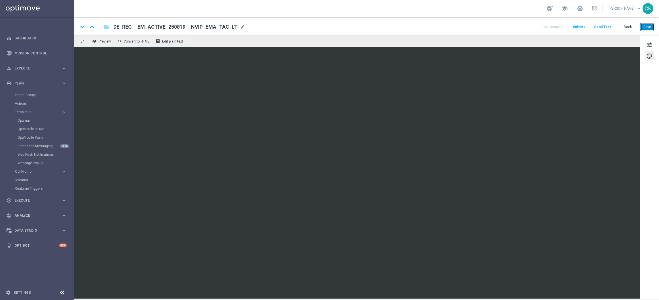
click at [647, 26] on button "Save" at bounding box center [647, 27] width 14 height 8
click at [646, 26] on button "Save" at bounding box center [647, 27] width 14 height 8
click at [604, 26] on button "Send Test" at bounding box center [602, 27] width 18 height 8
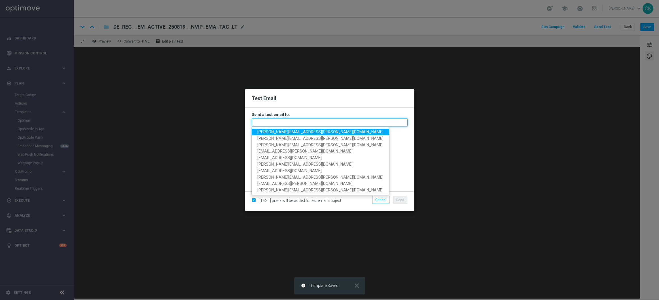
click at [281, 122] on input "text" at bounding box center [330, 122] width 156 height 8
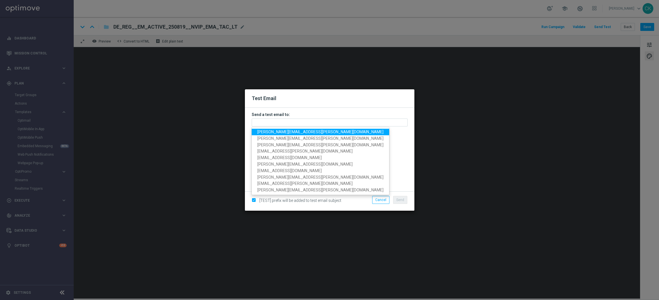
click at [282, 131] on span "[PERSON_NAME][EMAIL_ADDRESS][PERSON_NAME][DOMAIN_NAME]" at bounding box center [320, 132] width 126 height 5
type input "[PERSON_NAME][EMAIL_ADDRESS][PERSON_NAME][DOMAIN_NAME]"
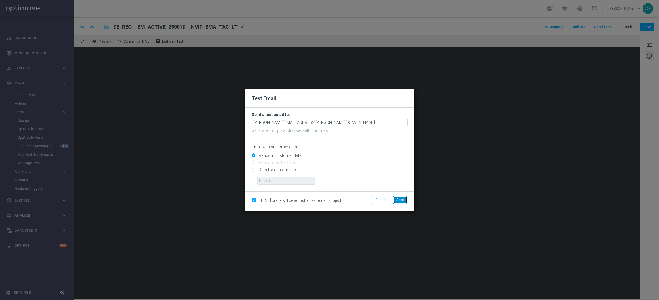
click at [398, 198] on span "Send" at bounding box center [400, 200] width 8 height 4
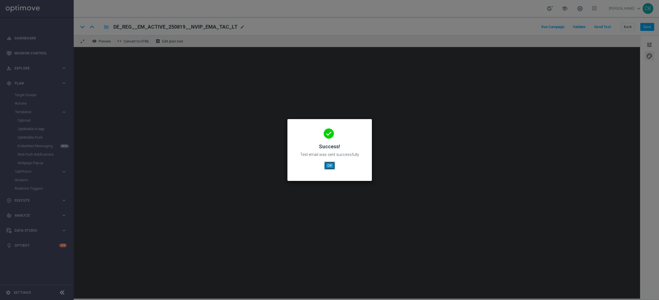
click at [328, 164] on button "OK" at bounding box center [329, 166] width 11 height 8
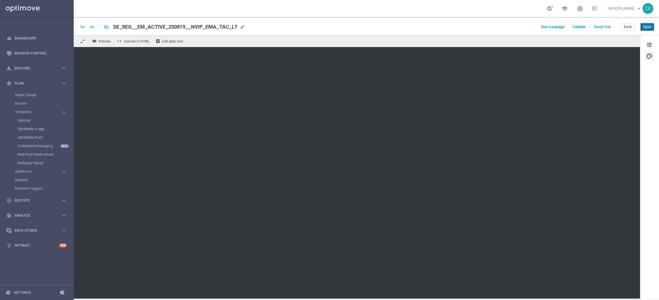
click at [648, 27] on button "Save" at bounding box center [647, 27] width 14 height 8
click at [629, 26] on button "Back" at bounding box center [628, 27] width 14 height 8
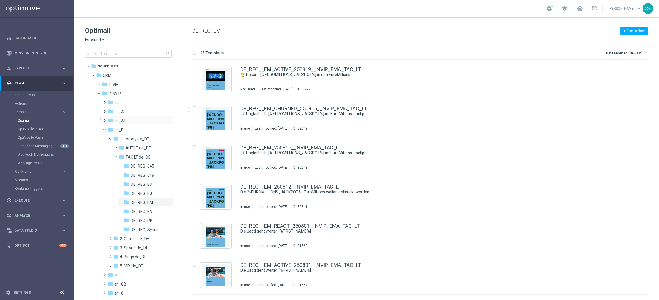
click at [103, 118] on span at bounding box center [103, 118] width 3 height 2
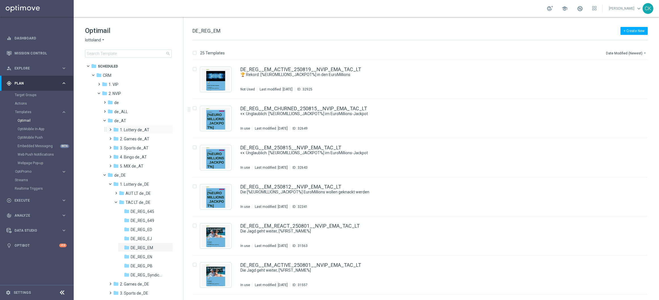
click at [109, 128] on span at bounding box center [109, 127] width 3 height 2
click at [116, 146] on span at bounding box center [115, 145] width 3 height 2
click at [147, 192] on span "de_AT_EM" at bounding box center [141, 193] width 20 height 5
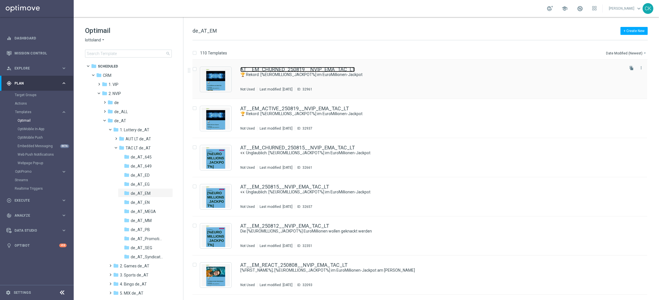
click at [290, 69] on link "AT__EM_CHURNED_250819__NVIP_EMA_TAC_LT" at bounding box center [297, 69] width 115 height 5
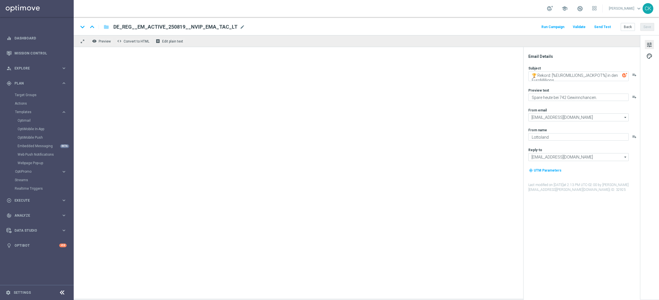
type textarea "🏆 Rekord: [%EUROMILLIONS_JACKPOT%] im EuroMillionen-Jackpot"
type textarea "Hol dir 50 % Rabatt."
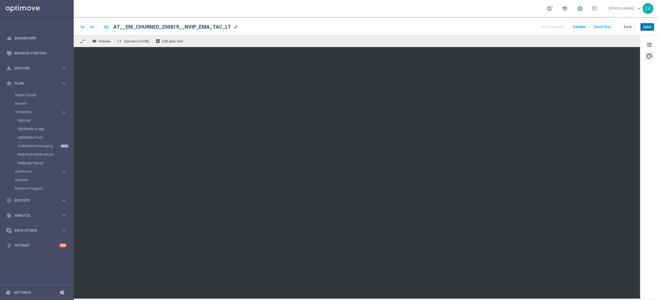
click at [649, 27] on button "Save" at bounding box center [647, 27] width 14 height 8
click at [629, 26] on button "Back" at bounding box center [628, 27] width 14 height 8
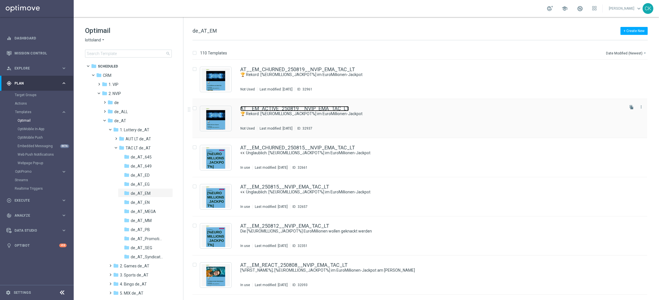
click at [273, 109] on link "AT__EM_ACTIVE_250819__NVIP_EMA_TAC_LT" at bounding box center [294, 108] width 109 height 5
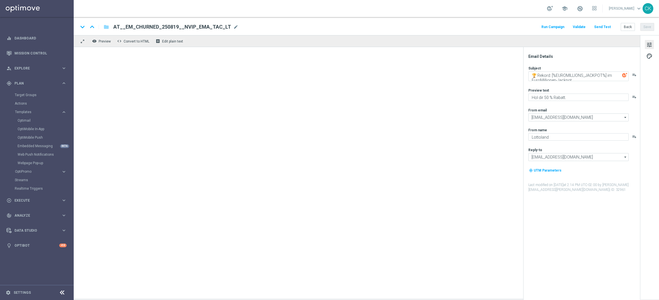
type textarea "Spare heute bei 742 Gewinnchancen."
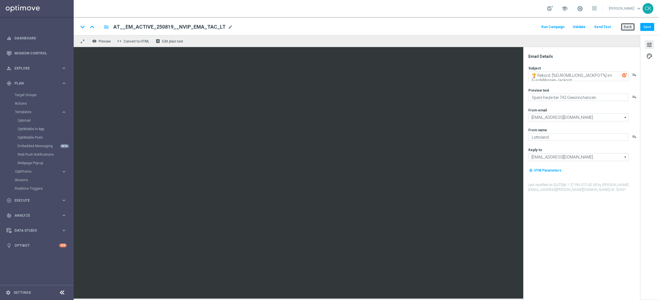
click at [624, 27] on button "Back" at bounding box center [628, 27] width 14 height 8
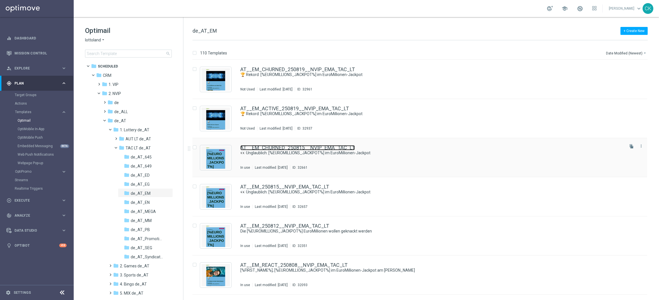
click at [285, 148] on link "AT__EM_CHURNED_250815__NVIP_EMA_TAC_LT" at bounding box center [297, 147] width 115 height 5
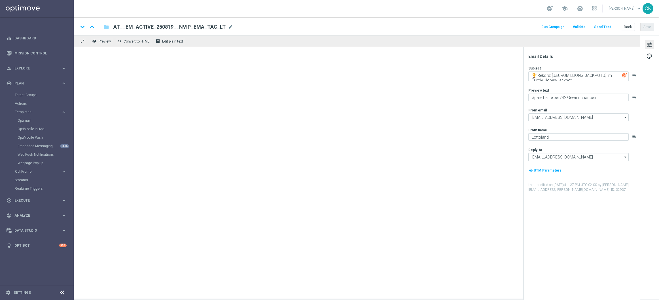
type textarea "👀 Unglaublich: [%EUROMILLIONS_JACKPOT%] im EuroMillionen-Jackpot"
type textarea "Dein Rabatt auf Extra-Gewinnchancen."
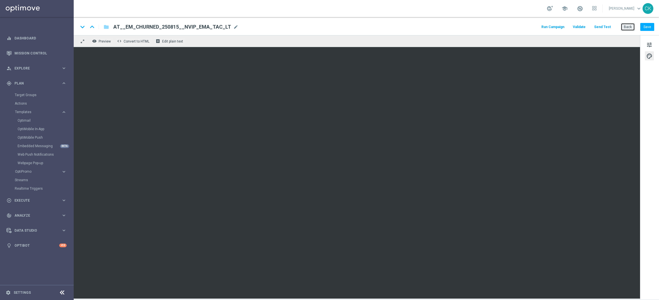
click at [628, 26] on button "Back" at bounding box center [628, 27] width 14 height 8
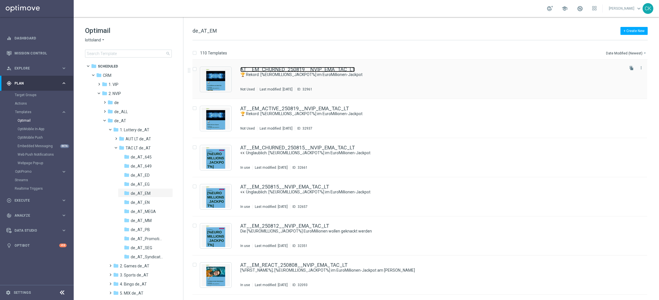
click at [272, 71] on link "AT__EM_CHURNED_250819__NVIP_EMA_TAC_LT" at bounding box center [297, 69] width 115 height 5
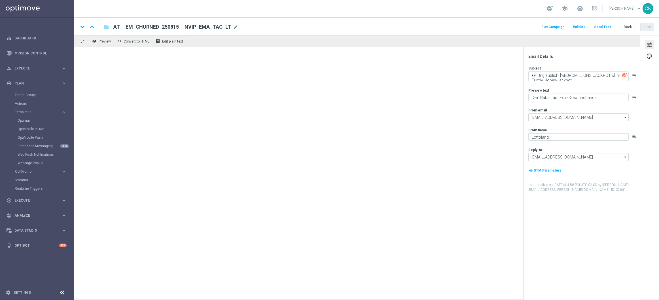
type textarea "🏆 Rekord: [%EUROMILLIONS_JACKPOT%] im EuroMillionen-Jackpot"
type textarea "Hol dir 50 % Rabatt."
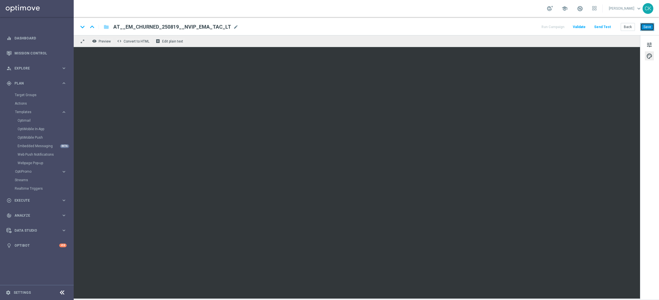
click at [647, 30] on button "Save" at bounding box center [647, 27] width 14 height 8
click at [628, 26] on button "Back" at bounding box center [628, 27] width 14 height 8
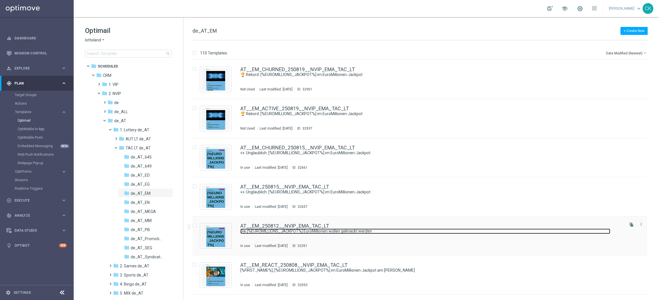
click at [276, 228] on link "Die [%EUROMILLIONS_JACKPOT%] EuroMillionen wollen geknackt werden" at bounding box center [425, 230] width 370 height 5
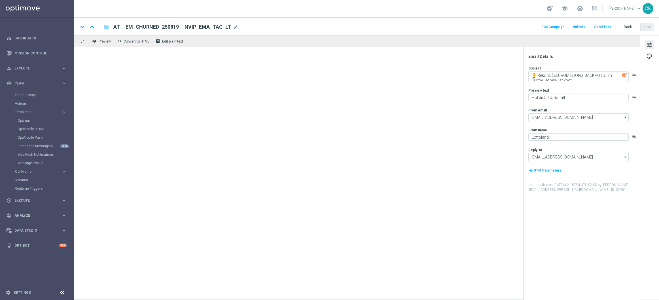
type textarea "Die [%EUROMILLIONS_JACKPOT%] EuroMillionen wollen geknackt werden"
type textarea "20 % Rabatt auf exklusive Gewinnchancen."
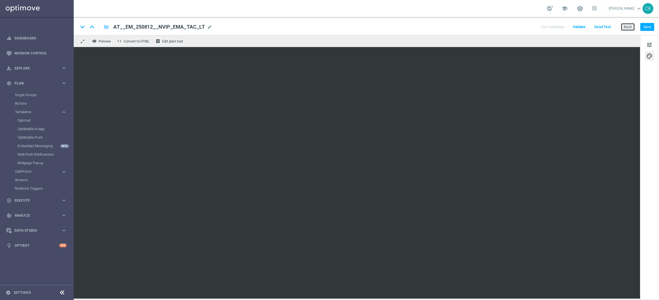
click at [627, 29] on button "Back" at bounding box center [628, 27] width 14 height 8
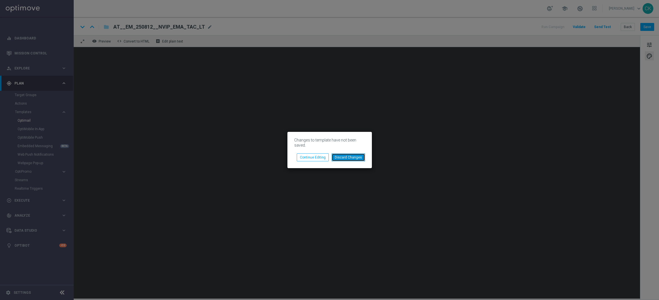
click at [358, 158] on button "Discard Changes" at bounding box center [348, 157] width 33 height 8
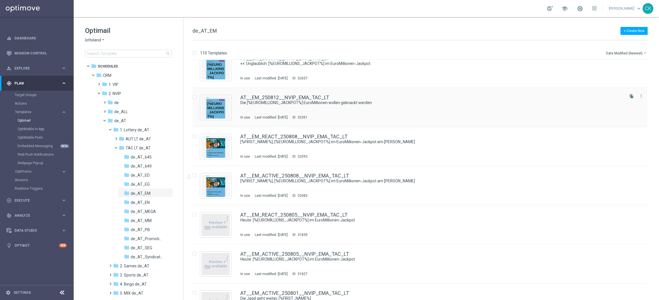
scroll to position [147, 0]
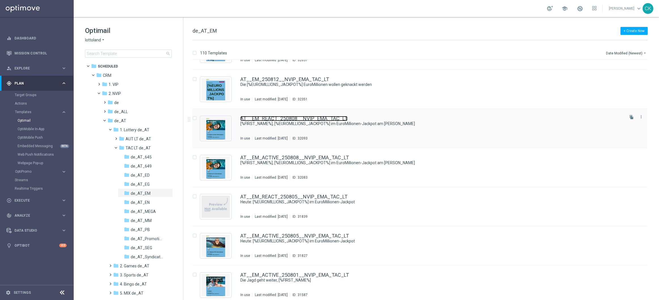
click at [266, 120] on link "AT__EM_REACT_250808__NVIP_EMA_TAC_LT" at bounding box center [293, 118] width 107 height 5
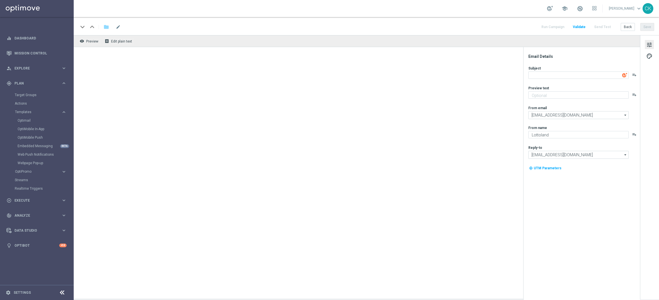
type textarea "[%FIRST_NAME%], [%EUROMILLIONS_JACKPOT%] im EuroMillionen-Jackpot am [PERSON_NA…"
type textarea "Dein Rabatt auf 504 Gewinnchancen."
type input "[EMAIL_ADDRESS][DOMAIN_NAME]"
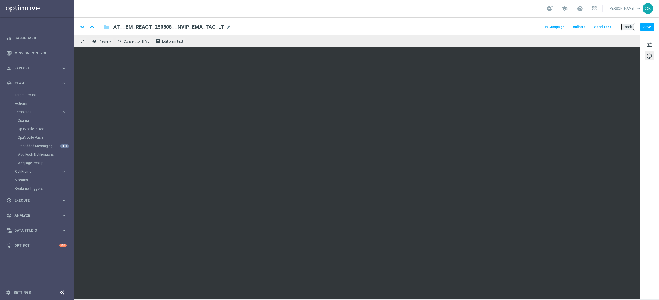
click at [630, 26] on button "Back" at bounding box center [628, 27] width 14 height 8
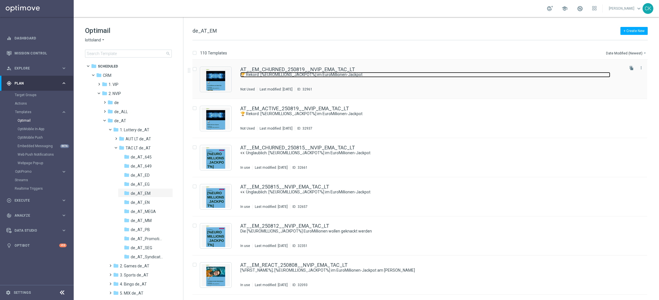
click at [297, 74] on link "🏆 Rekord: [%EUROMILLIONS_JACKPOT%] im EuroMillionen-Jackpot" at bounding box center [425, 74] width 370 height 5
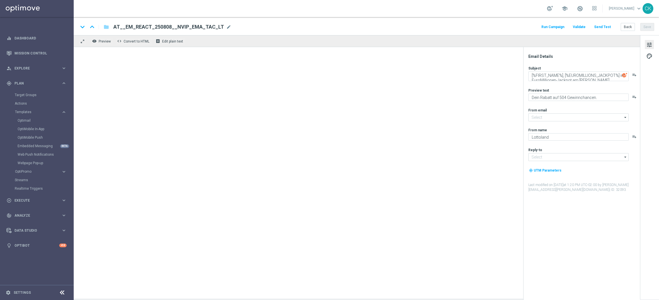
type input "[EMAIL_ADDRESS][DOMAIN_NAME]"
type textarea "🏆 Rekord: [%EUROMILLIONS_JACKPOT%] im EuroMillionen-Jackpot"
type textarea "Hol dir 50 % Rabatt."
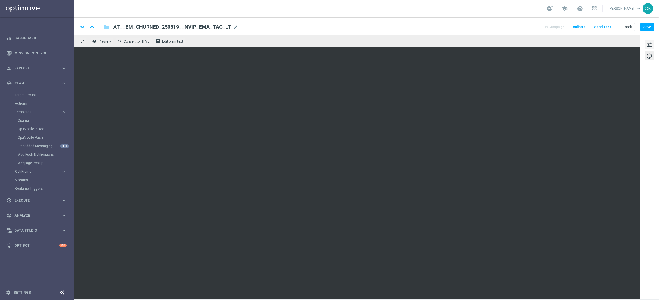
click at [650, 43] on span "tune" at bounding box center [649, 44] width 6 height 7
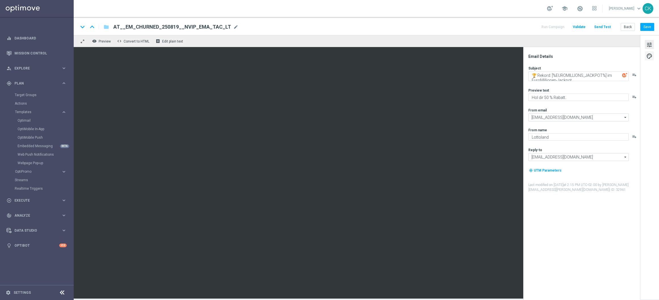
click at [651, 55] on span "palette" at bounding box center [649, 55] width 6 height 7
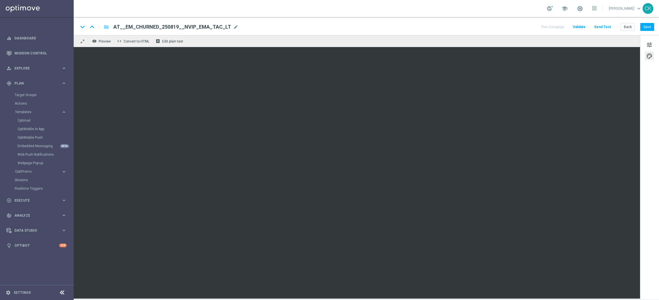
click at [644, 88] on div "tune palette" at bounding box center [649, 167] width 19 height 264
click at [625, 21] on div "keyboard_arrow_down keyboard_arrow_up folder AT__EM_CHURNED_250819__NVIP_EMA_TA…" at bounding box center [366, 26] width 585 height 18
click at [625, 29] on button "Back" at bounding box center [628, 27] width 14 height 8
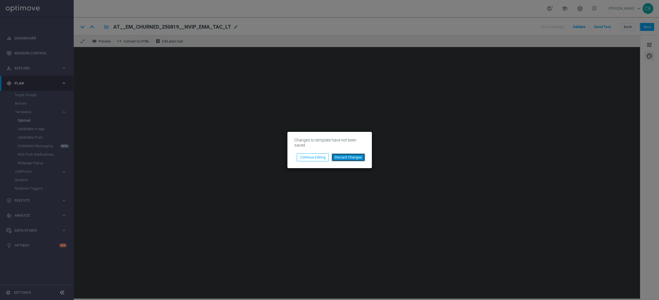
click at [357, 159] on button "Discard Changes" at bounding box center [348, 157] width 33 height 8
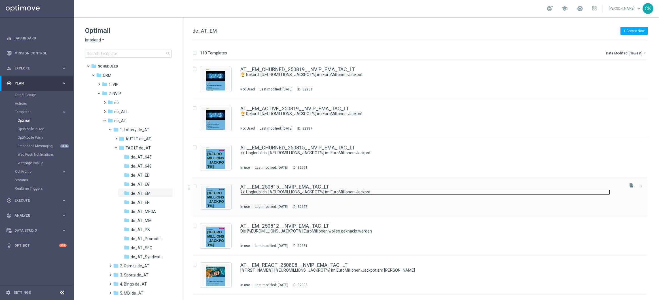
click at [286, 189] on link "👀 Unglaublich: [%EUROMILLIONS_JACKPOT%] im EuroMillionen-Jackpot" at bounding box center [425, 191] width 370 height 5
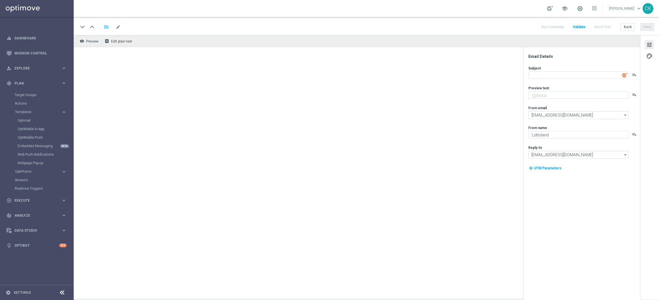
type textarea "👀 Unglaublich: [%EUROMILLIONS_JACKPOT%] im EuroMillionen-Jackpot"
type textarea "Dein Rabatt auf XL-Gewinnchancen."
type input "[EMAIL_ADDRESS][DOMAIN_NAME]"
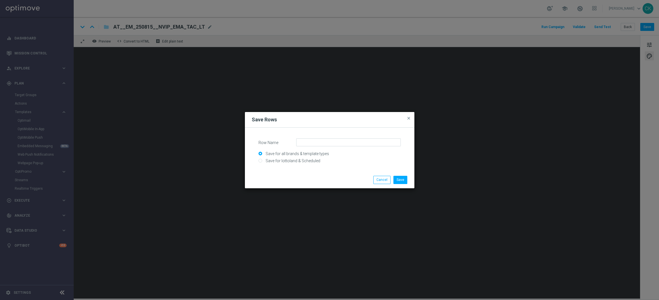
click at [296, 160] on input "Save for lottoland & Scheduled" at bounding box center [330, 163] width 142 height 8
radio input "true"
click at [327, 144] on input "Row Name" at bounding box center [348, 142] width 105 height 8
drag, startPoint x: 318, startPoint y: 142, endPoint x: 319, endPoint y: 160, distance: 17.9
click at [318, 143] on input "AT_Content_EM" at bounding box center [348, 142] width 105 height 8
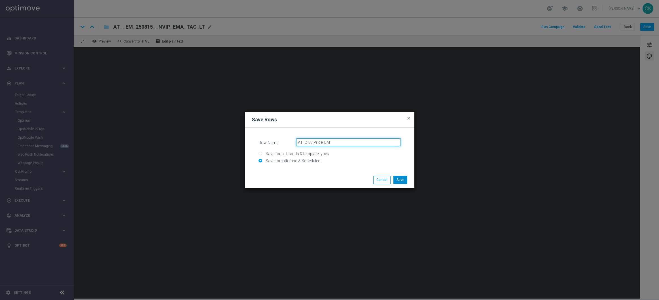
type input "AT_CTA_Price_EM"
click at [403, 180] on button "Save" at bounding box center [400, 180] width 14 height 8
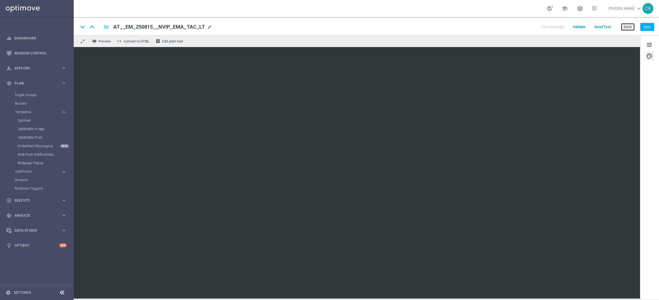
click at [628, 27] on button "Back" at bounding box center [628, 27] width 14 height 8
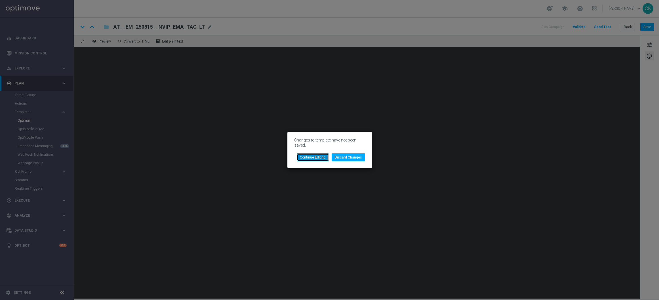
click at [329, 158] on button "Continue Editing" at bounding box center [313, 157] width 32 height 8
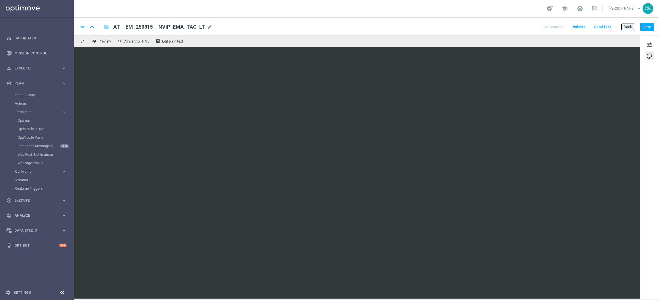
click at [630, 27] on button "Back" at bounding box center [628, 27] width 14 height 8
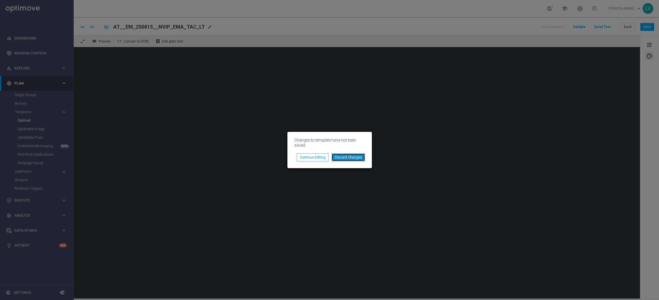
click at [346, 158] on button "Discard Changes" at bounding box center [348, 157] width 33 height 8
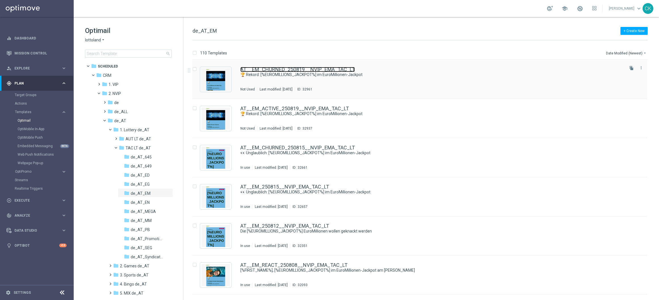
click at [285, 68] on link "AT__EM_CHURNED_250819__NVIP_EMA_TAC_LT" at bounding box center [297, 69] width 115 height 5
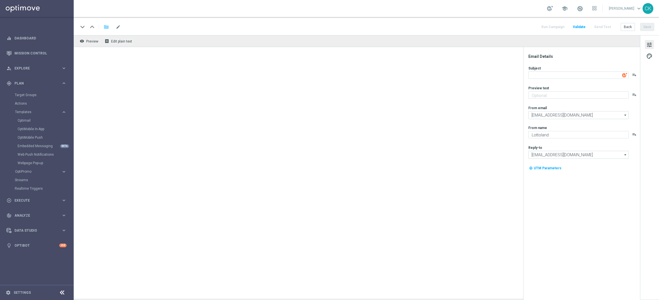
type textarea "🏆 Rekord: [%EUROMILLIONS_JACKPOT%] im EuroMillionen-Jackpot"
type textarea "Hol dir 50 % Rabatt."
type input "[EMAIL_ADDRESS][DOMAIN_NAME]"
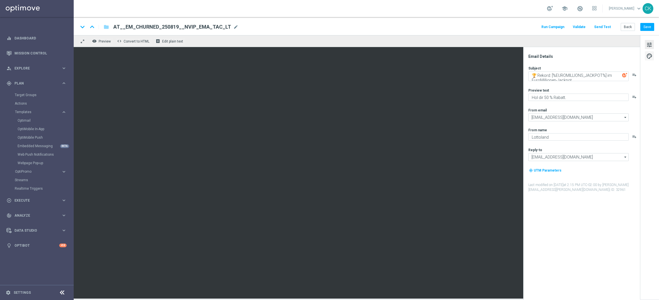
click at [647, 55] on span "palette" at bounding box center [649, 55] width 6 height 7
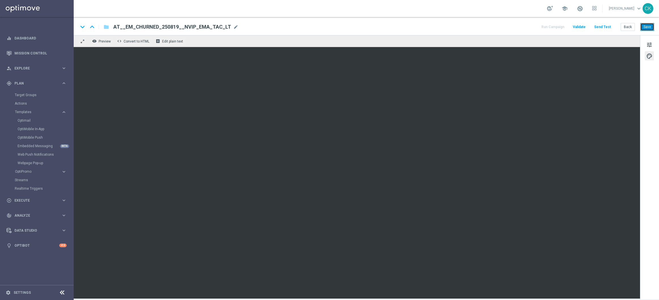
click at [647, 26] on button "Save" at bounding box center [647, 27] width 14 height 8
click at [648, 24] on button "Save" at bounding box center [647, 27] width 14 height 8
click at [648, 26] on button "Save" at bounding box center [647, 27] width 14 height 8
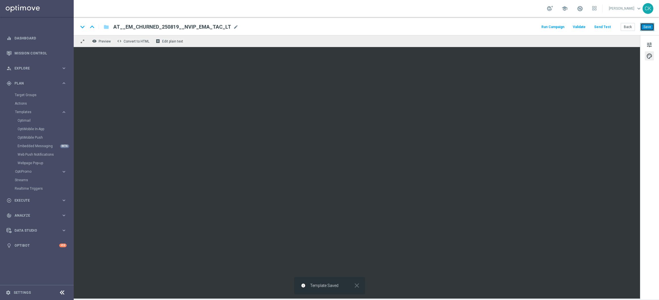
click at [649, 28] on button "Save" at bounding box center [647, 27] width 14 height 8
click at [650, 27] on button "Save" at bounding box center [647, 27] width 14 height 8
click at [606, 27] on button "Send Test" at bounding box center [602, 27] width 18 height 8
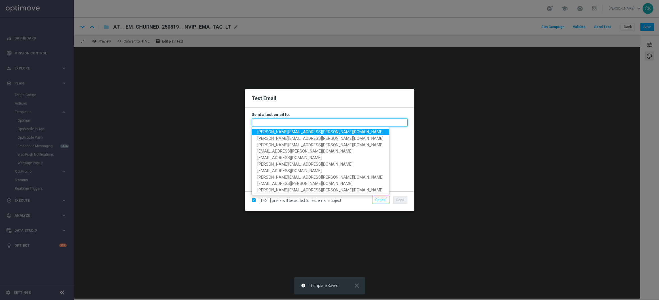
click at [268, 123] on input "text" at bounding box center [330, 122] width 156 height 8
click at [278, 130] on span "[PERSON_NAME][EMAIL_ADDRESS][PERSON_NAME][DOMAIN_NAME]" at bounding box center [320, 132] width 126 height 5
type input "[PERSON_NAME][EMAIL_ADDRESS][PERSON_NAME][DOMAIN_NAME]"
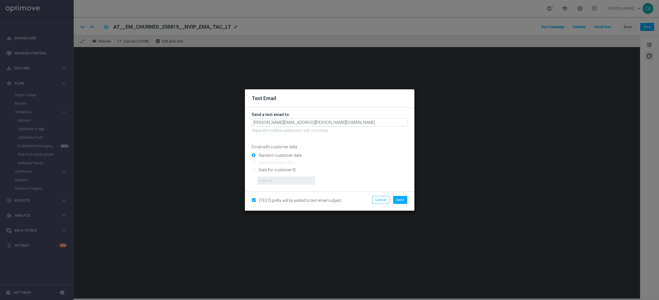
click at [272, 170] on input "Data for customer ID:" at bounding box center [330, 172] width 156 height 8
radio input "true"
click at [272, 183] on input "text" at bounding box center [286, 181] width 58 height 8
type input "14586067"
click at [399, 200] on span "Send" at bounding box center [400, 200] width 8 height 4
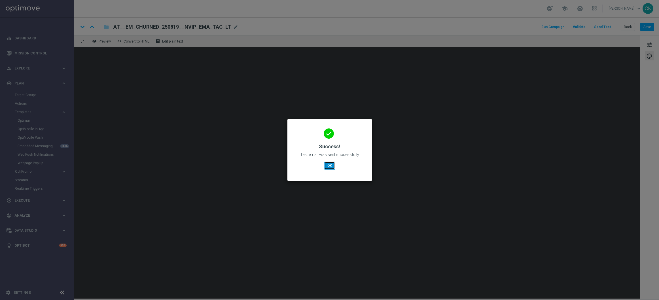
click at [329, 166] on button "OK" at bounding box center [329, 166] width 11 height 8
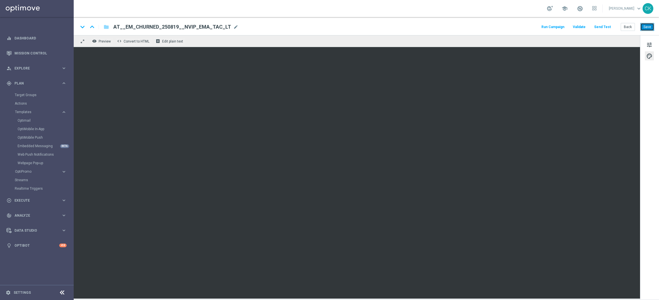
click at [649, 26] on button "Save" at bounding box center [647, 27] width 14 height 8
click at [650, 26] on button "Save" at bounding box center [647, 27] width 14 height 8
click at [628, 25] on button "Back" at bounding box center [628, 27] width 14 height 8
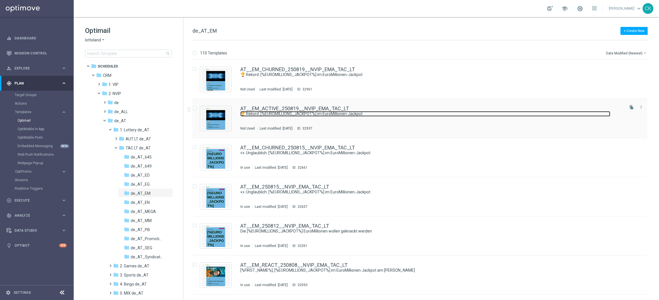
click at [272, 113] on link "🏆 Rekord: [%EUROMILLIONS_JACKPOT%] im EuroMillionen-Jackpot" at bounding box center [425, 113] width 370 height 5
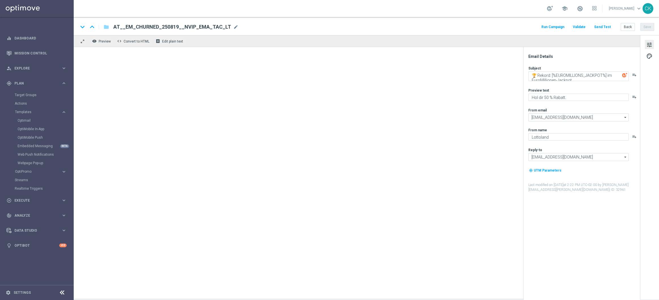
type textarea "Spare heute bei 742 Gewinnchancen."
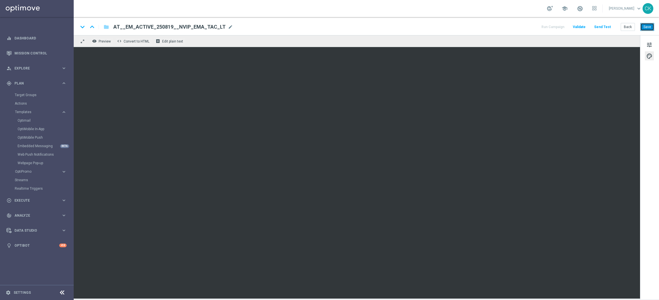
click at [643, 24] on button "Save" at bounding box center [647, 27] width 14 height 8
click at [648, 27] on button "Save" at bounding box center [647, 27] width 14 height 8
click at [647, 28] on button "Save" at bounding box center [647, 27] width 14 height 8
click at [651, 26] on button "Save" at bounding box center [647, 27] width 14 height 8
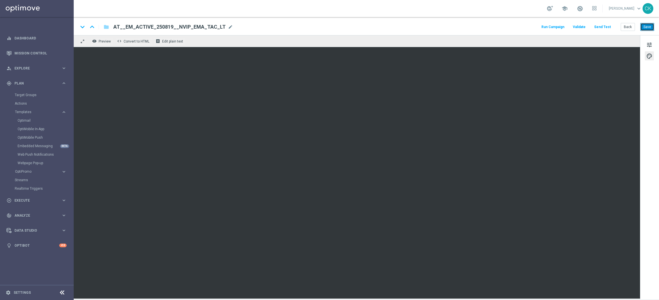
click at [651, 27] on button "Save" at bounding box center [647, 27] width 14 height 8
click at [649, 27] on button "Save" at bounding box center [647, 27] width 14 height 8
click at [649, 56] on span "palette" at bounding box center [649, 55] width 6 height 7
click at [648, 28] on button "Save" at bounding box center [647, 27] width 14 height 8
click at [651, 26] on button "Save" at bounding box center [647, 27] width 14 height 8
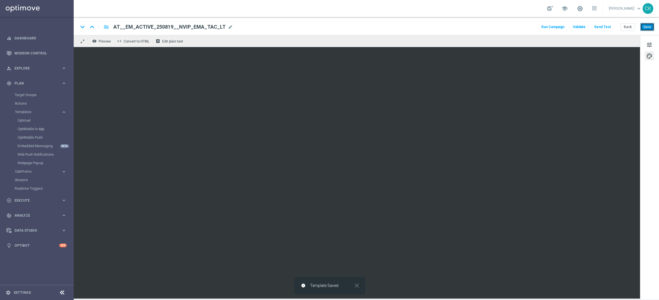
click at [651, 26] on button "Save" at bounding box center [647, 27] width 14 height 8
click at [650, 28] on button "Save" at bounding box center [647, 27] width 14 height 8
click at [609, 24] on button "Send Test" at bounding box center [602, 27] width 18 height 8
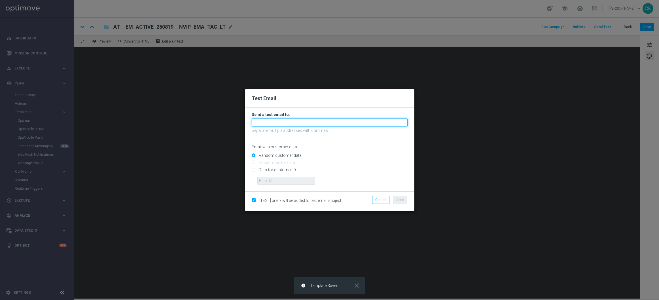
click at [331, 120] on input "text" at bounding box center [330, 122] width 156 height 8
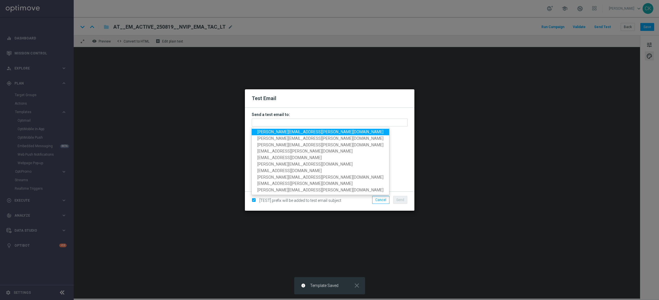
click at [300, 131] on span "[PERSON_NAME][EMAIL_ADDRESS][PERSON_NAME][DOMAIN_NAME]" at bounding box center [320, 132] width 126 height 5
type input "[PERSON_NAME][EMAIL_ADDRESS][PERSON_NAME][DOMAIN_NAME]"
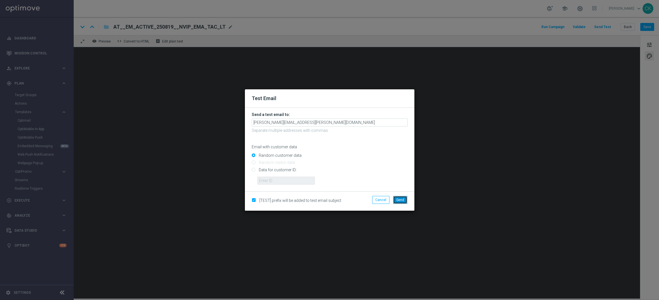
click at [401, 201] on span "Send" at bounding box center [400, 200] width 8 height 4
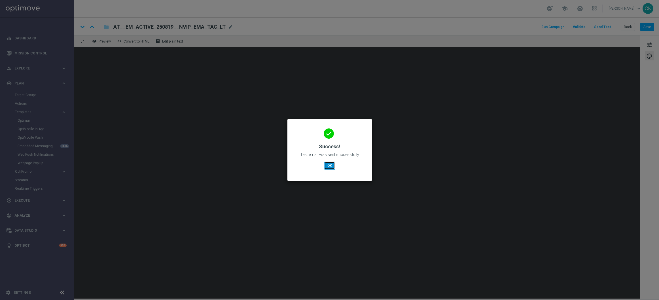
click at [329, 166] on button "OK" at bounding box center [329, 166] width 11 height 8
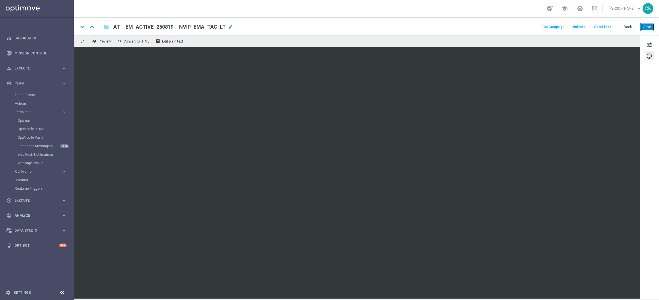
click at [644, 26] on button "Save" at bounding box center [647, 27] width 14 height 8
click at [650, 44] on span "tune" at bounding box center [649, 44] width 6 height 7
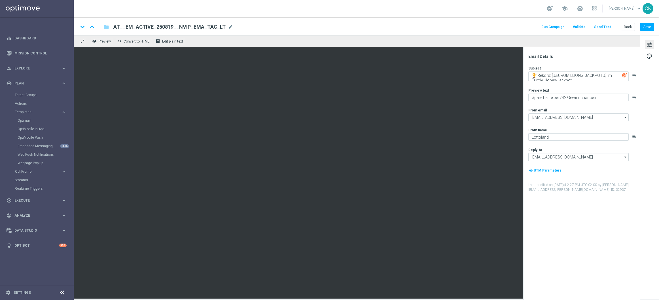
click at [650, 44] on span "tune" at bounding box center [649, 44] width 6 height 7
click at [631, 27] on button "Back" at bounding box center [628, 27] width 14 height 8
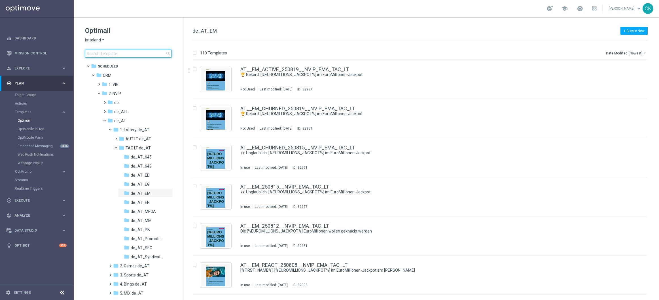
click at [121, 51] on input at bounding box center [128, 54] width 87 height 8
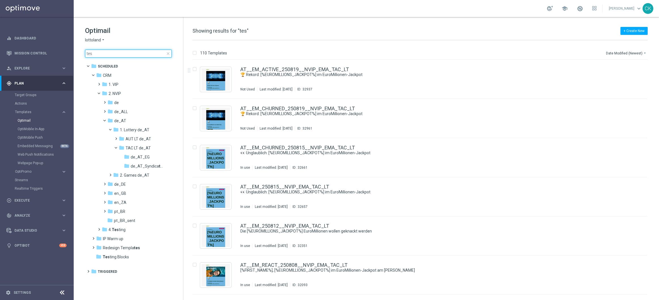
type input "test"
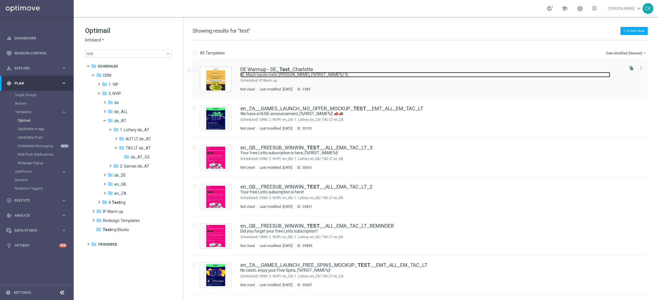
click at [262, 72] on link "🐘 Mach heute mehr draus, [%FIRST_NAME%] 🐘" at bounding box center [425, 74] width 370 height 5
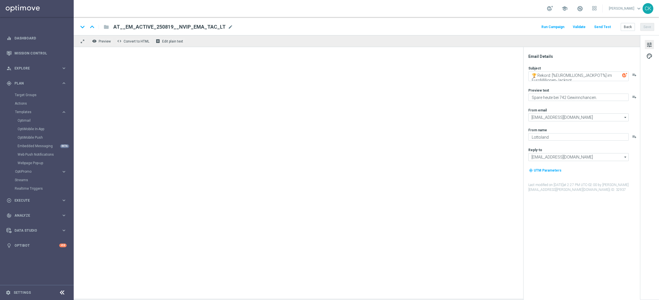
type textarea "🐘 Mach heute mehr draus, [%FIRST_NAME%] 🐘"
type textarea "Der doppelte EuroJackpot GRATIS."
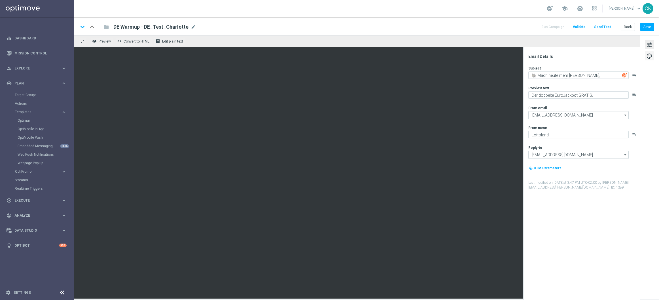
click at [651, 57] on span "palette" at bounding box center [649, 55] width 6 height 7
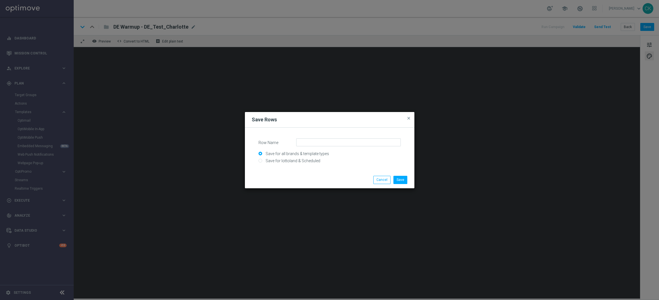
click at [287, 159] on input "Save for all brands & template types" at bounding box center [330, 156] width 142 height 8
click at [291, 161] on input "Save for lottoland & Scheduled" at bounding box center [330, 163] width 142 height 8
radio input "true"
click at [325, 143] on input "Row Name" at bounding box center [348, 142] width 105 height 8
type input "LP - DEREG FTP DailySummerWheel"
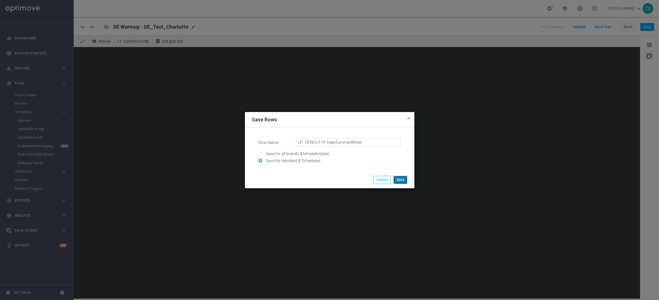
click at [400, 179] on button "Save" at bounding box center [400, 180] width 14 height 8
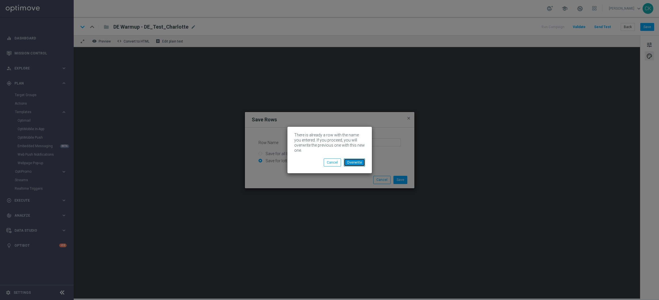
click at [356, 164] on button "Overwrite" at bounding box center [354, 162] width 21 height 8
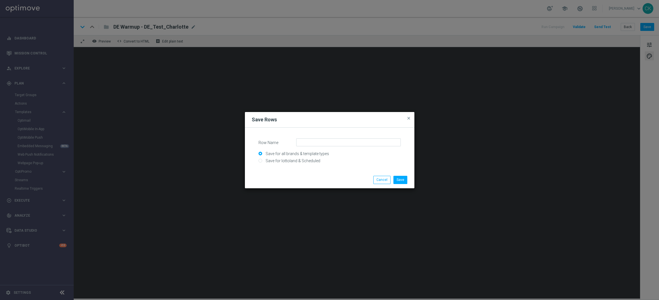
click at [303, 159] on input "Save for lottoland & Scheduled" at bounding box center [330, 163] width 142 height 8
radio input "true"
click at [323, 145] on input "Row Name" at bounding box center [348, 142] width 105 height 8
type input "LP - DEINT FTP DailySummerWheel"
click at [403, 179] on button "Save" at bounding box center [400, 180] width 14 height 8
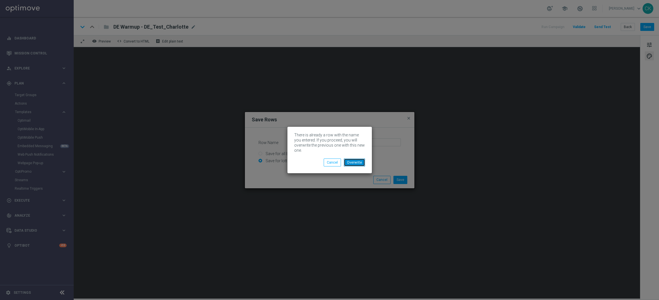
click at [358, 162] on button "Overwrite" at bounding box center [354, 162] width 21 height 8
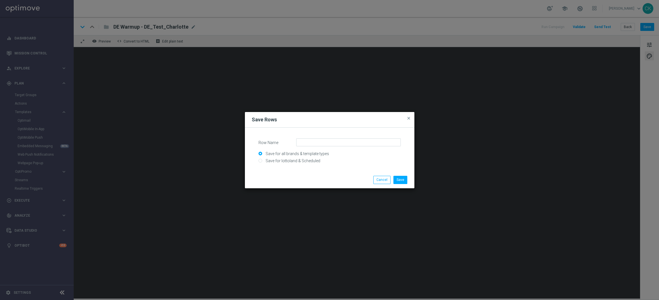
click at [288, 158] on input "Save for all brands & template types" at bounding box center [330, 156] width 142 height 8
click at [298, 161] on input "Save for lottoland & Scheduled" at bounding box center [330, 163] width 142 height 8
radio input "true"
click at [316, 142] on input "Row Name" at bounding box center [348, 142] width 105 height 8
type input "LP - AT FTP DailySummerWheel"
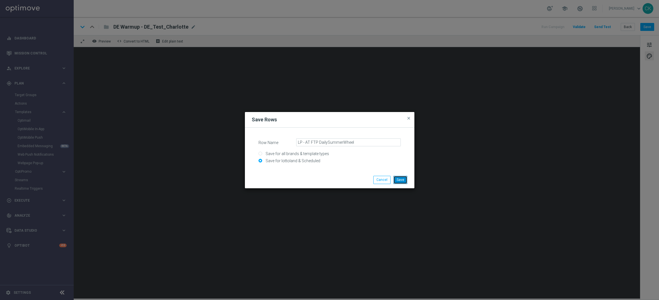
click at [400, 179] on button "Save" at bounding box center [400, 180] width 14 height 8
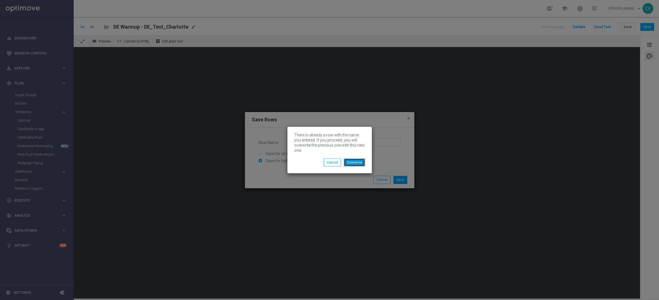
click at [352, 162] on button "Overwrite" at bounding box center [354, 162] width 21 height 8
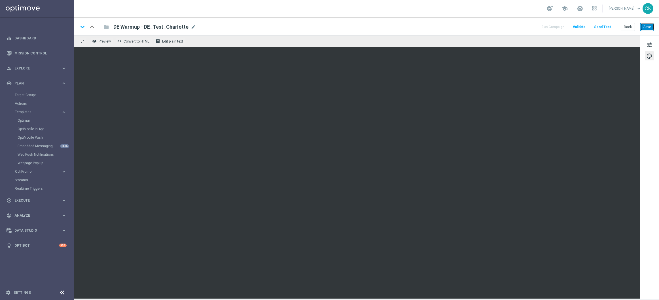
click at [647, 27] on button "Save" at bounding box center [647, 27] width 14 height 8
click at [629, 25] on button "Back" at bounding box center [628, 27] width 14 height 8
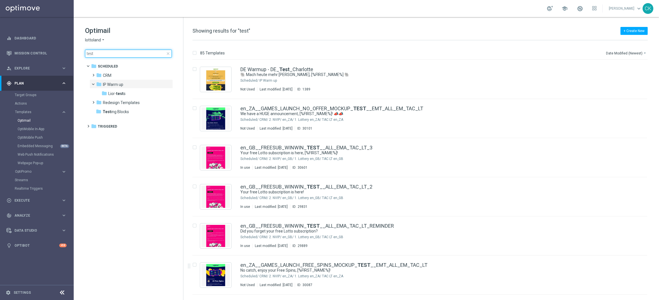
click at [113, 53] on input "test" at bounding box center [128, 54] width 87 height 8
type input "0819"
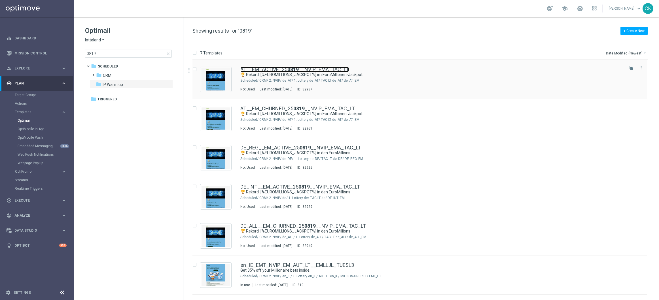
drag, startPoint x: 264, startPoint y: 71, endPoint x: 264, endPoint y: 76, distance: 5.1
click at [264, 71] on link "AT__EM_ACTIVE_25 0819 __NVIP_EMA_TAC_LT" at bounding box center [294, 69] width 109 height 5
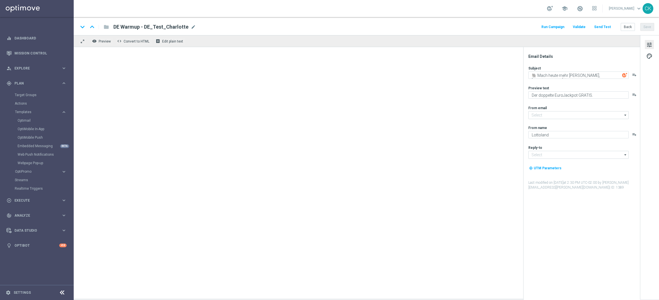
type input "[EMAIL_ADDRESS][DOMAIN_NAME]"
type textarea "🏆 Rekord: [%EUROMILLIONS_JACKPOT%] im EuroMillionen-Jackpot"
type textarea "Spare heute bei 742 Gewinnchancen."
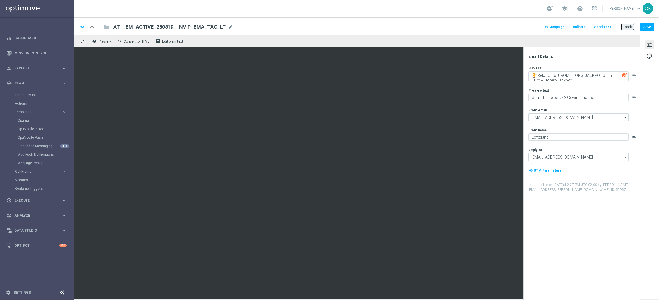
click at [629, 26] on button "Back" at bounding box center [628, 27] width 14 height 8
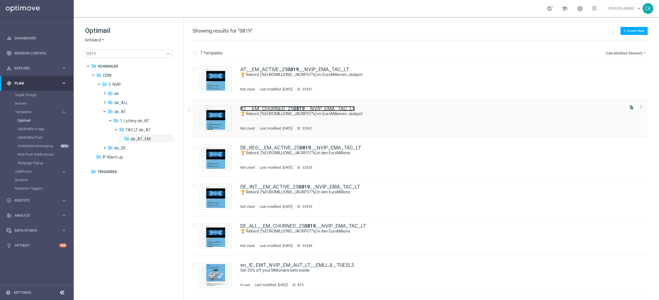
click at [272, 110] on link "AT__EM_CHURNED_25 0819 __NVIP_EMA_TAC_LT" at bounding box center [297, 108] width 115 height 5
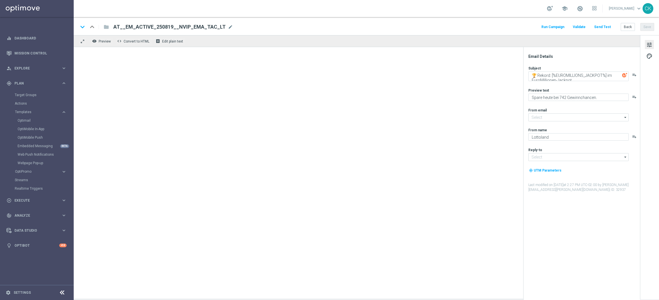
type input "[EMAIL_ADDRESS][DOMAIN_NAME]"
type textarea "Hol dir 50 % Rabatt."
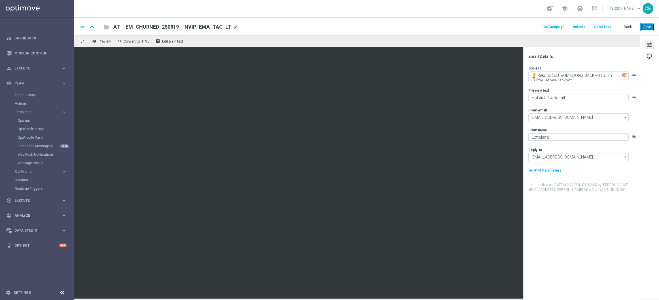
click at [649, 27] on button "Save" at bounding box center [647, 27] width 14 height 8
click at [629, 27] on button "Back" at bounding box center [628, 27] width 14 height 8
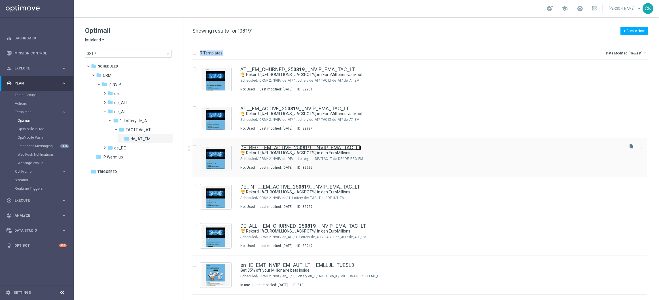
click at [266, 147] on link "DE_REG__EM_ACTIVE_25 0819 __NVIP_EMA_TAC_LT" at bounding box center [300, 147] width 121 height 5
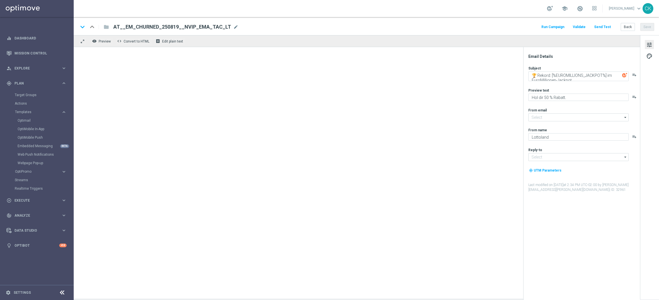
type input "[EMAIL_ADDRESS][DOMAIN_NAME]"
type textarea "🏆 Rekord: [%EUROMILLIONS_JACKPOT%] in den EuroMillions"
type textarea "Spare heute bei 742 Gewinnchancen."
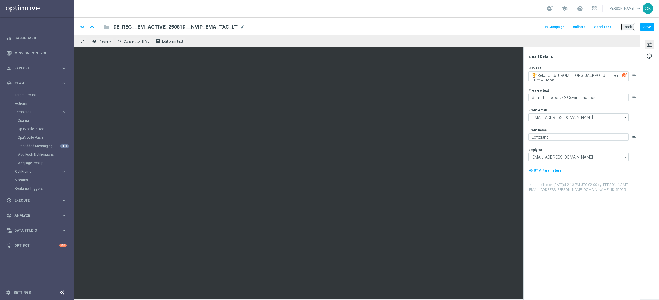
click at [629, 26] on button "Back" at bounding box center [628, 27] width 14 height 8
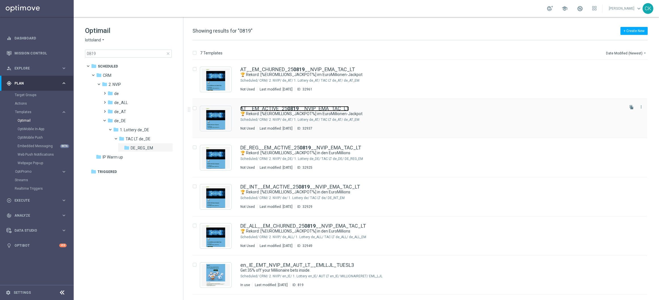
click at [281, 108] on link "AT__EM_ACTIVE_25 0819 __NVIP_EMA_TAC_LT" at bounding box center [294, 108] width 109 height 5
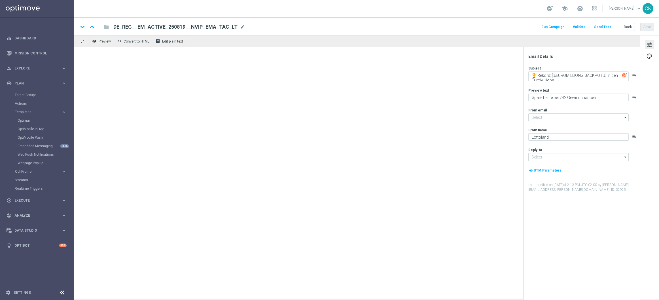
type input "[EMAIL_ADDRESS][DOMAIN_NAME]"
type textarea "🏆 Rekord: [%EUROMILLIONS_JACKPOT%] im EuroMillionen-Jackpot"
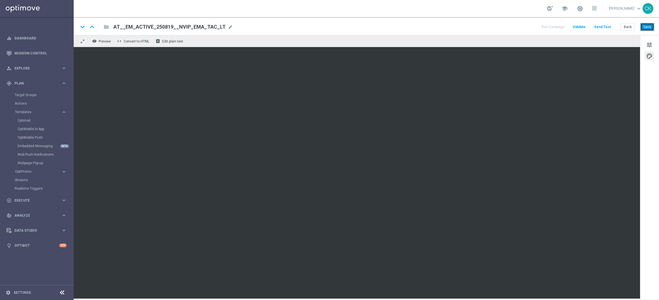
click at [647, 29] on button "Save" at bounding box center [647, 27] width 14 height 8
click at [652, 27] on button "Save" at bounding box center [647, 27] width 14 height 8
click at [606, 27] on button "Send Test" at bounding box center [602, 27] width 18 height 8
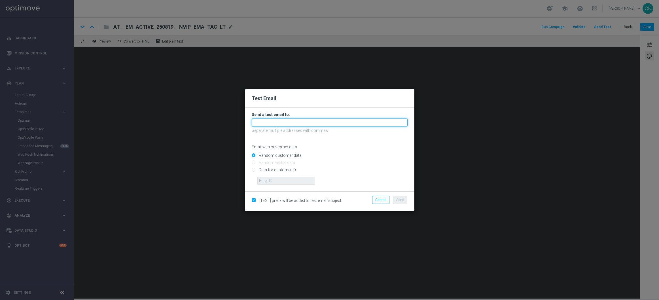
click at [349, 123] on input "text" at bounding box center [330, 122] width 156 height 8
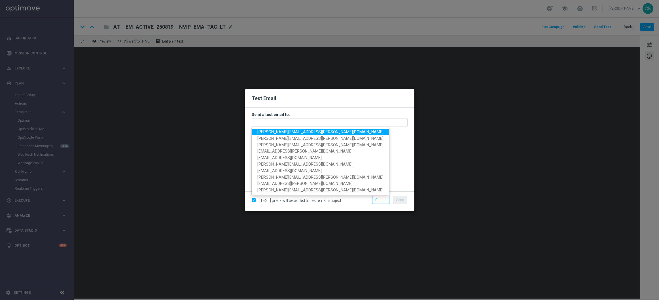
click at [288, 131] on span "[PERSON_NAME][EMAIL_ADDRESS][PERSON_NAME][DOMAIN_NAME]" at bounding box center [320, 132] width 126 height 5
type input "[PERSON_NAME][EMAIL_ADDRESS][PERSON_NAME][DOMAIN_NAME]"
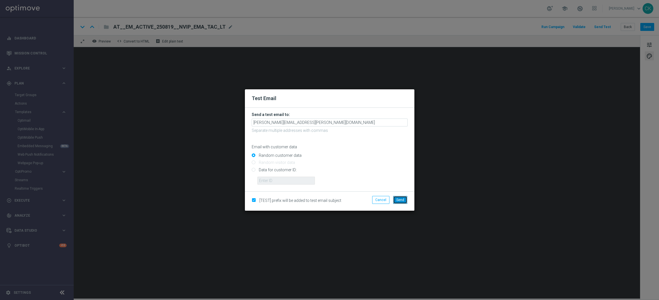
click at [399, 198] on span "Send" at bounding box center [400, 200] width 8 height 4
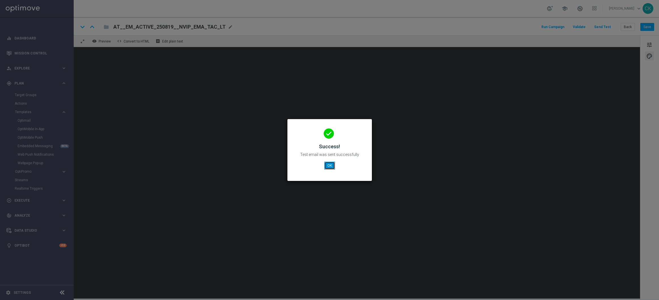
click at [328, 162] on button "OK" at bounding box center [329, 166] width 11 height 8
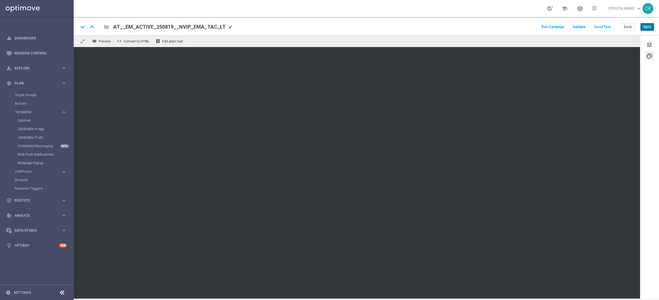
click at [648, 28] on button "Save" at bounding box center [647, 27] width 14 height 8
click at [628, 25] on button "Back" at bounding box center [628, 27] width 14 height 8
